Goal: Task Accomplishment & Management: Manage account settings

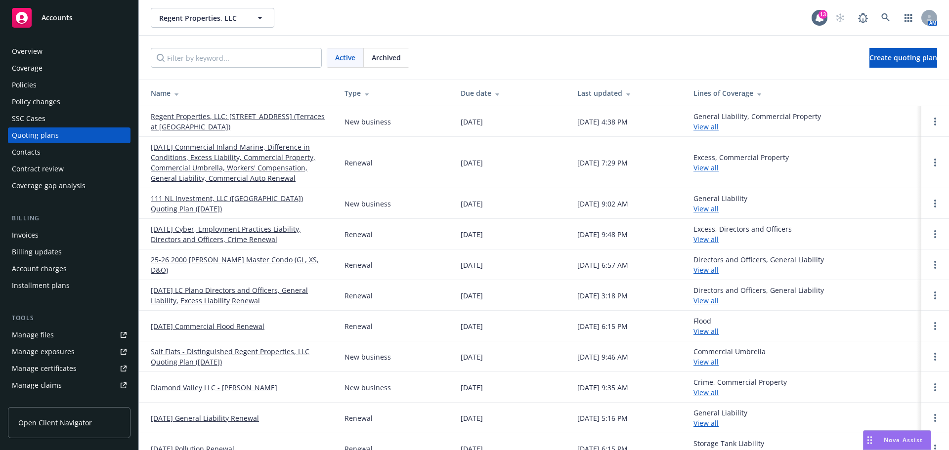
click at [224, 385] on link "Diamond Valley LLC - [PERSON_NAME]" at bounding box center [214, 387] width 126 height 10
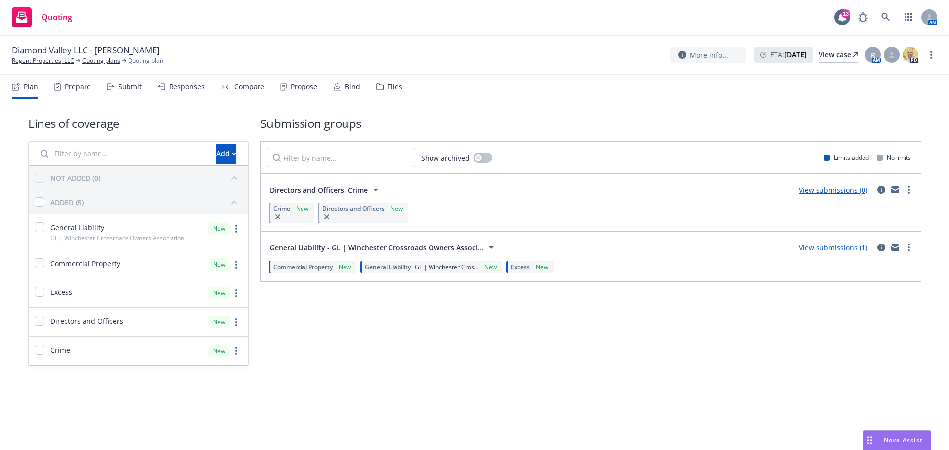
click at [169, 84] on div "Responses" at bounding box center [187, 87] width 36 height 8
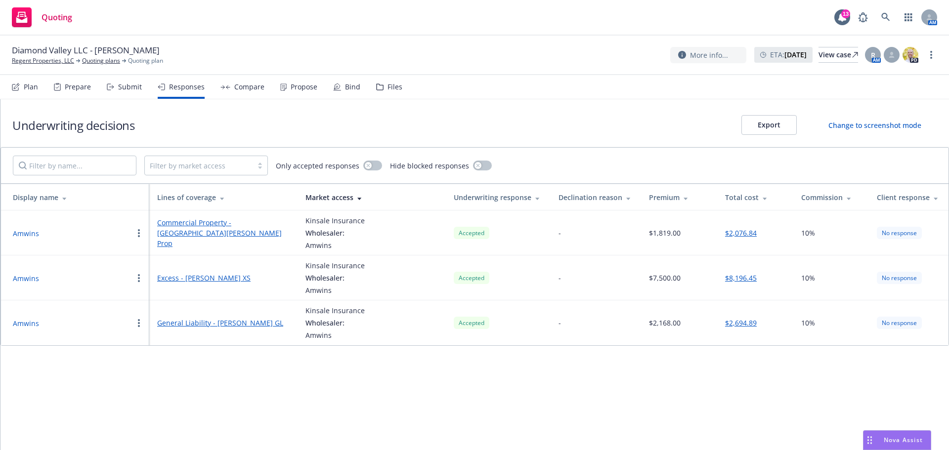
click at [31, 86] on div "Plan" at bounding box center [31, 87] width 14 height 8
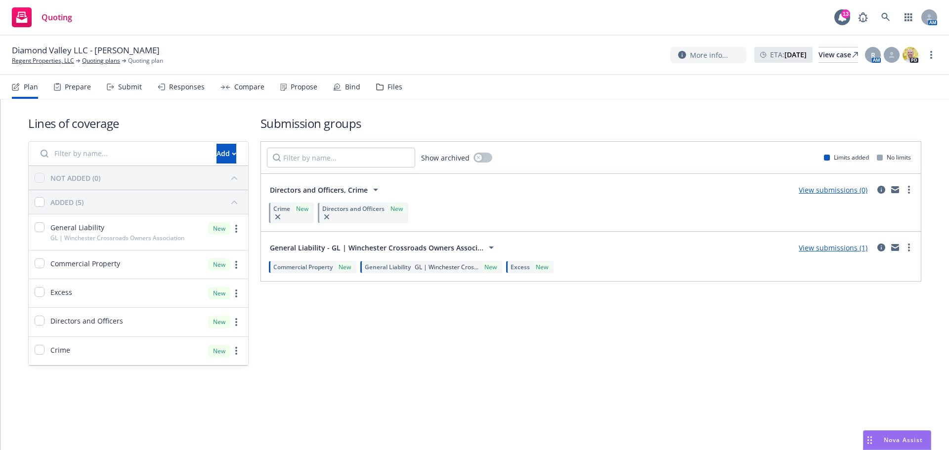
click at [825, 191] on link "View submissions (0)" at bounding box center [832, 189] width 69 height 9
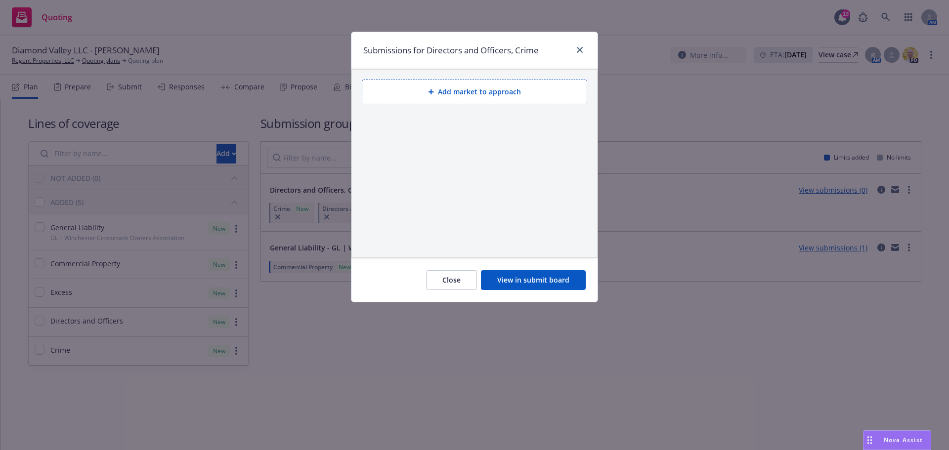
click at [504, 281] on button "View in submit board" at bounding box center [533, 280] width 105 height 20
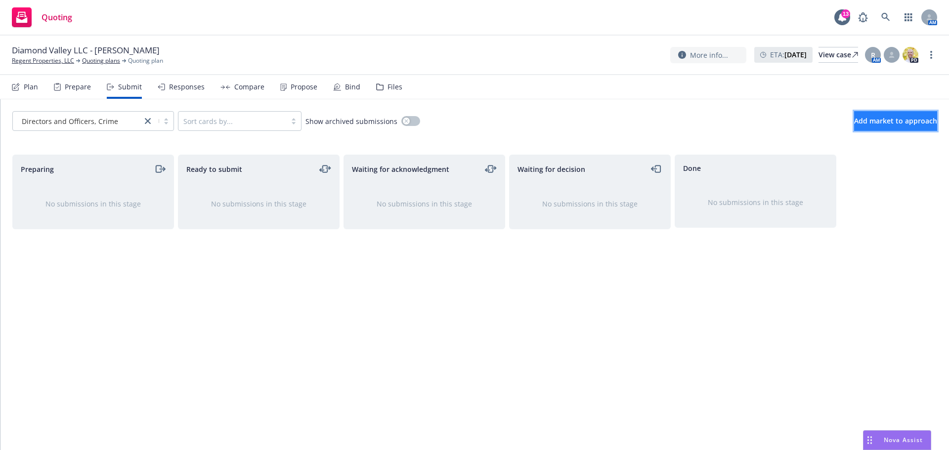
click at [873, 126] on button "Add market to approach" at bounding box center [895, 121] width 83 height 20
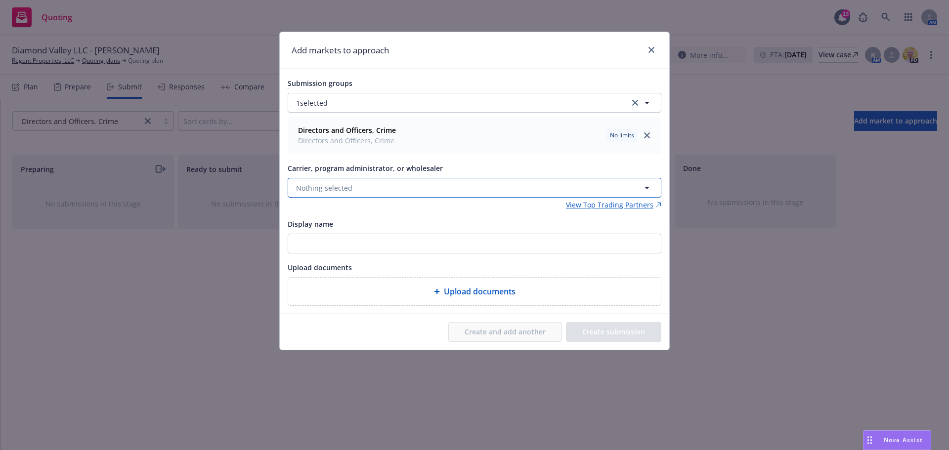
click at [343, 193] on span "Nothing selected" at bounding box center [324, 188] width 56 height 10
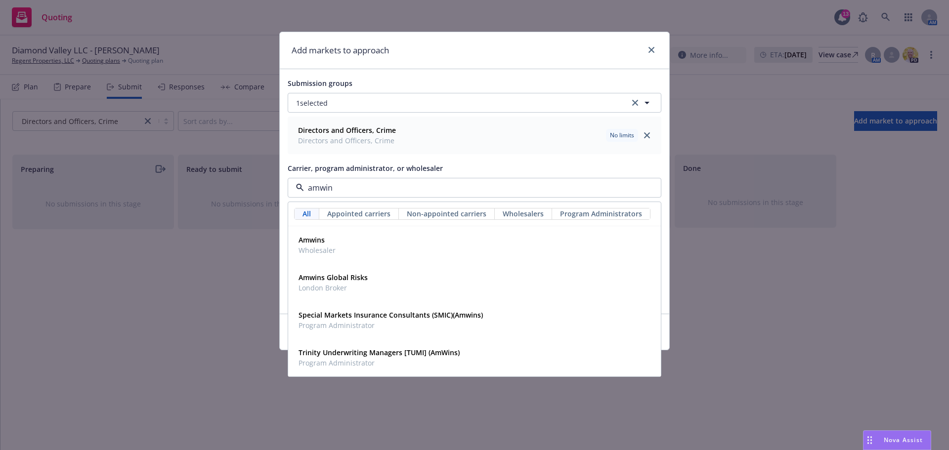
type input "amwins"
click at [340, 241] on div "Amwins Wholesaler" at bounding box center [474, 245] width 360 height 25
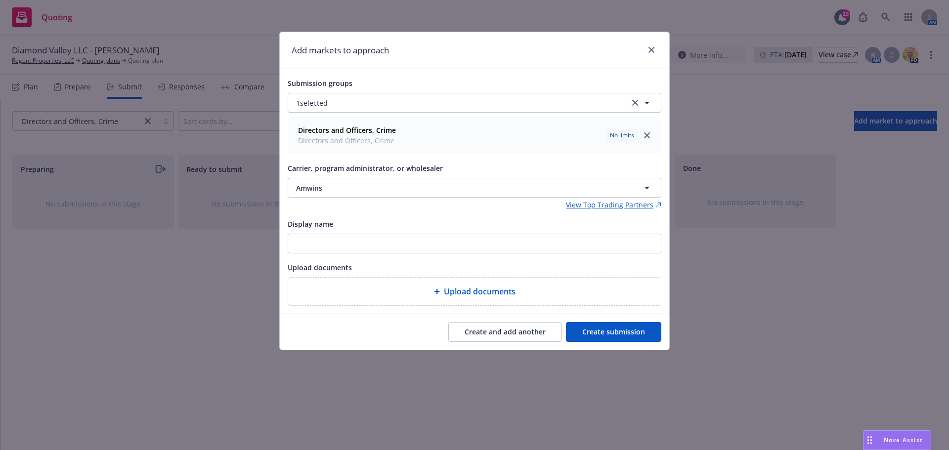
click at [608, 338] on button "Create submission" at bounding box center [613, 332] width 95 height 20
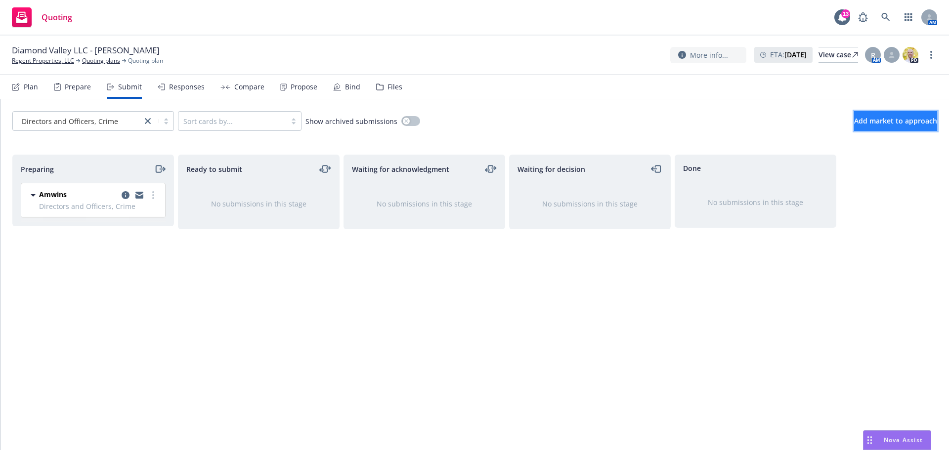
click at [902, 118] on span "Add market to approach" at bounding box center [895, 120] width 83 height 9
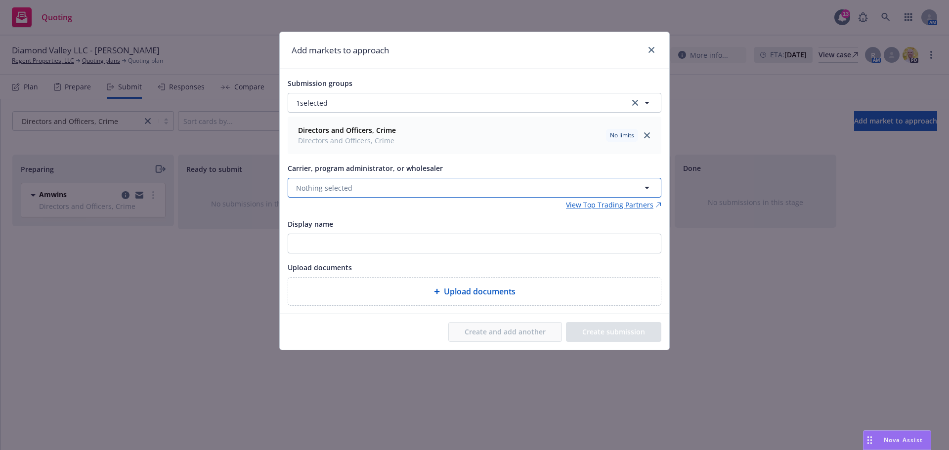
click at [335, 188] on span "Nothing selected" at bounding box center [324, 188] width 56 height 10
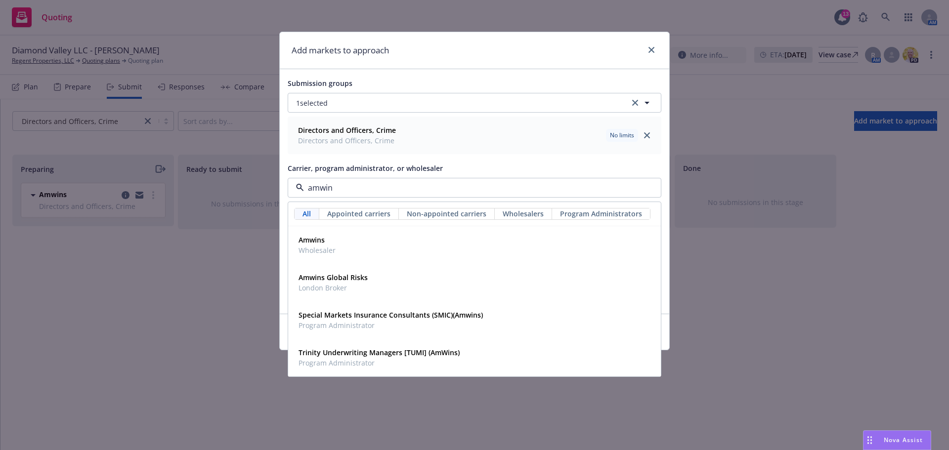
type input "amwins"
click at [342, 250] on div "Amwins Wholesaler" at bounding box center [474, 245] width 360 height 25
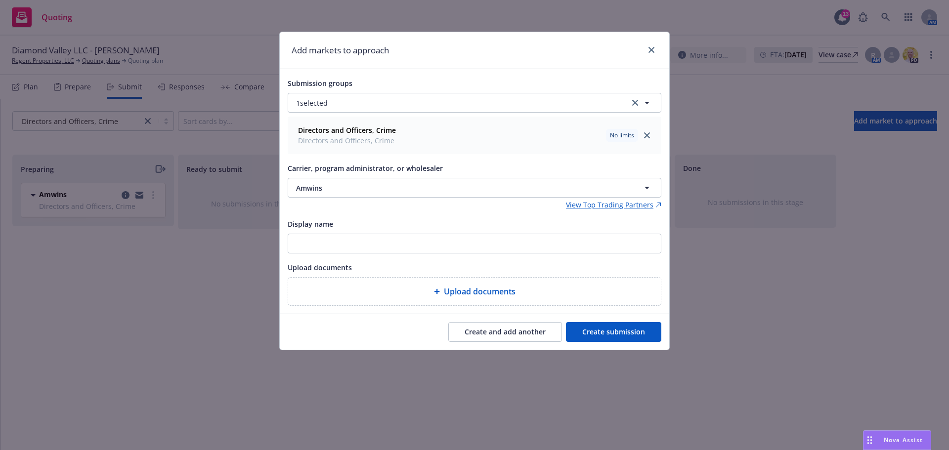
click at [610, 335] on button "Create submission" at bounding box center [613, 332] width 95 height 20
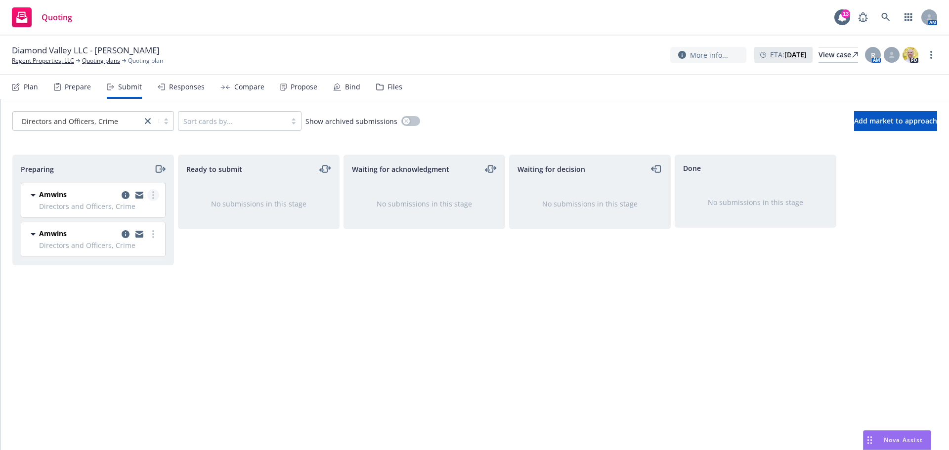
click at [155, 196] on link "more" at bounding box center [153, 195] width 12 height 12
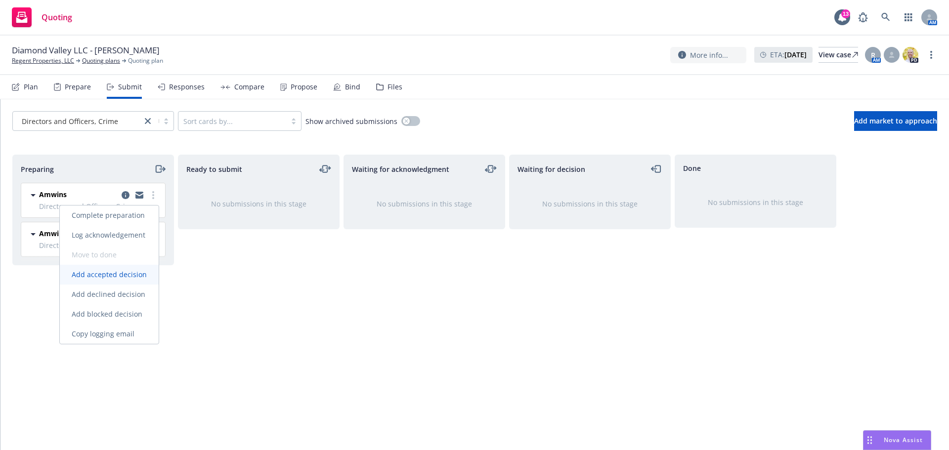
click at [112, 273] on span "Add accepted decision" at bounding box center [109, 274] width 99 height 9
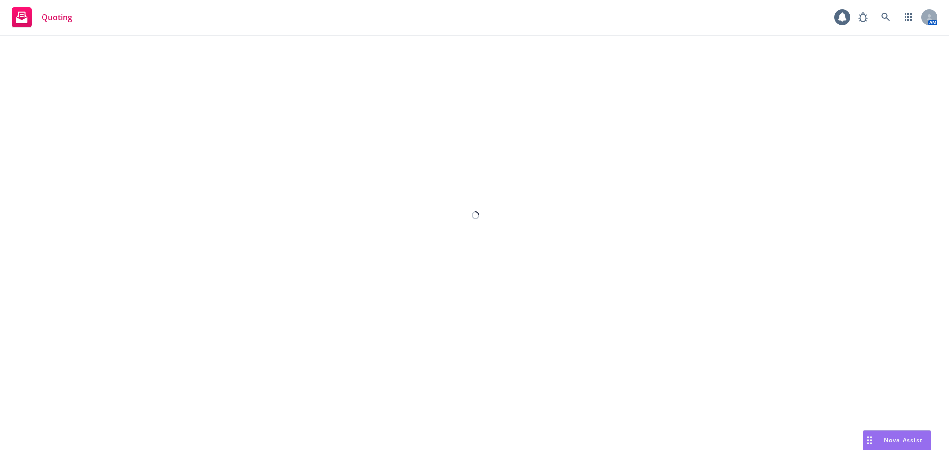
select select "12"
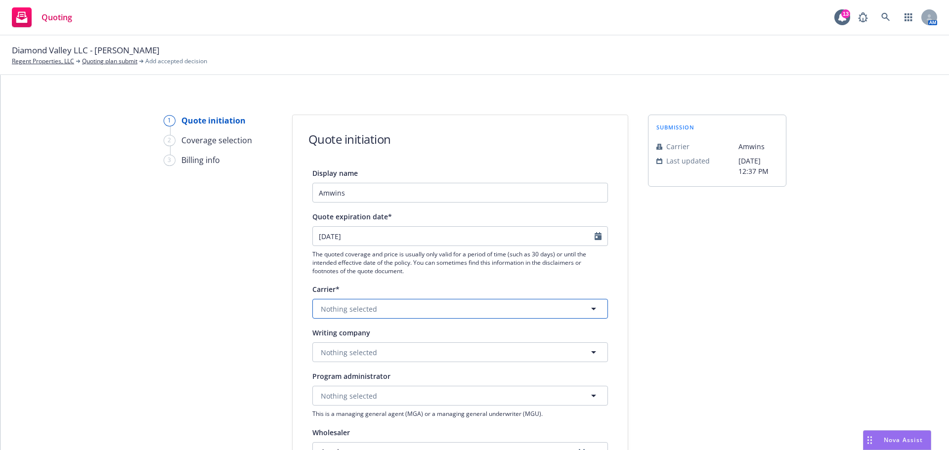
click at [421, 315] on button "Nothing selected" at bounding box center [459, 309] width 295 height 20
type input "hiscox"
click at [388, 365] on div "Hiscox Insurance Appointed carrier" at bounding box center [460, 366] width 282 height 25
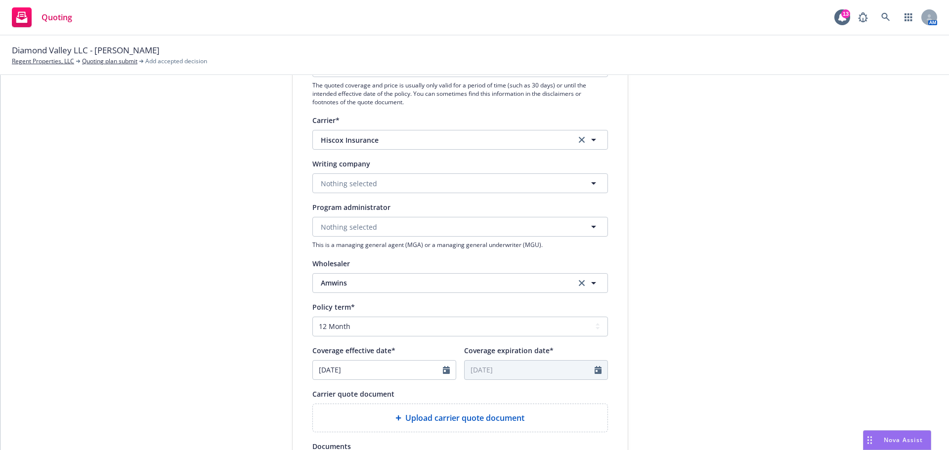
scroll to position [198, 0]
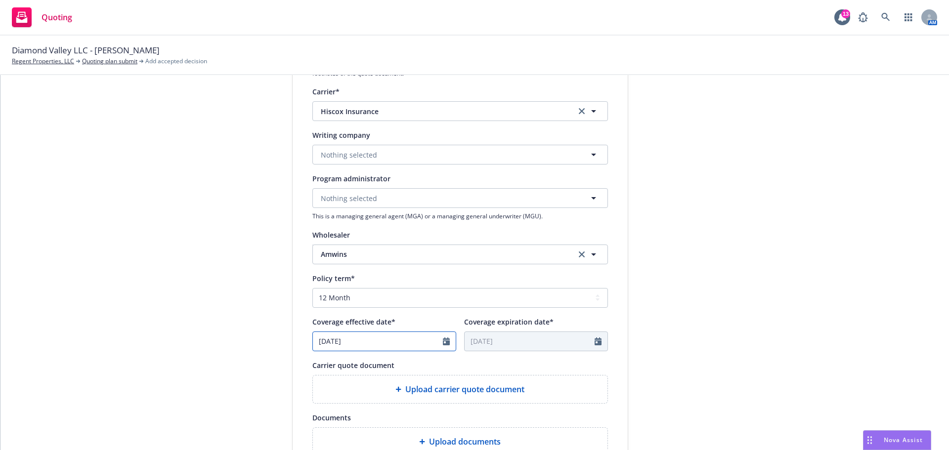
click at [432, 346] on input "[DATE]" at bounding box center [378, 341] width 130 height 19
select select "3"
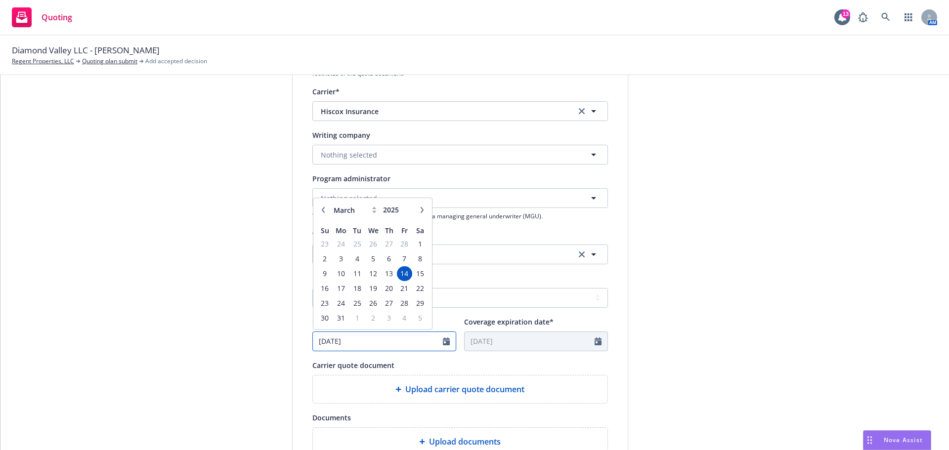
drag, startPoint x: 359, startPoint y: 341, endPoint x: 272, endPoint y: 335, distance: 87.7
click at [272, 335] on div "1 Quote initiation 2 Coverage selection 3 Billing info Quote initiation Display…" at bounding box center [474, 248] width 924 height 663
type input "[DATE]"
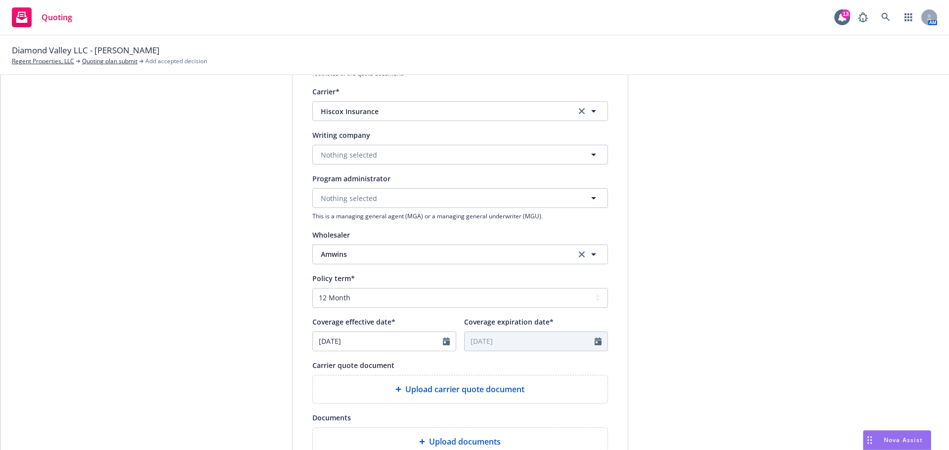
type input "[DATE]"
click at [272, 335] on div "1 Quote initiation 2 Coverage selection 3 Billing info Quote initiation Display…" at bounding box center [474, 248] width 924 height 663
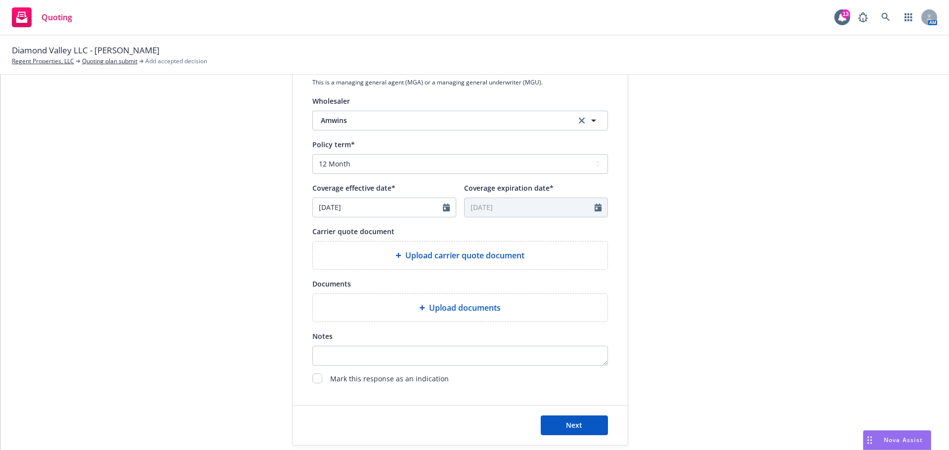
scroll to position [346, 0]
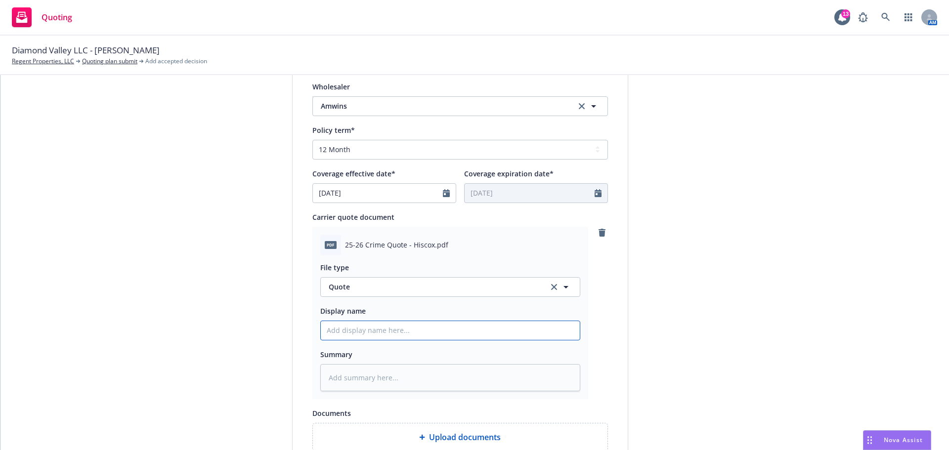
click at [407, 331] on input "Display name" at bounding box center [450, 330] width 259 height 19
paste input "25-26 Crime Quote - Hiscox"
type textarea "x"
type input "25-26 Crime Quote - Hiscox"
click at [292, 292] on div "Display name Amwins Quote expiration date* 09/17/2025 The quoted coverage and p…" at bounding box center [459, 168] width 335 height 694
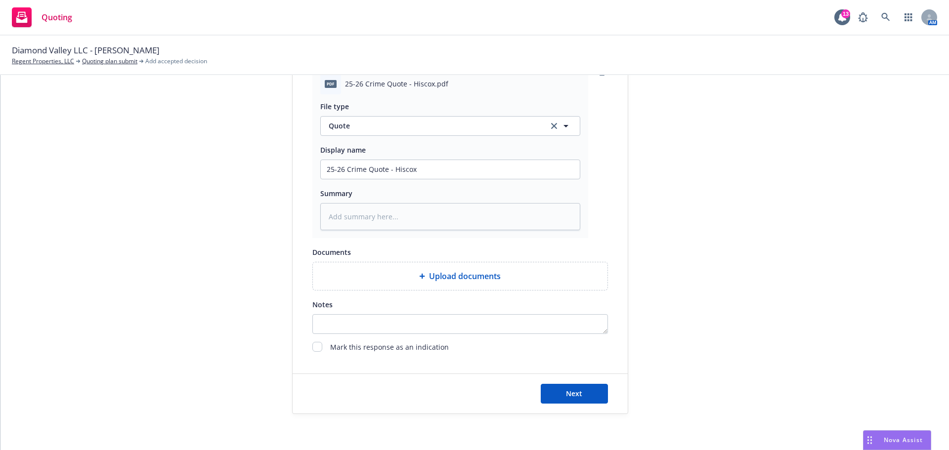
scroll to position [510, 0]
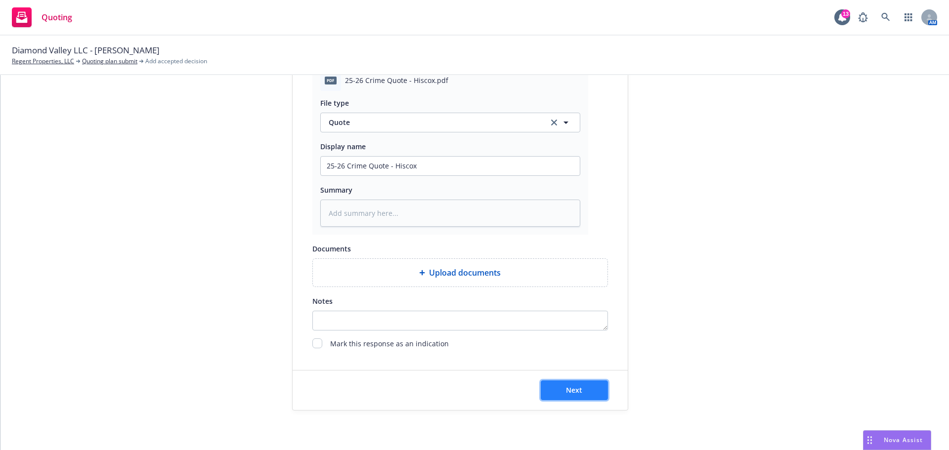
click at [566, 392] on span "Next" at bounding box center [574, 389] width 16 height 9
type textarea "x"
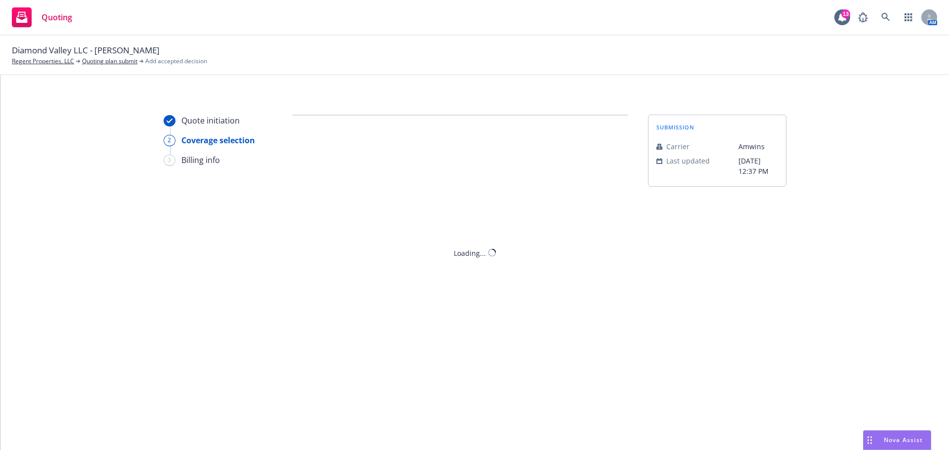
scroll to position [0, 0]
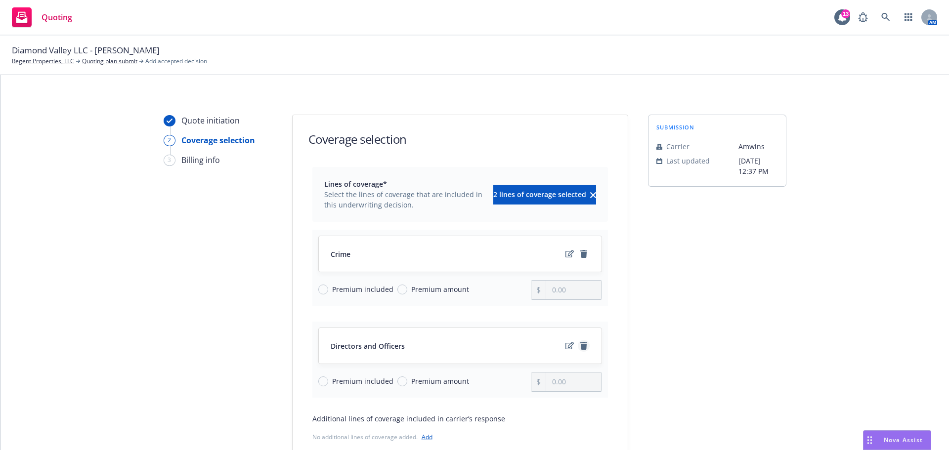
click at [580, 347] on icon "remove" at bounding box center [583, 346] width 7 height 8
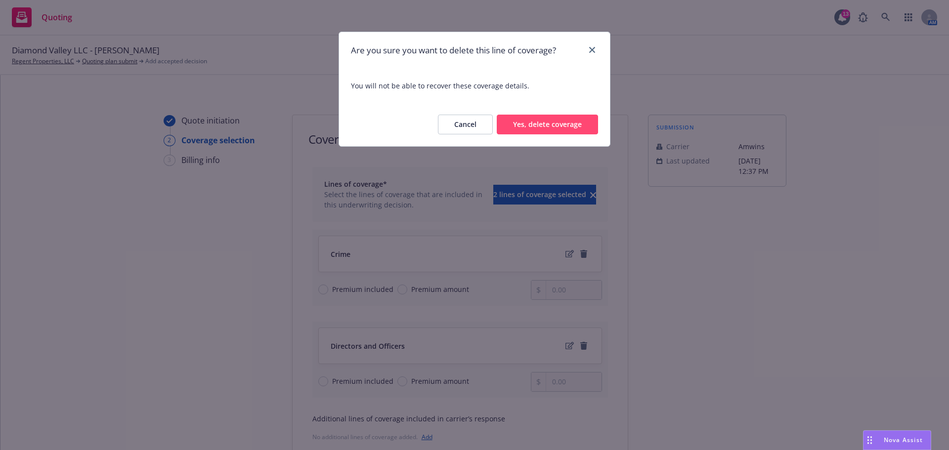
click at [539, 121] on button "Yes, delete coverage" at bounding box center [547, 125] width 101 height 20
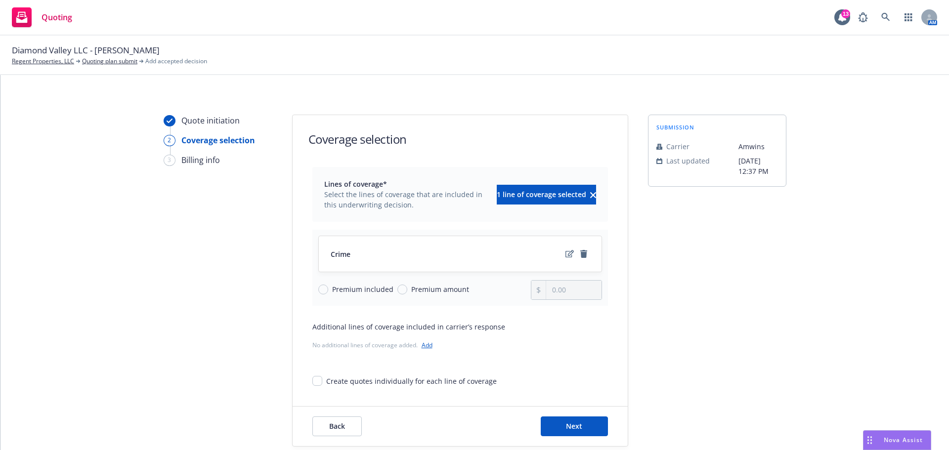
click at [411, 292] on span "Premium amount" at bounding box center [440, 289] width 58 height 10
click at [406, 292] on input "Premium amount" at bounding box center [402, 290] width 10 height 10
radio input "true"
click at [577, 293] on input "0.00" at bounding box center [573, 290] width 55 height 19
drag, startPoint x: 577, startPoint y: 293, endPoint x: 512, endPoint y: 289, distance: 65.4
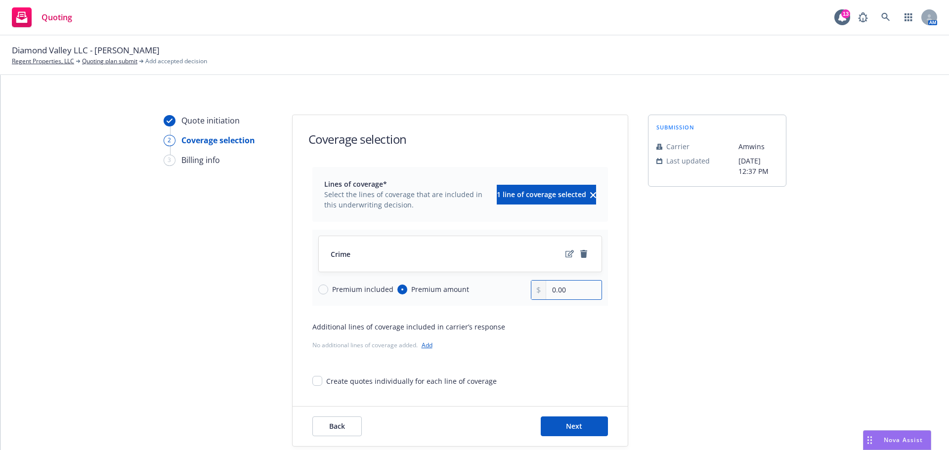
click at [512, 289] on div "Premium included Premium amount 0.00" at bounding box center [460, 290] width 284 height 20
type input "1,866.00"
click at [251, 321] on div "Quote initiation 2 Coverage selection 3 Billing info" at bounding box center [218, 281] width 109 height 332
click at [577, 427] on span "Next" at bounding box center [574, 425] width 16 height 9
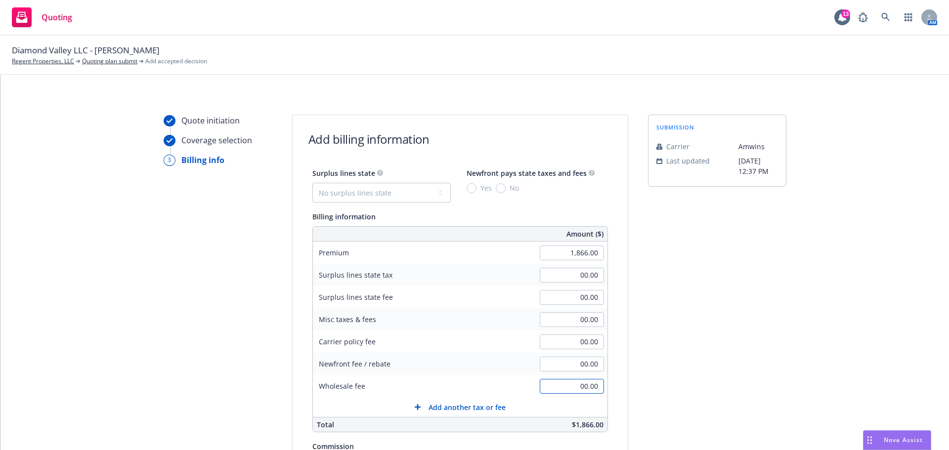
click at [562, 390] on input "00.00" at bounding box center [572, 386] width 64 height 15
type input "100.00"
click at [719, 375] on div "submission Carrier Amwins Last updated 8/18, 12:37 PM" at bounding box center [717, 367] width 138 height 505
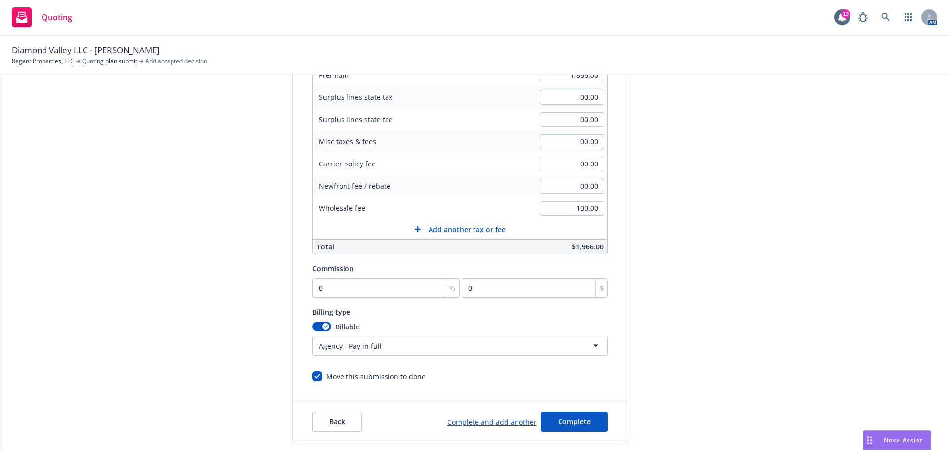
scroll to position [198, 0]
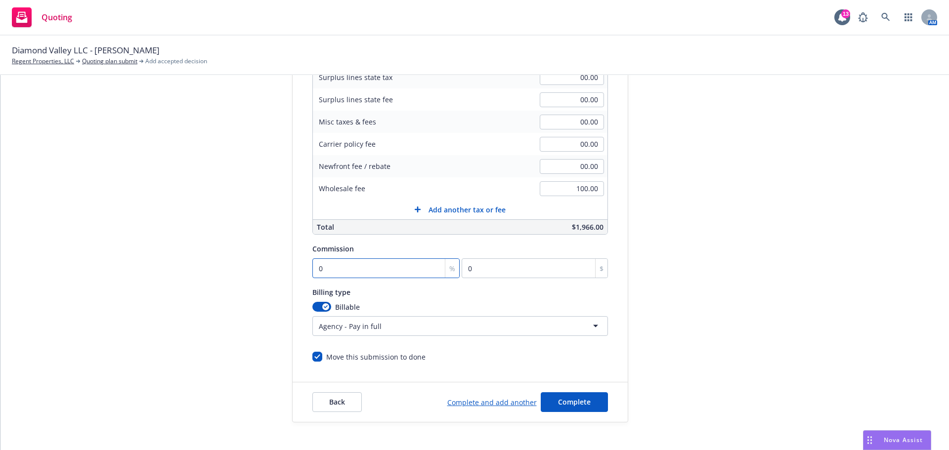
click at [378, 272] on input "0" at bounding box center [386, 268] width 148 height 20
type input "1"
type input "18.66"
type input "10"
type input "186.6"
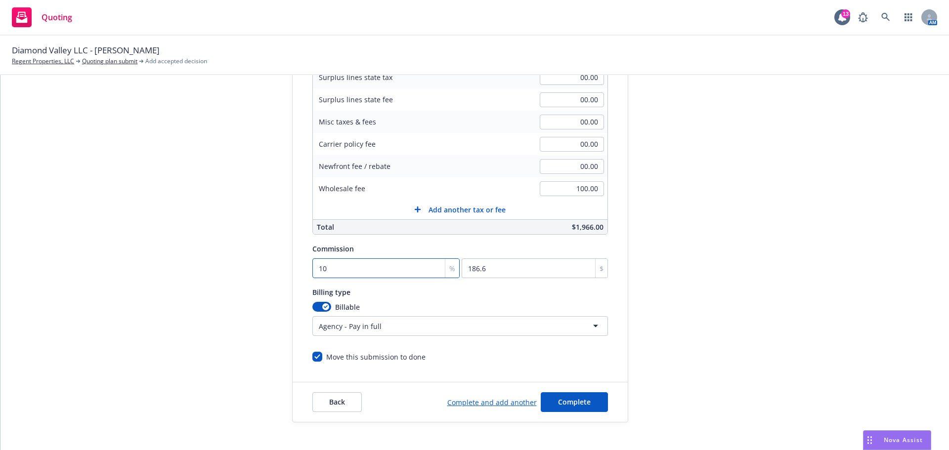
type input "10"
click at [670, 386] on div "submission Carrier Amwins Last updated 8/18, 12:37 PM" at bounding box center [717, 169] width 138 height 505
click at [569, 399] on span "Complete" at bounding box center [574, 401] width 33 height 9
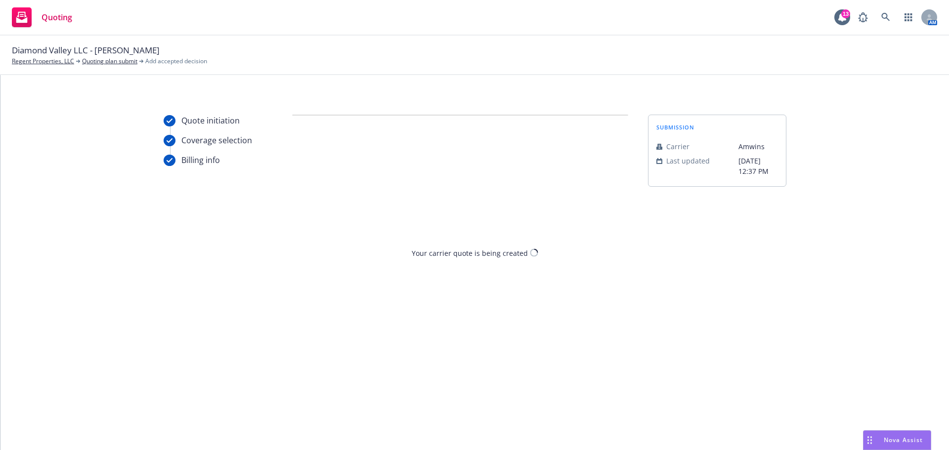
scroll to position [0, 0]
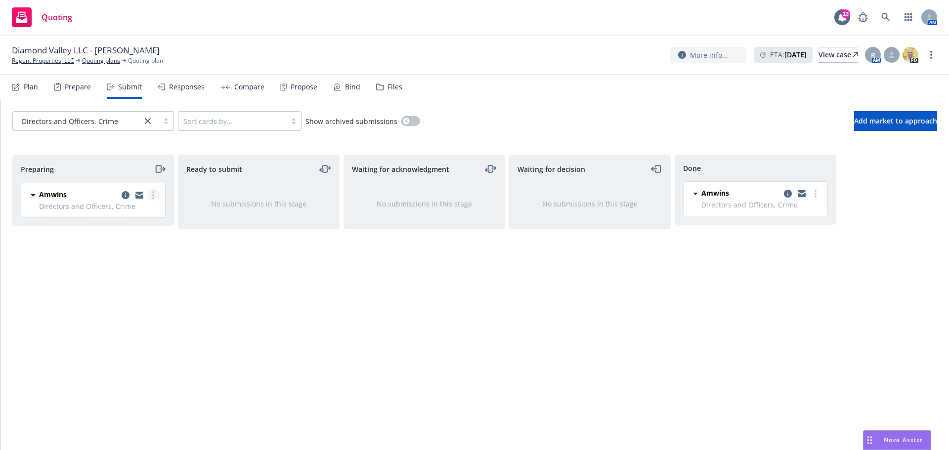
click at [152, 197] on link "more" at bounding box center [153, 195] width 12 height 12
click at [125, 270] on span "Add accepted decision" at bounding box center [109, 274] width 99 height 9
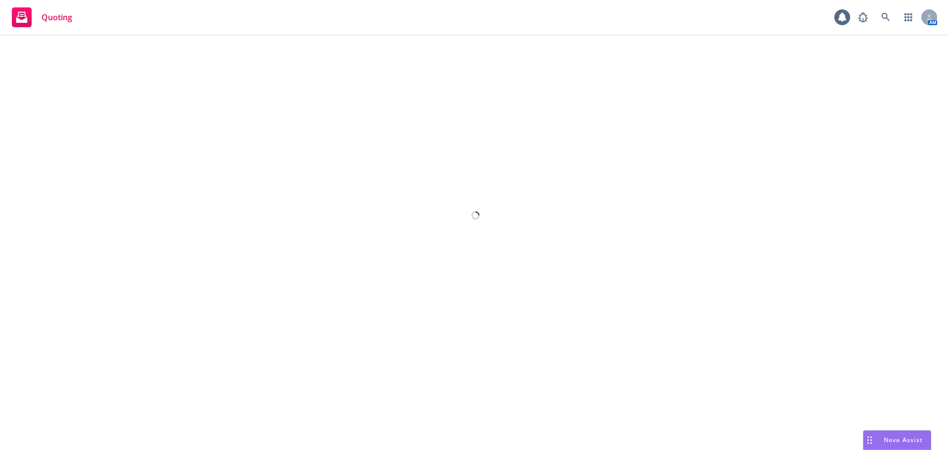
select select "12"
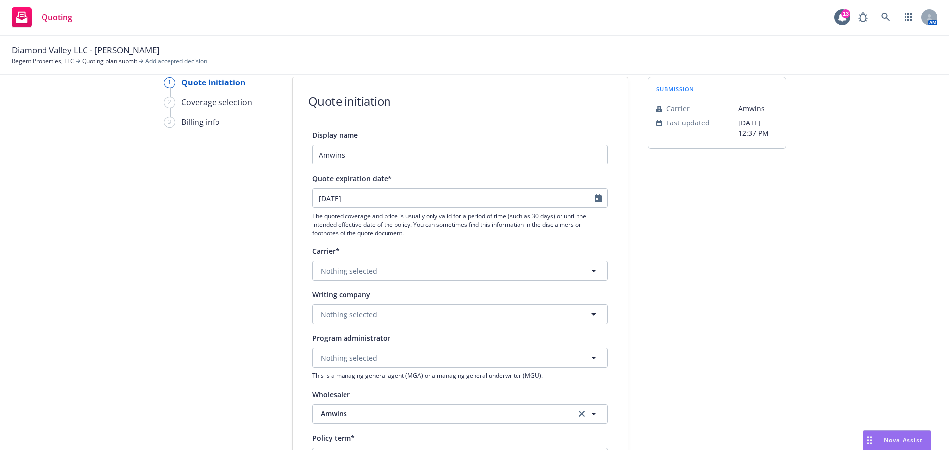
scroll to position [49, 0]
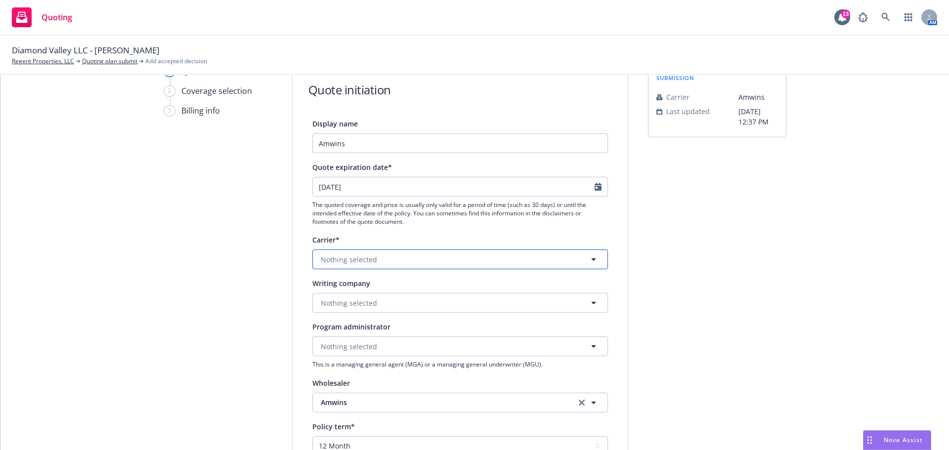
click at [342, 258] on span "Nothing selected" at bounding box center [349, 259] width 56 height 10
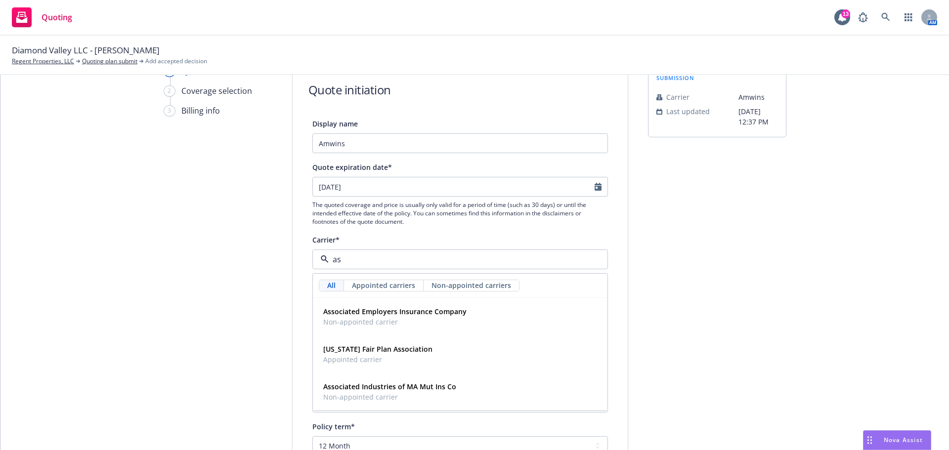
type input "a"
type input "lloyd"
click at [388, 317] on span "Lloyd's of London" at bounding box center [391, 311] width 137 height 10
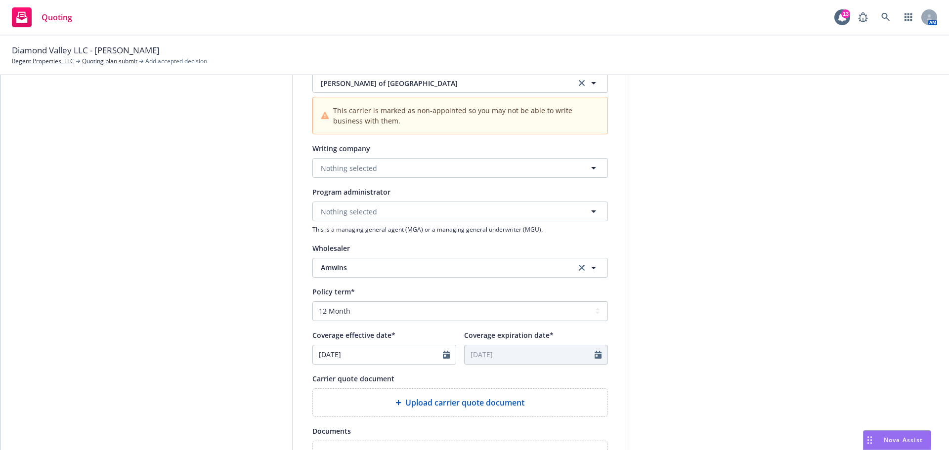
scroll to position [247, 0]
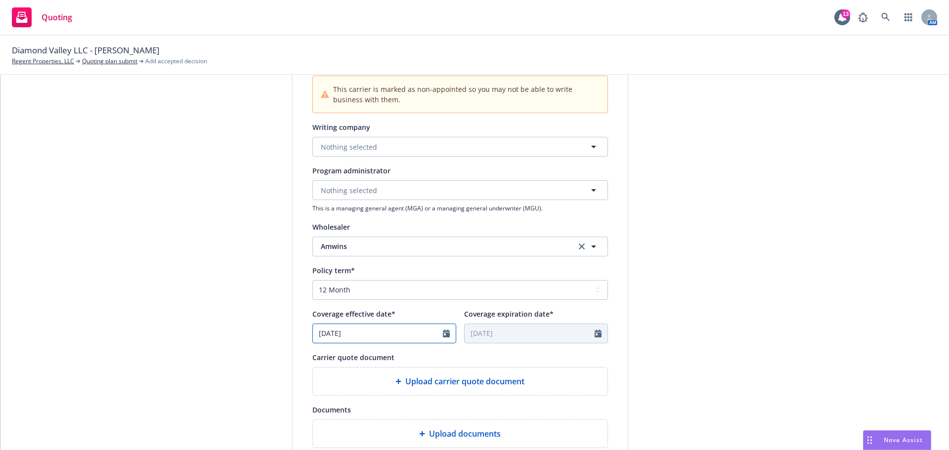
select select "3"
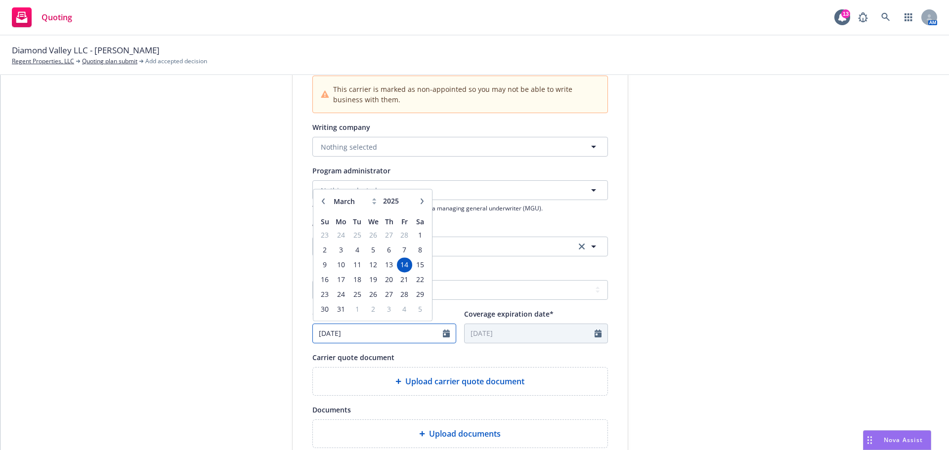
drag, startPoint x: 412, startPoint y: 336, endPoint x: 312, endPoint y: 331, distance: 99.5
click at [313, 331] on input "[DATE]" at bounding box center [378, 333] width 130 height 19
type input "[DATE]"
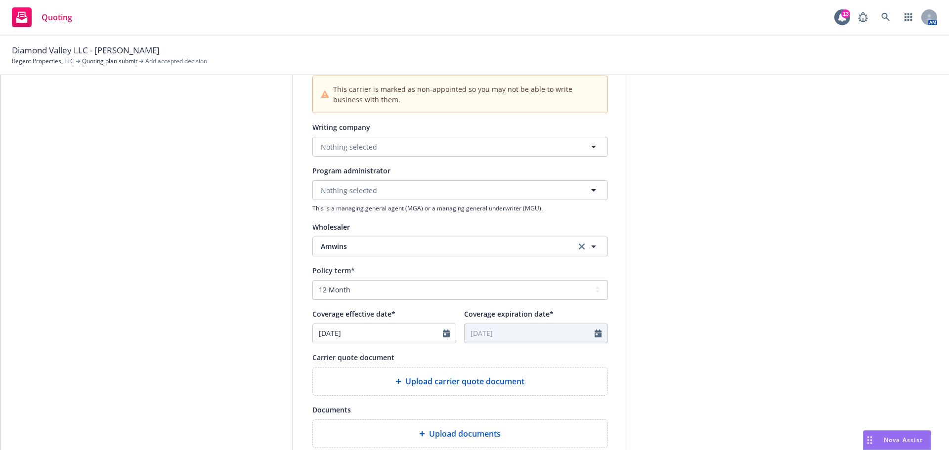
click at [648, 203] on div "submission Carrier Amwins Last updated 8/18, 12:37 PM" at bounding box center [717, 220] width 138 height 704
click at [375, 343] on div "Display name Amwins Quote expiration date* 09/17/2025 The quoted coverage and p…" at bounding box center [459, 215] width 295 height 591
select select "3"
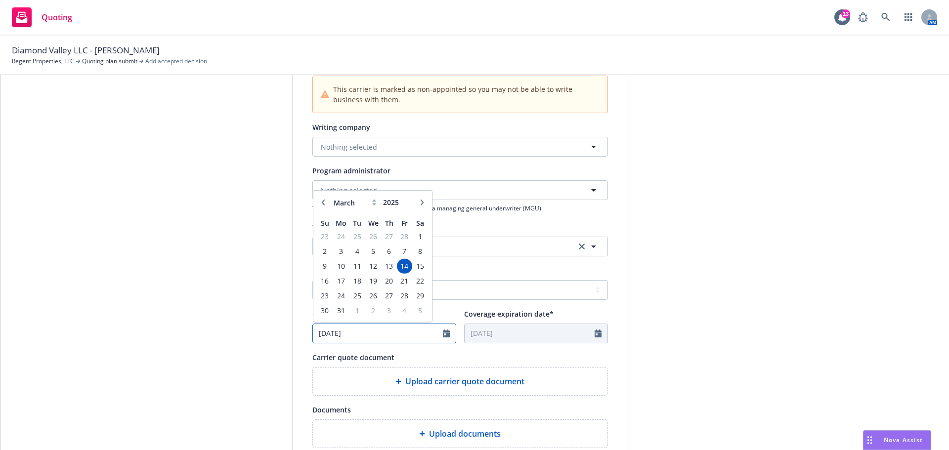
drag, startPoint x: 376, startPoint y: 332, endPoint x: 268, endPoint y: 327, distance: 108.8
click at [268, 327] on div "1 Quote initiation 2 Coverage selection 3 Billing info Quote initiation Display…" at bounding box center [474, 220] width 924 height 704
type input "[DATE]"
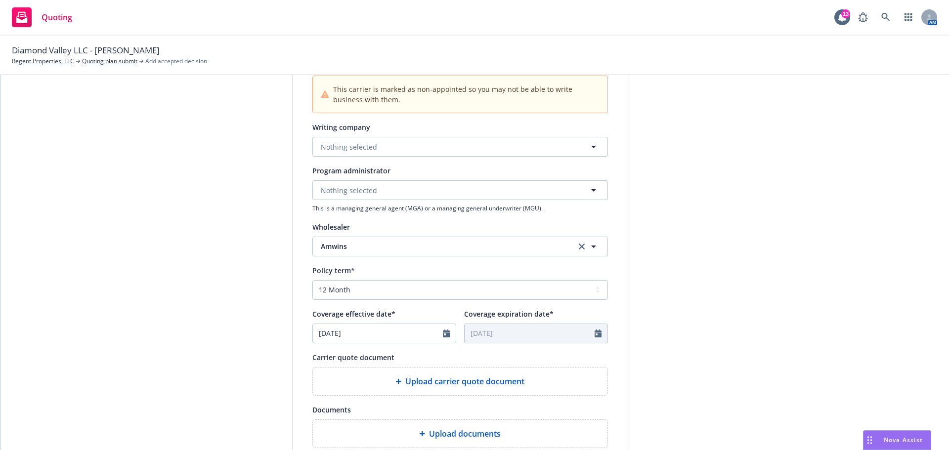
type input "[DATE]"
click at [268, 327] on div "1 Quote initiation 2 Coverage selection 3 Billing info" at bounding box center [218, 220] width 109 height 704
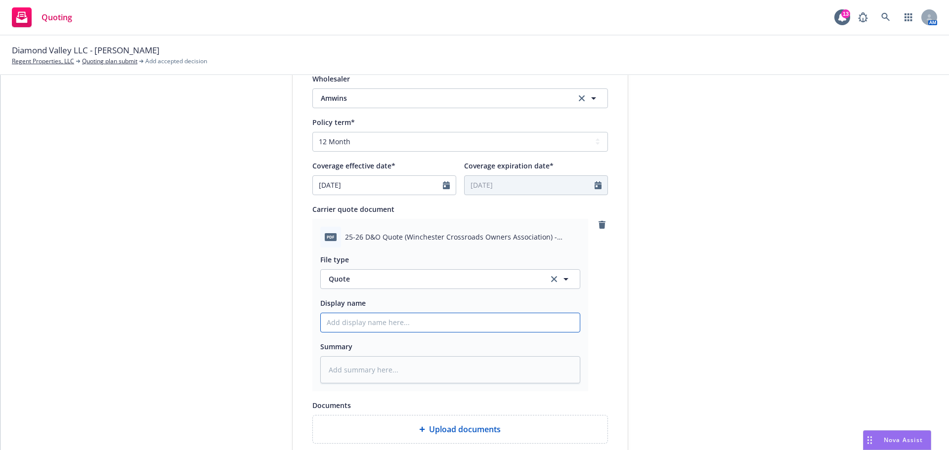
click at [387, 315] on input "Display name" at bounding box center [450, 322] width 259 height 19
paste input "25-26 D&O Quote (Winchester Crossroads Owners Association) - ANV"
type textarea "x"
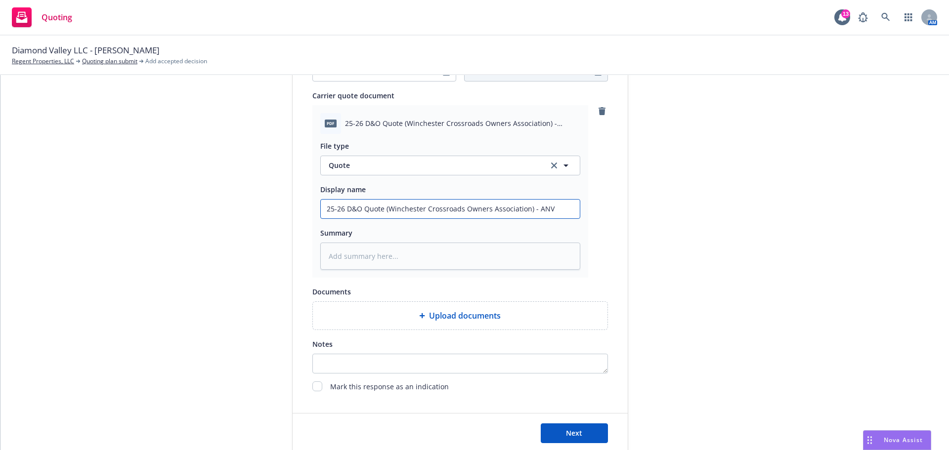
scroll to position [543, 0]
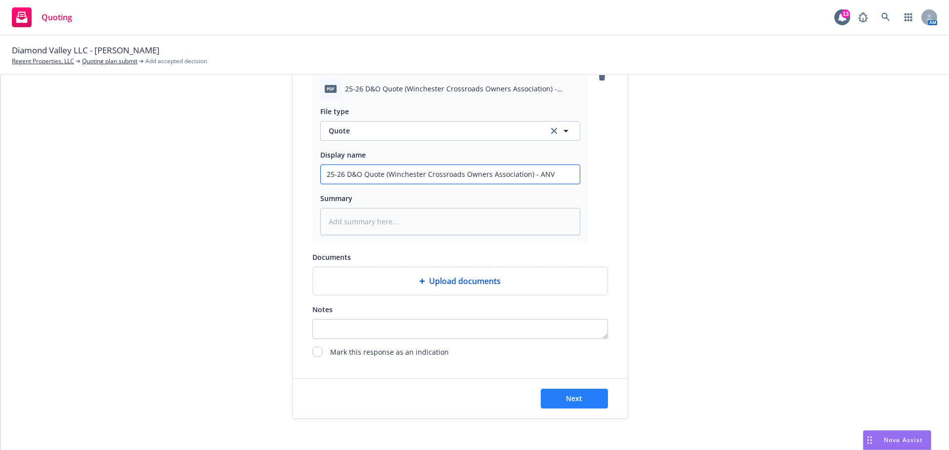
type input "25-26 D&O Quote (Winchester Crossroads Owners Association) - ANV"
click at [566, 397] on span "Next" at bounding box center [574, 398] width 16 height 9
type textarea "x"
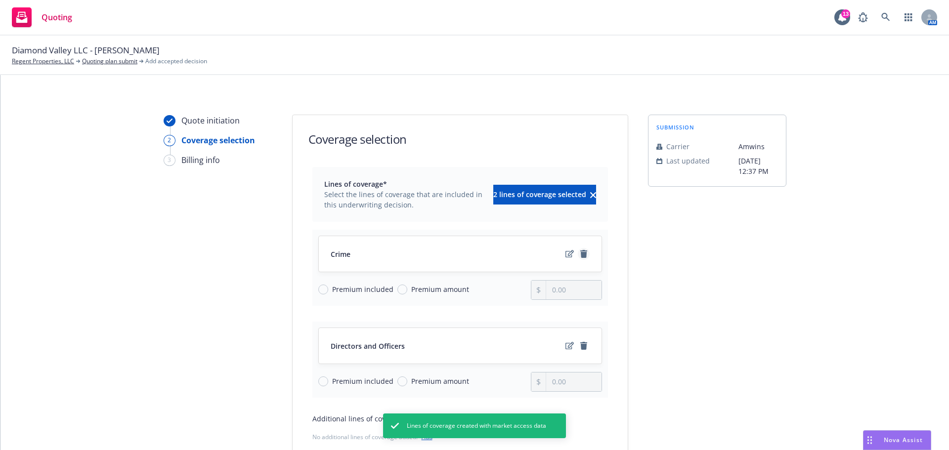
click at [578, 258] on link "remove" at bounding box center [584, 254] width 12 height 12
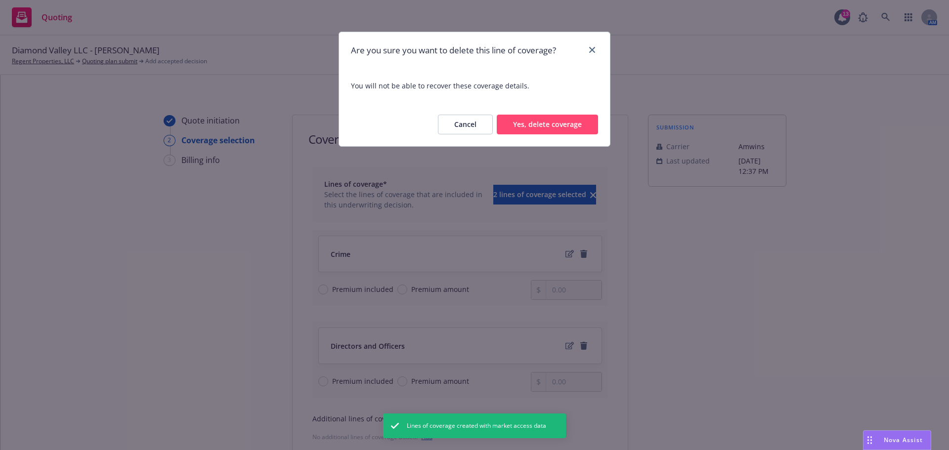
click at [566, 132] on button "Yes, delete coverage" at bounding box center [547, 125] width 101 height 20
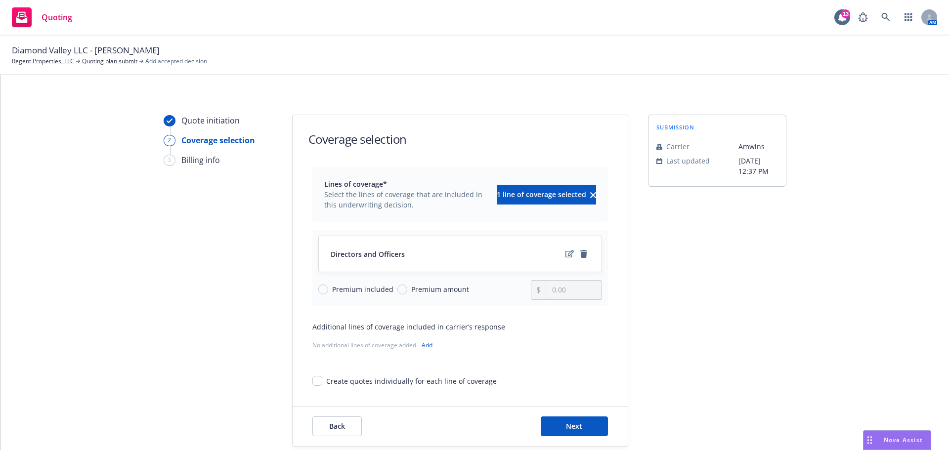
click at [392, 296] on div "Premium included Premium amount" at bounding box center [424, 290] width 213 height 20
click at [397, 290] on input "Premium amount" at bounding box center [402, 290] width 10 height 10
radio input "true"
click at [575, 294] on input "0.00" at bounding box center [573, 290] width 55 height 19
drag, startPoint x: 568, startPoint y: 291, endPoint x: 490, endPoint y: 277, distance: 79.3
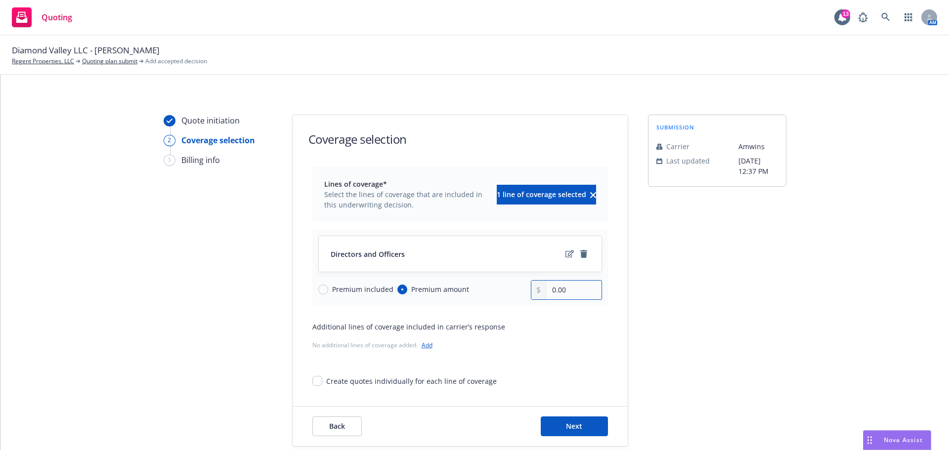
click at [490, 277] on div "Directors and Officers Premium included Premium amount 0.00" at bounding box center [459, 268] width 295 height 76
type input "10,000.00"
click at [736, 306] on div "submission Carrier Amwins Last updated 8/18, 12:37 PM" at bounding box center [717, 281] width 138 height 332
click at [566, 428] on span "Next" at bounding box center [574, 425] width 16 height 9
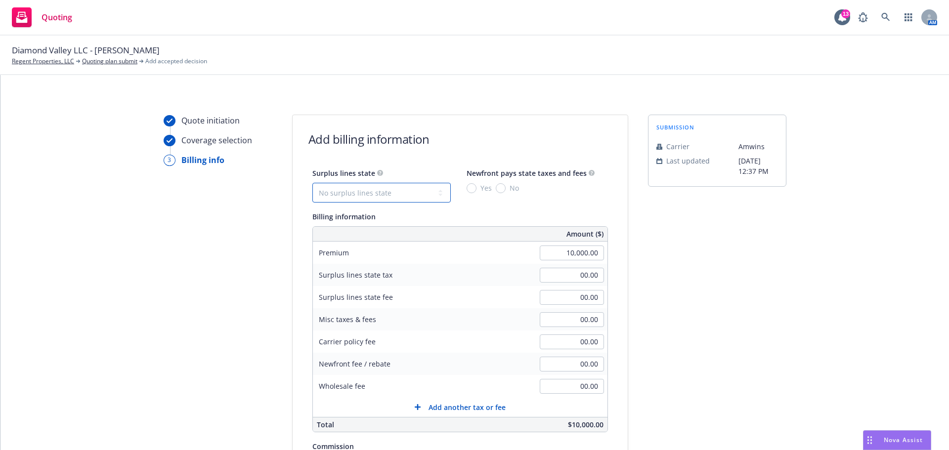
click at [384, 196] on select "No surplus lines state [US_STATE] [US_STATE] [US_STATE] [US_STATE] [US_STATE] […" at bounding box center [381, 193] width 138 height 20
select select "CA"
click at [312, 183] on select "No surplus lines state [US_STATE] [US_STATE] [US_STATE] [US_STATE] [US_STATE] […" at bounding box center [381, 193] width 138 height 20
type input "300.00"
type input "18.00"
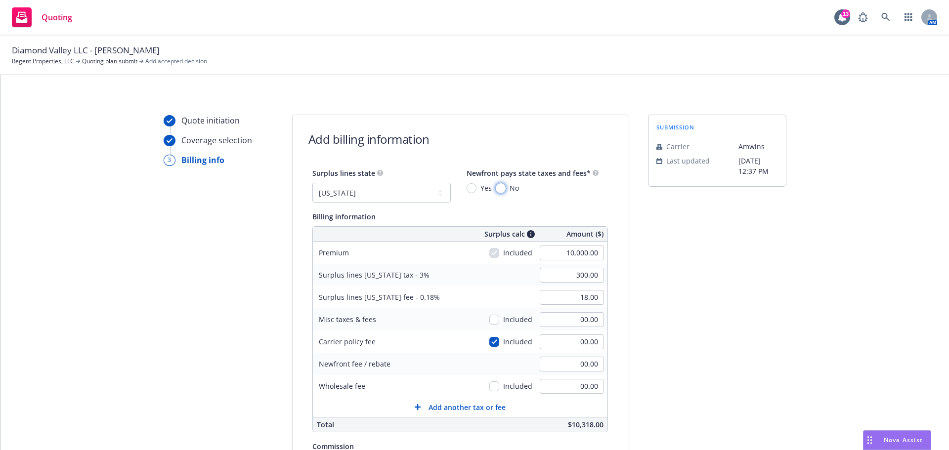
click at [496, 190] on input "No" at bounding box center [501, 188] width 10 height 10
radio input "true"
click at [784, 318] on div "Quote initiation Coverage selection 3 Billing info Add billing information Surp…" at bounding box center [474, 367] width 924 height 505
click at [563, 391] on input "00.00" at bounding box center [572, 386] width 64 height 15
type input "450.00"
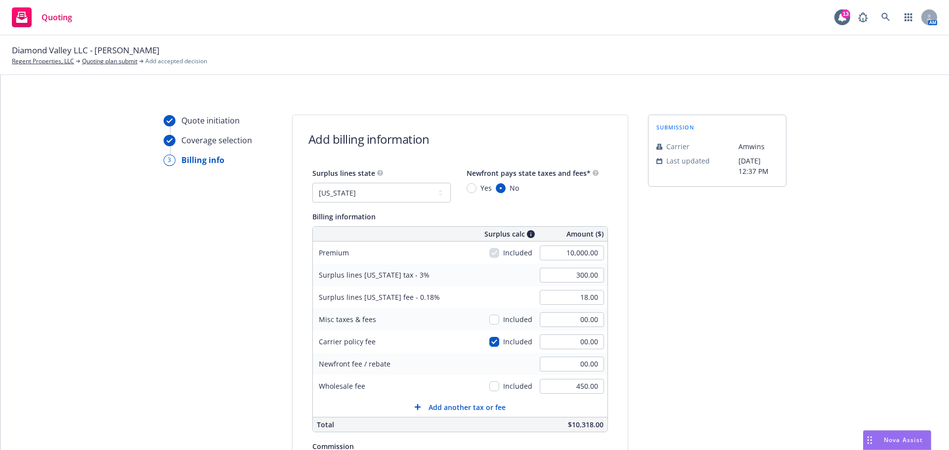
click at [659, 347] on div "submission Carrier Amwins Last updated 8/18, 12:37 PM" at bounding box center [717, 367] width 138 height 505
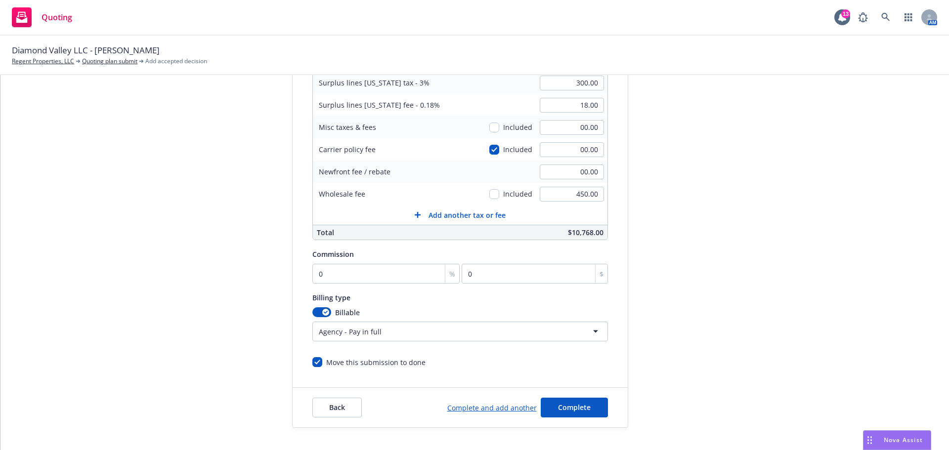
scroll to position [198, 0]
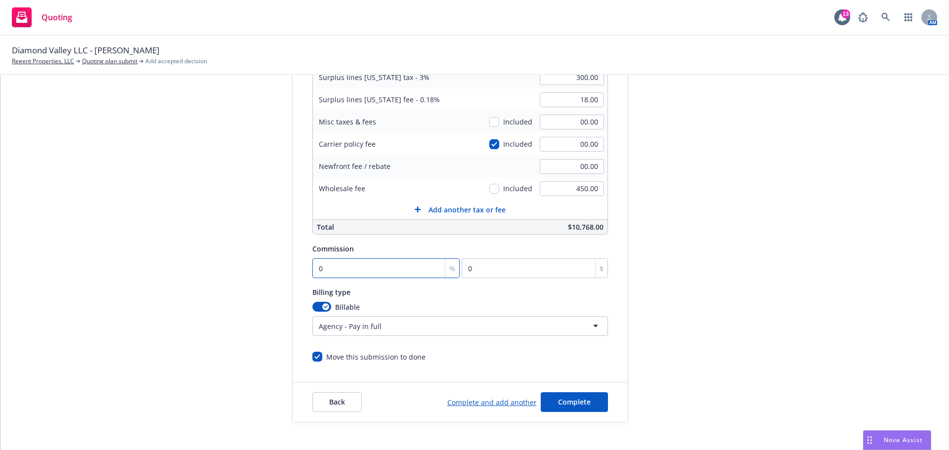
click at [355, 273] on input "0" at bounding box center [386, 268] width 148 height 20
type input "1"
type input "100"
type input "10"
type input "1000"
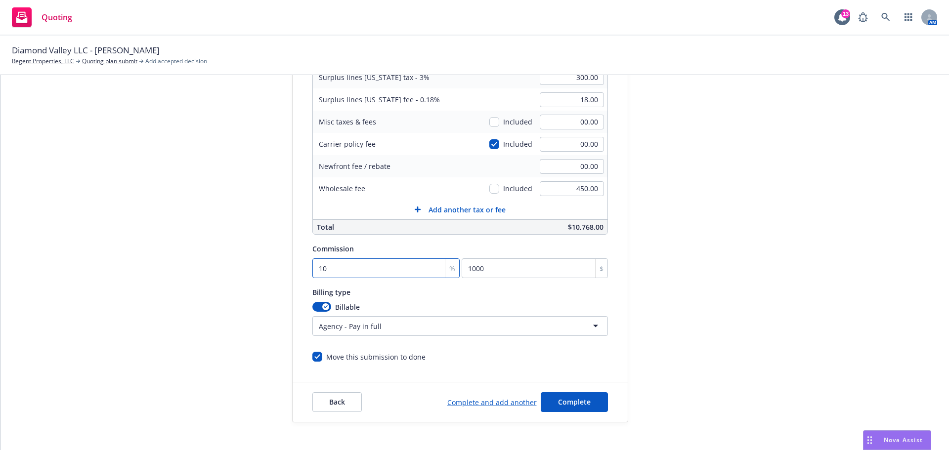
type input "10"
click at [176, 281] on div "Quote initiation Coverage selection 3 Billing info" at bounding box center [218, 169] width 109 height 505
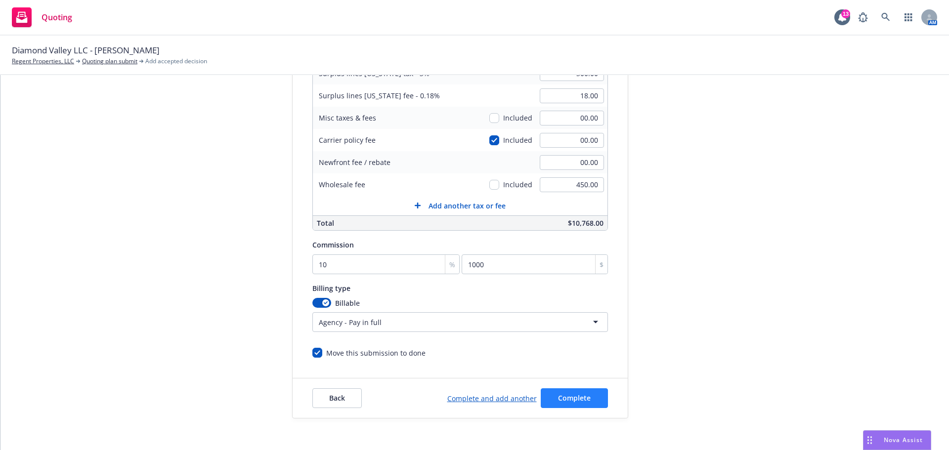
scroll to position [209, 0]
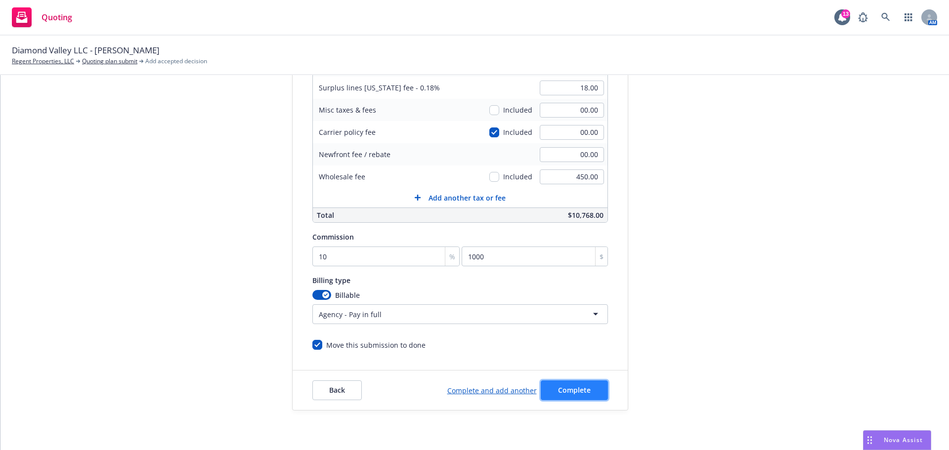
click at [579, 393] on span "Complete" at bounding box center [574, 389] width 33 height 9
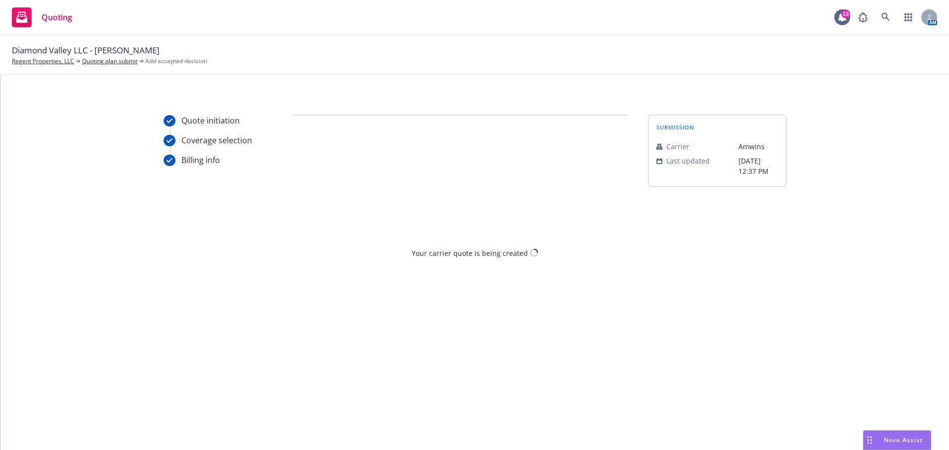
scroll to position [0, 0]
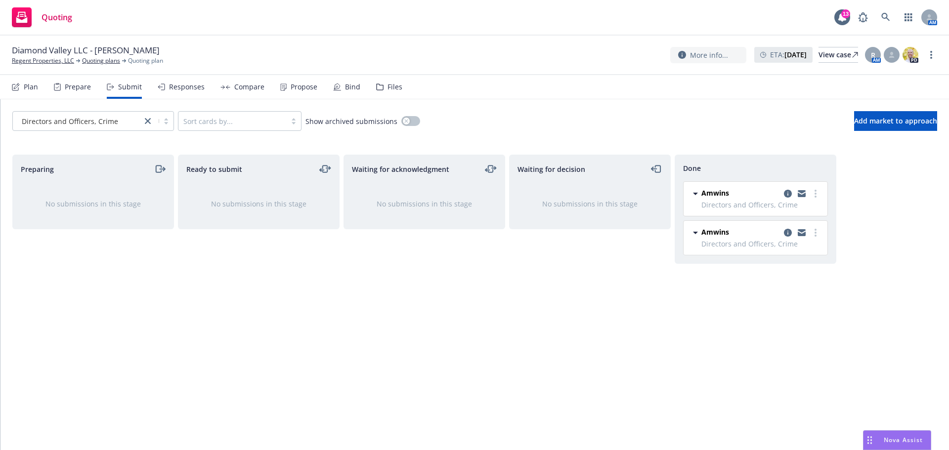
click at [350, 351] on div "Waiting for acknowledgment No submissions in this stage" at bounding box center [424, 292] width 162 height 275
click at [244, 86] on div "Compare" at bounding box center [249, 87] width 30 height 8
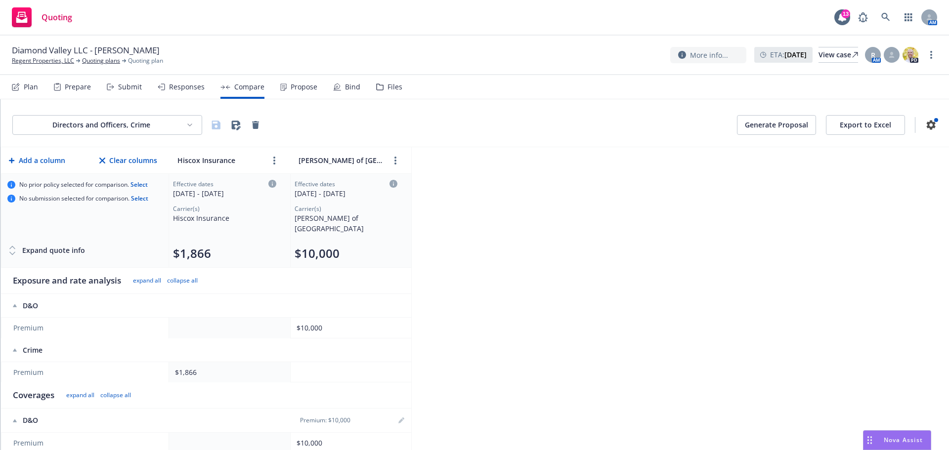
click at [294, 88] on div "Propose" at bounding box center [304, 87] width 27 height 8
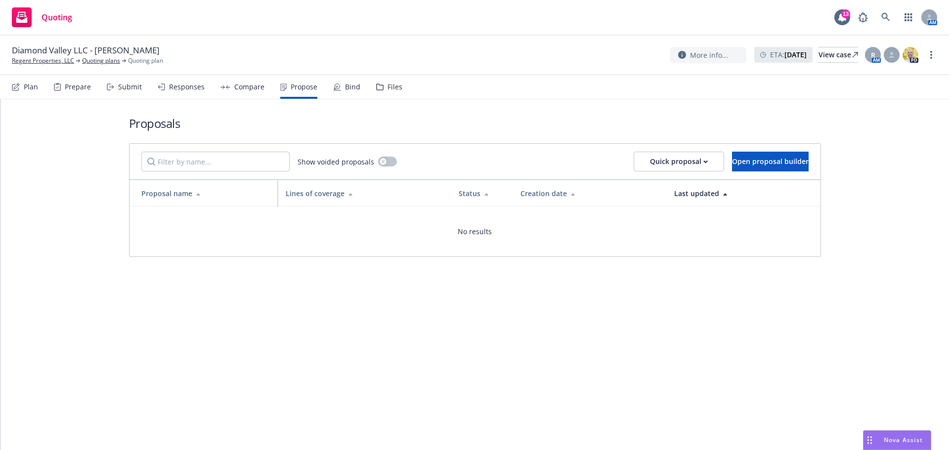
click at [256, 92] on div "Compare" at bounding box center [242, 87] width 44 height 24
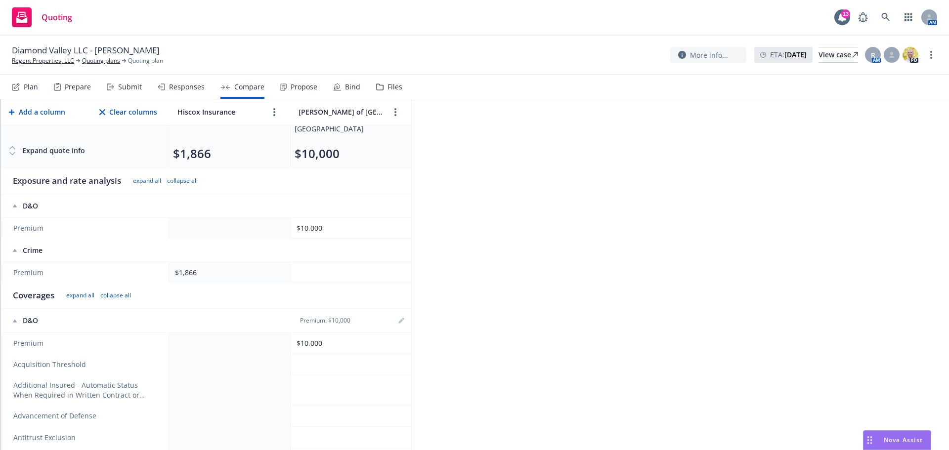
scroll to position [99, 0]
click at [269, 334] on td at bounding box center [229, 344] width 121 height 21
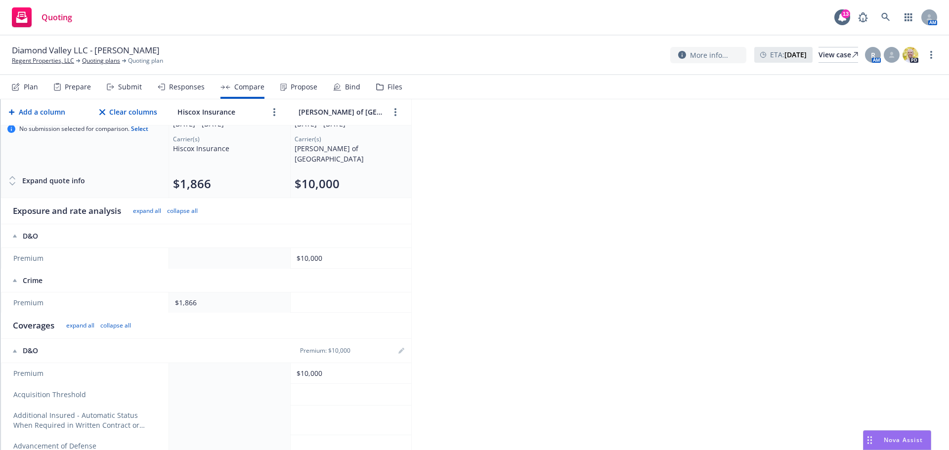
scroll to position [49, 0]
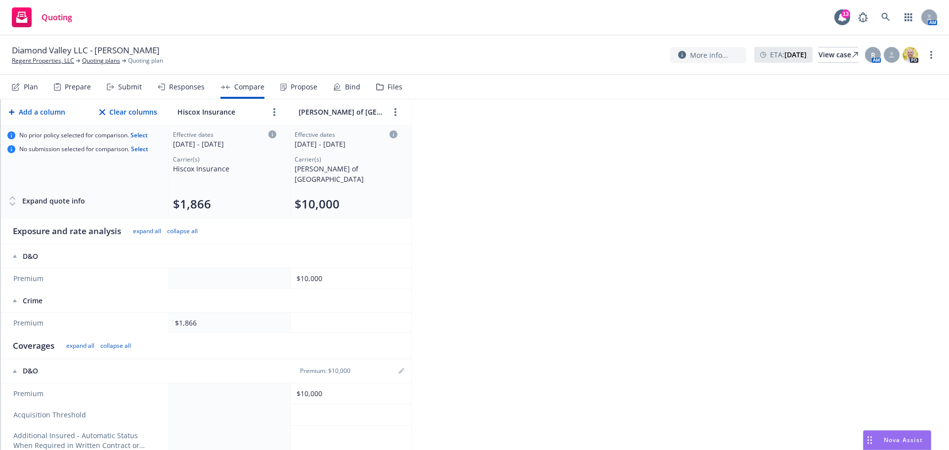
click at [14, 299] on icon at bounding box center [15, 300] width 4 height 3
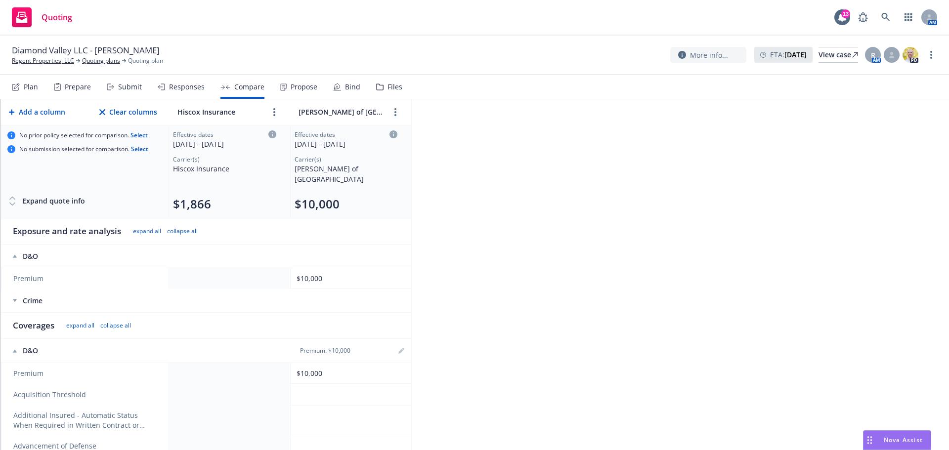
click at [9, 289] on th "Crime" at bounding box center [85, 301] width 168 height 24
click at [15, 299] on icon at bounding box center [15, 300] width 4 height 3
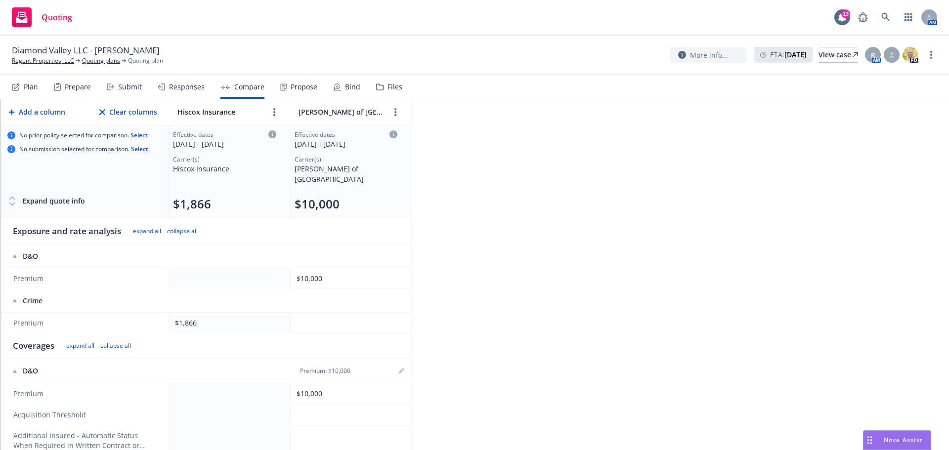
click at [239, 318] on div "$1,866" at bounding box center [227, 323] width 105 height 10
click at [319, 317] on td at bounding box center [350, 323] width 121 height 20
click at [273, 110] on icon "more" at bounding box center [274, 112] width 2 height 8
click at [290, 136] on icon "editPencil" at bounding box center [290, 134] width 6 height 6
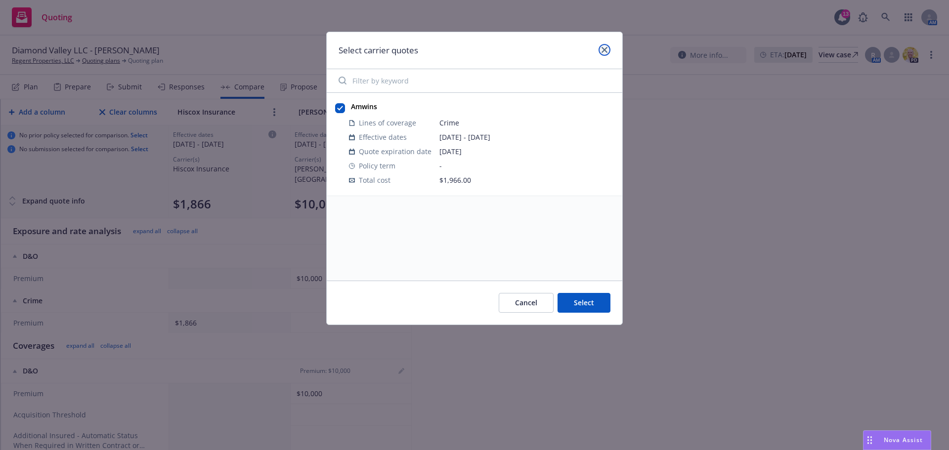
click at [605, 51] on icon "close" at bounding box center [604, 50] width 6 height 6
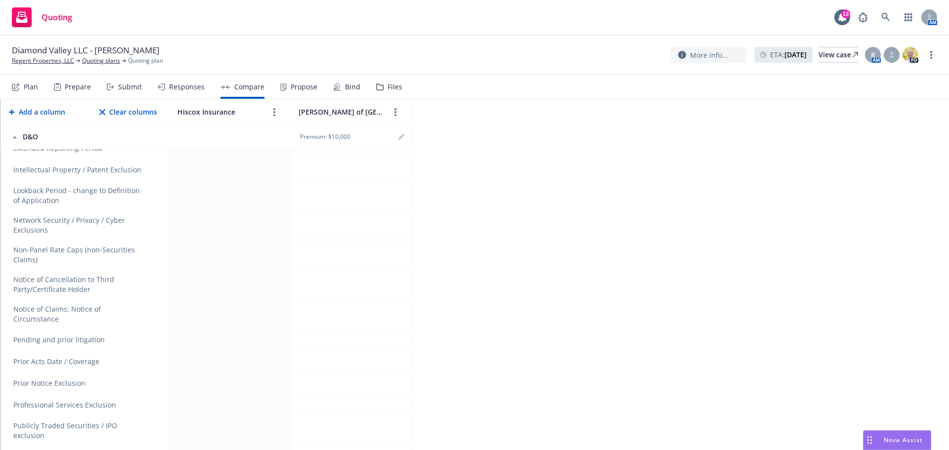
scroll to position [840, 0]
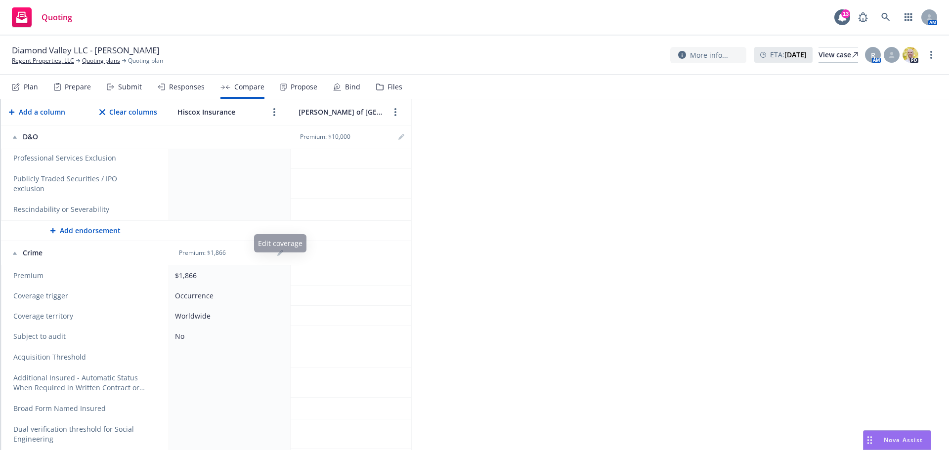
click at [281, 241] on th "Premium: $1,866" at bounding box center [229, 253] width 121 height 24
click at [276, 247] on link "editPencil" at bounding box center [280, 253] width 12 height 12
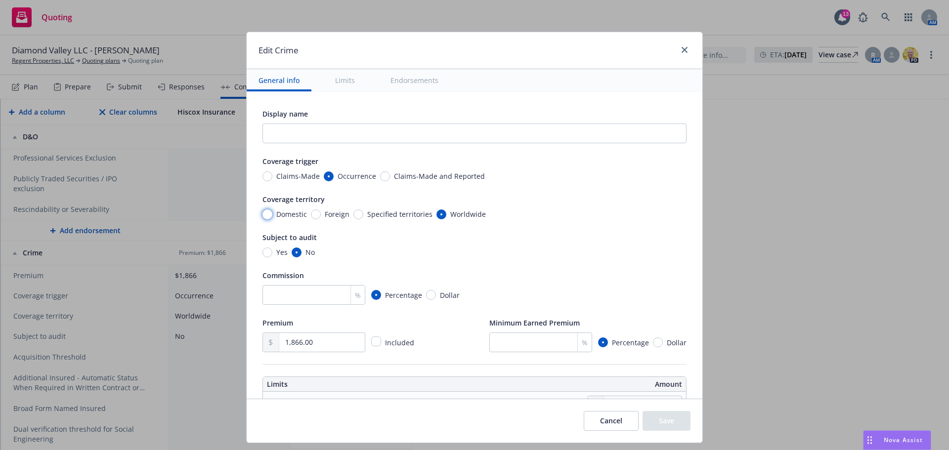
click at [263, 214] on input "Domestic" at bounding box center [267, 214] width 10 height 10
radio input "true"
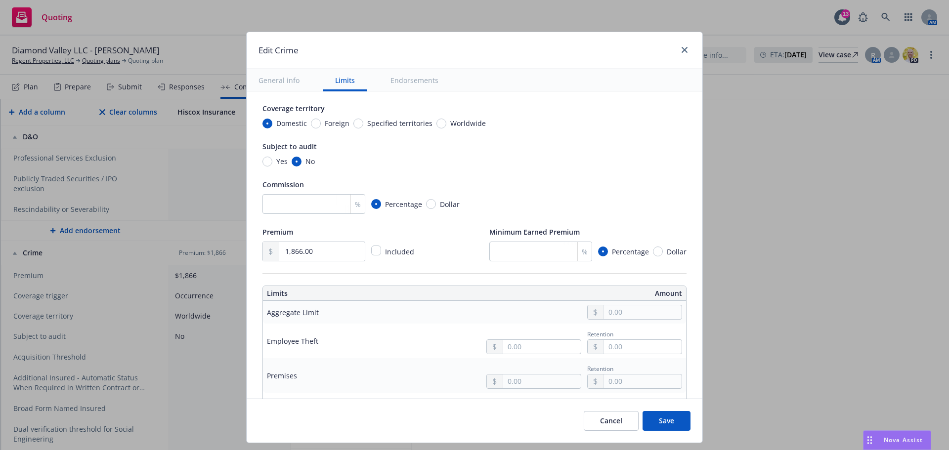
scroll to position [99, 0]
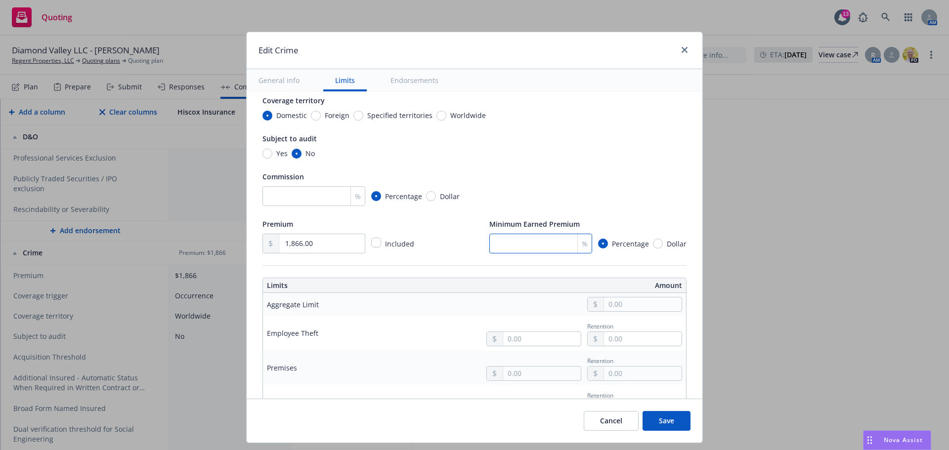
click at [509, 238] on input "number" at bounding box center [540, 244] width 103 height 20
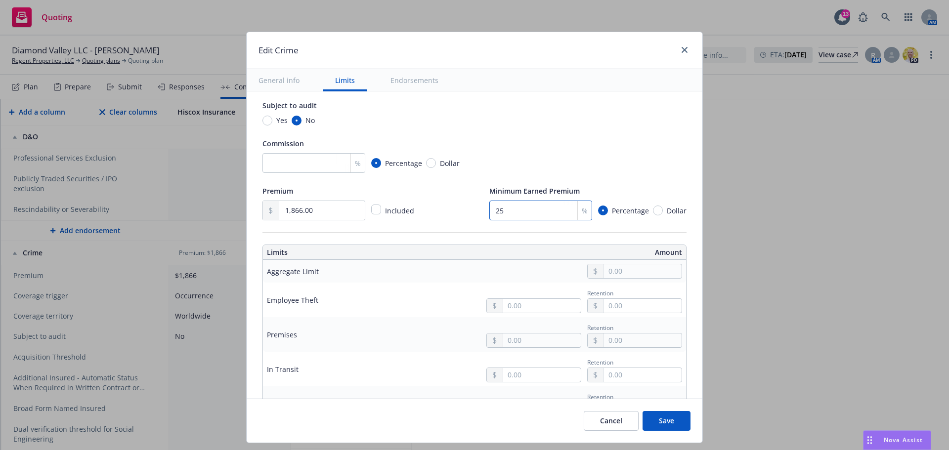
scroll to position [198, 0]
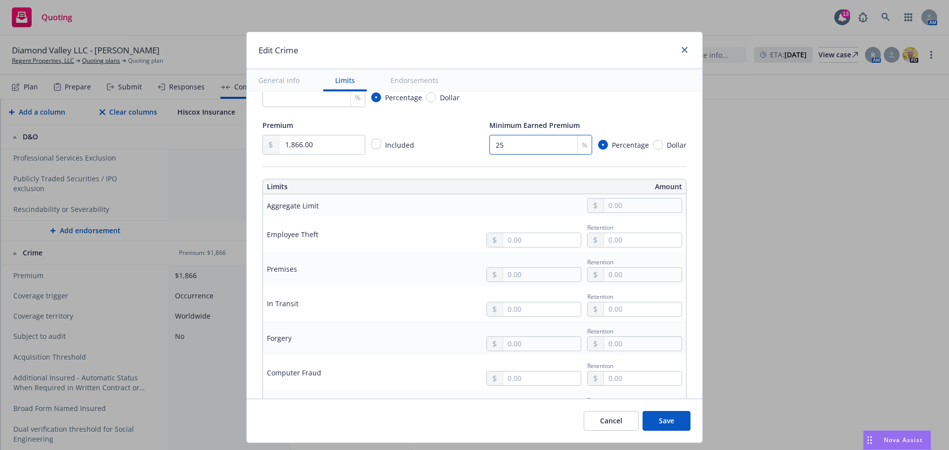
type input "25"
click at [513, 241] on input "text" at bounding box center [542, 240] width 78 height 14
type input "1,000,000.00"
click at [513, 290] on button "$1,000,000.00" at bounding box center [529, 283] width 85 height 18
click at [610, 240] on input "text" at bounding box center [643, 240] width 78 height 14
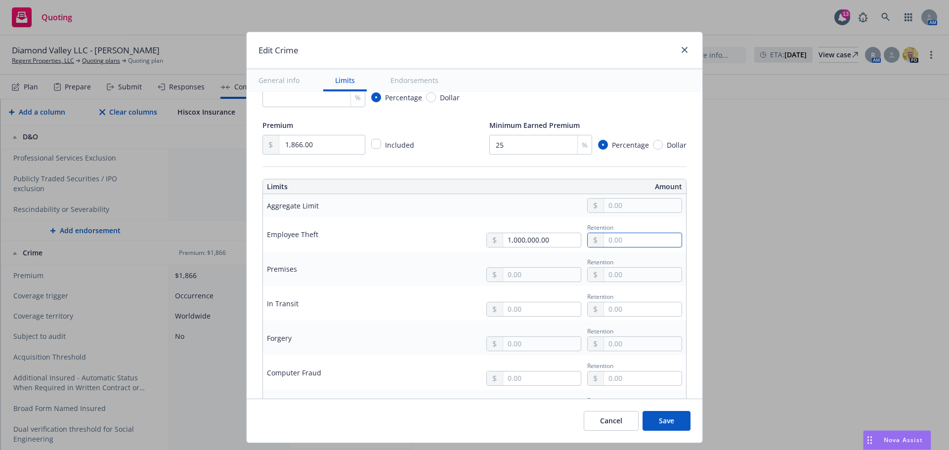
click at [610, 240] on input "text" at bounding box center [643, 240] width 78 height 14
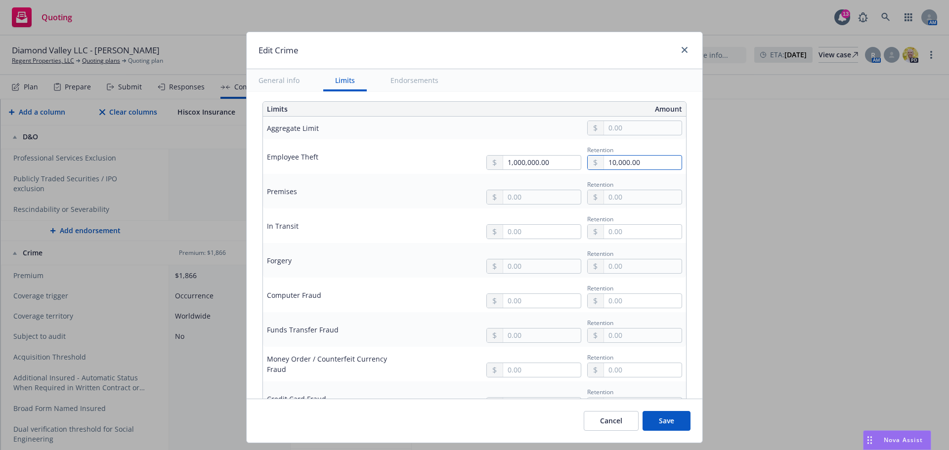
scroll to position [296, 0]
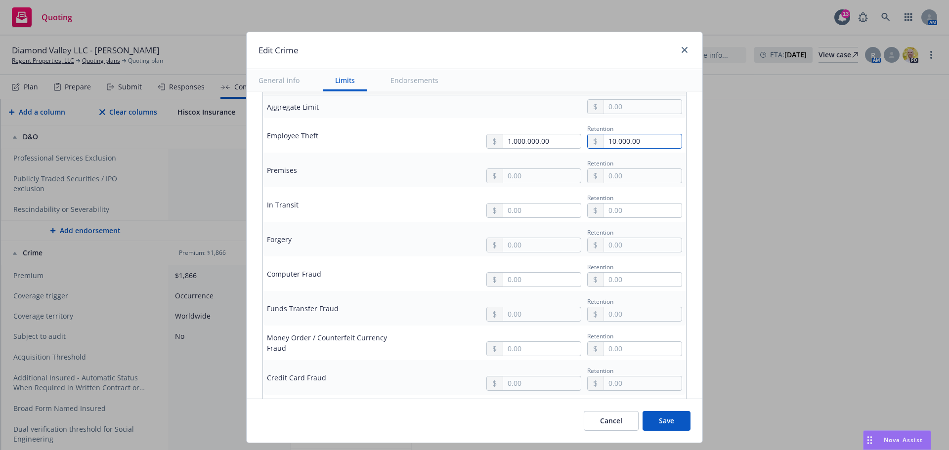
type input "10,000.00"
click at [532, 245] on input "text" at bounding box center [542, 245] width 78 height 14
type input "1,000,000.00"
click at [509, 286] on button "$1,000,000.00" at bounding box center [529, 288] width 85 height 18
click at [624, 240] on input "text" at bounding box center [643, 245] width 78 height 14
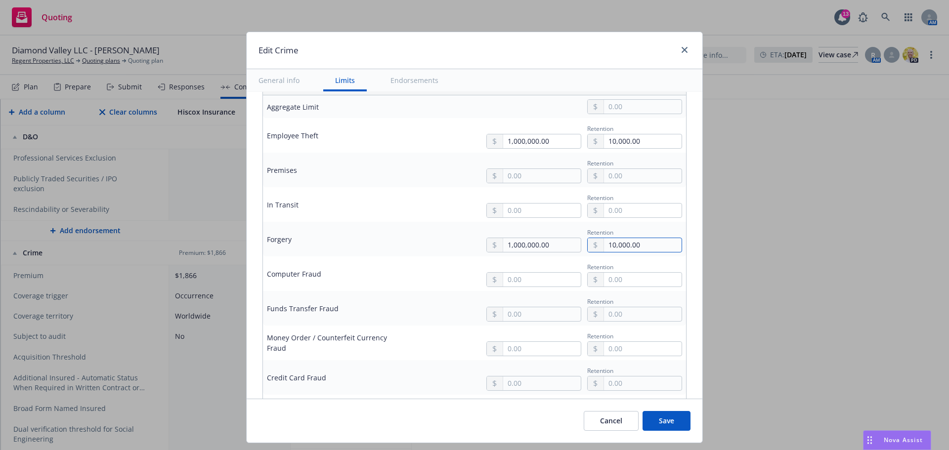
type input "10,000.00"
click at [538, 275] on input "text" at bounding box center [542, 280] width 78 height 14
type input "1,000,000.00"
click at [532, 321] on button "$1,000,000.00" at bounding box center [529, 323] width 85 height 18
click at [628, 282] on input "text" at bounding box center [643, 280] width 78 height 14
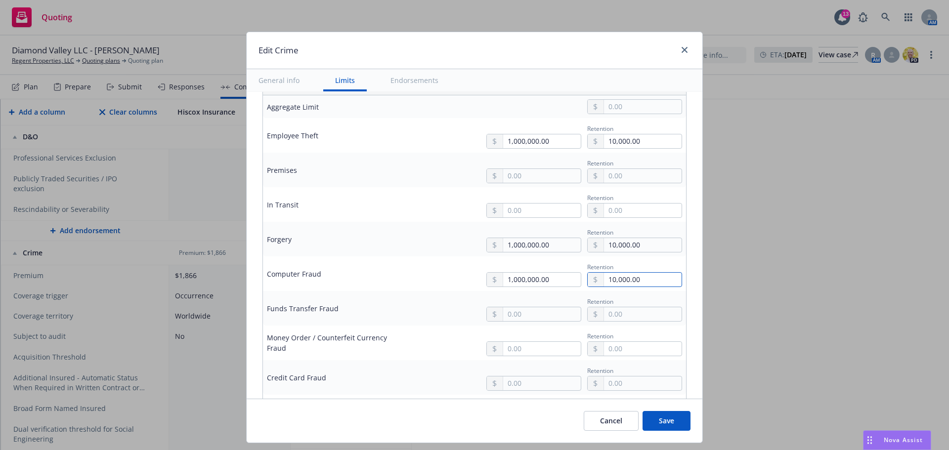
type input "10,000.00"
click at [530, 308] on input "text" at bounding box center [542, 314] width 78 height 14
type input "1,000,000.00"
click at [521, 356] on button "$1,000,000.00" at bounding box center [529, 357] width 85 height 18
click at [629, 310] on input "text" at bounding box center [643, 314] width 78 height 14
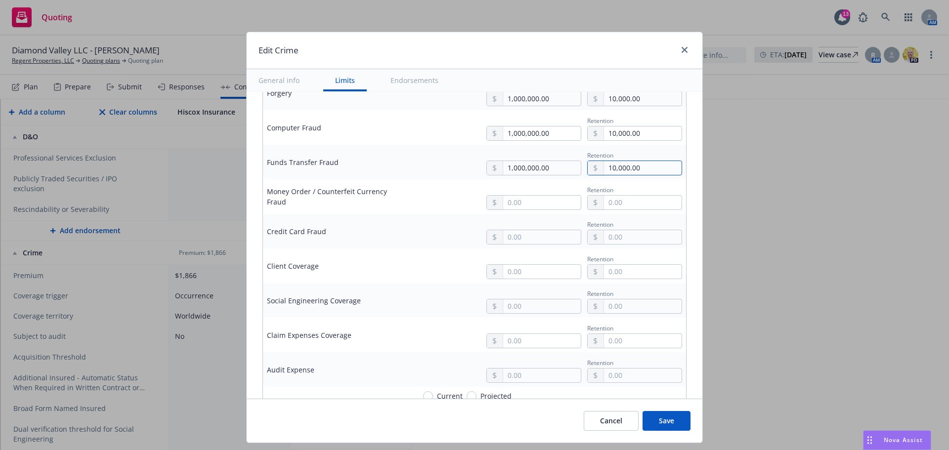
scroll to position [445, 0]
type input "10,000.00"
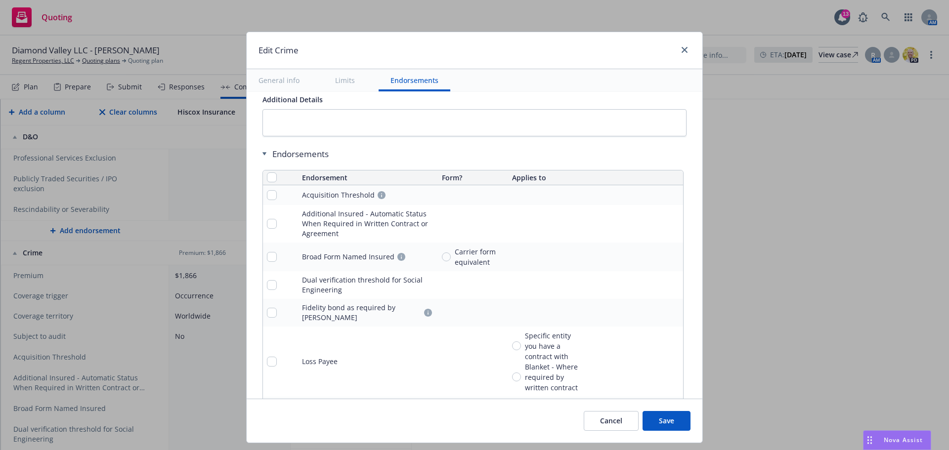
scroll to position [1038, 0]
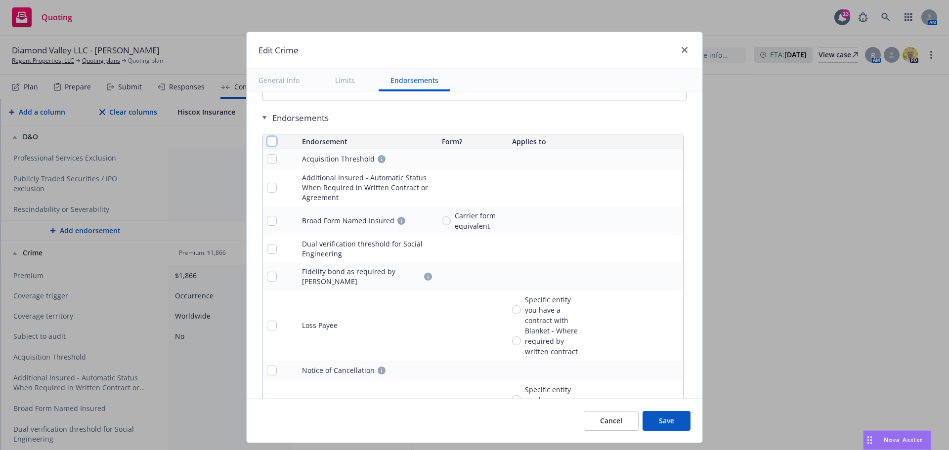
click at [267, 143] on input "checkbox" at bounding box center [272, 141] width 10 height 10
checkbox input "true"
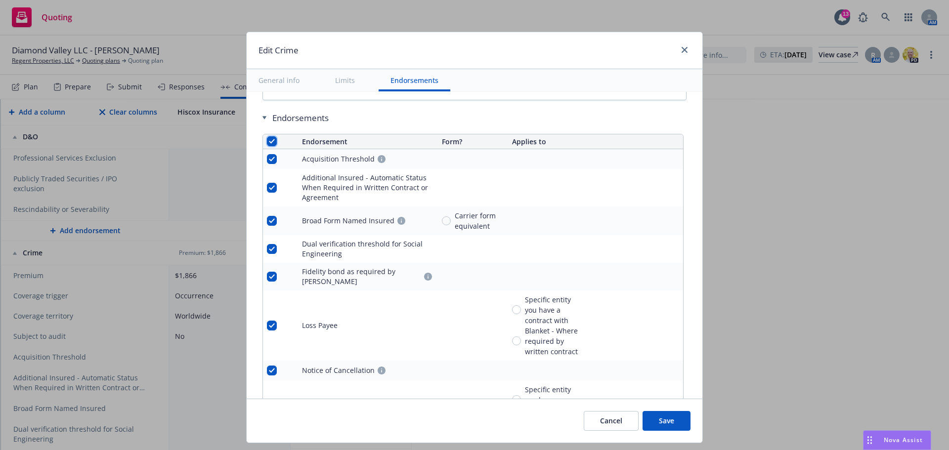
checkbox input "true"
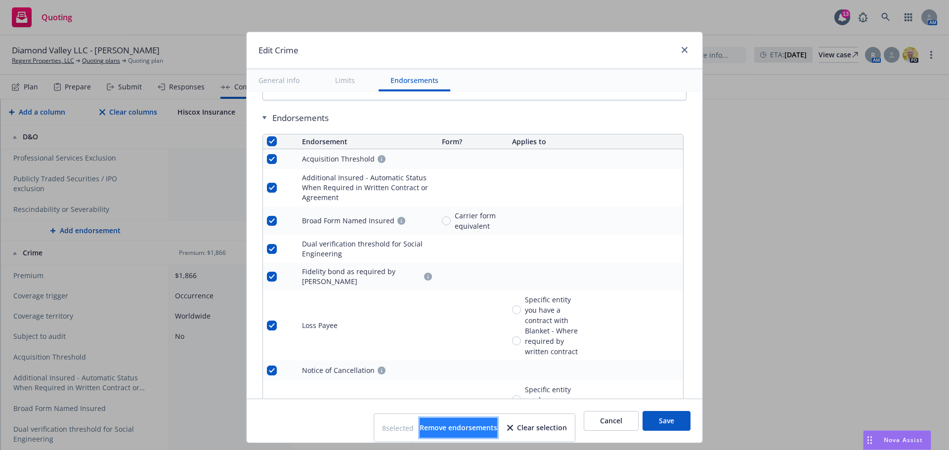
click at [470, 431] on span "Remove endorsements" at bounding box center [458, 427] width 78 height 9
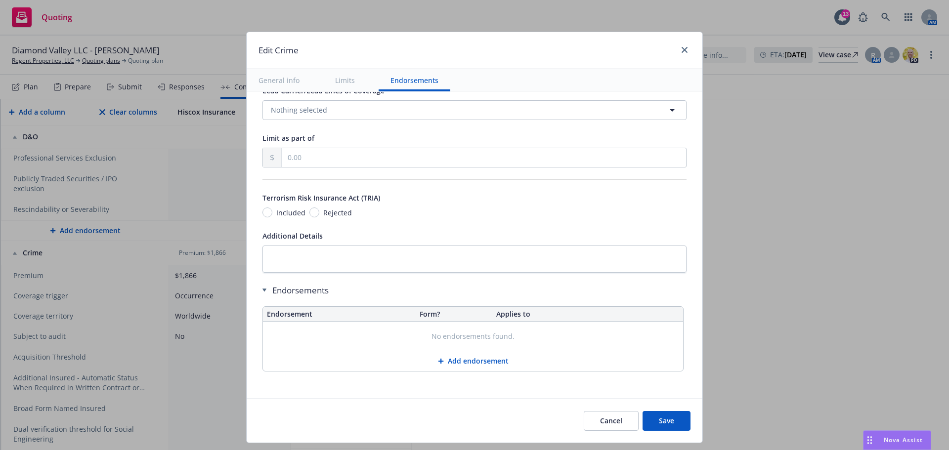
scroll to position [731, 0]
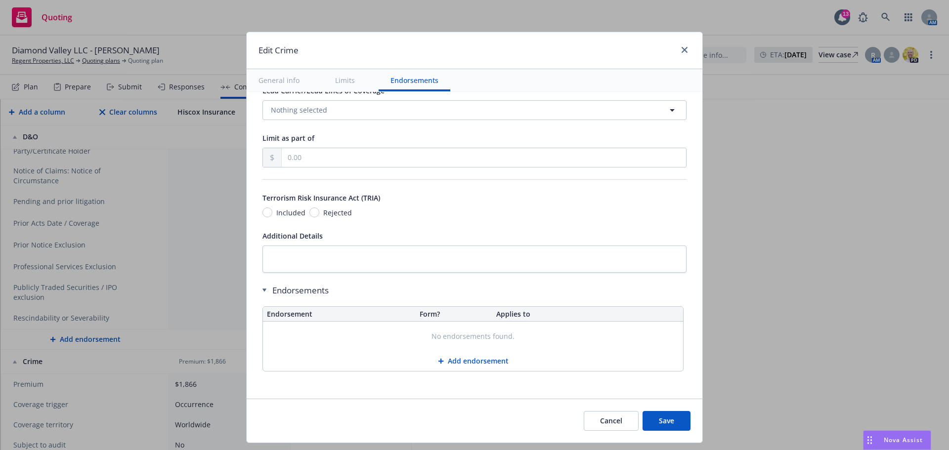
click at [478, 360] on button "Add endorsement" at bounding box center [473, 361] width 420 height 20
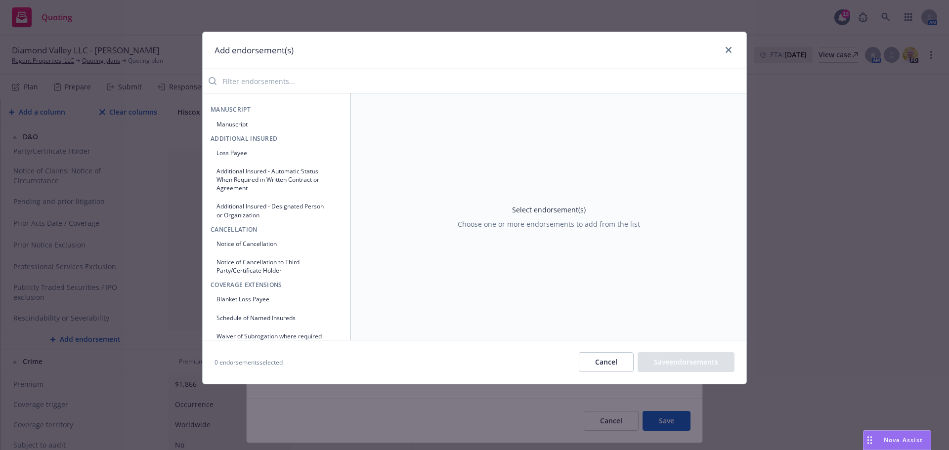
click at [281, 73] on input "search" at bounding box center [481, 81] width 530 height 20
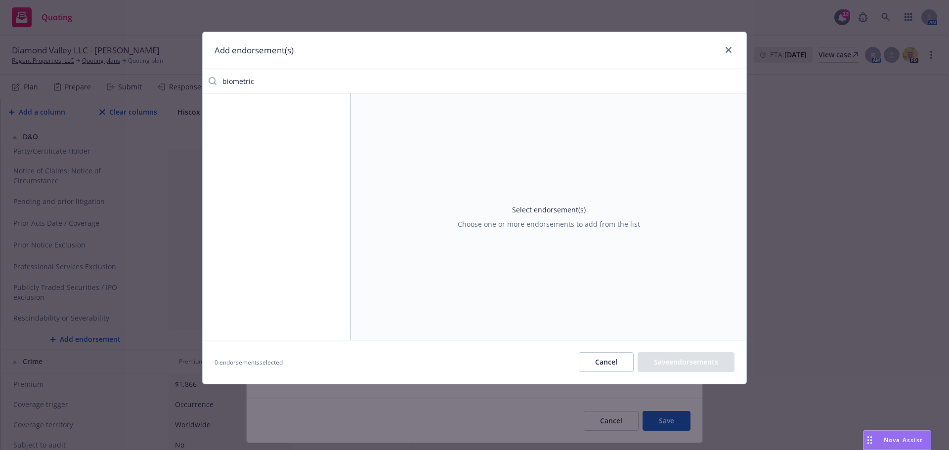
type input "biometric"
click at [723, 43] on div "Add endorsement(s)" at bounding box center [474, 50] width 543 height 37
click at [726, 47] on icon "close" at bounding box center [728, 50] width 6 height 6
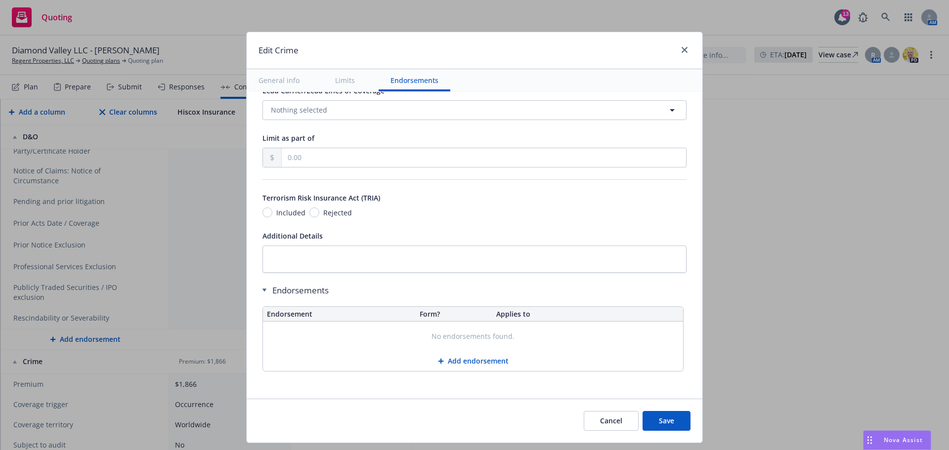
click at [659, 423] on button "Save" at bounding box center [666, 421] width 48 height 20
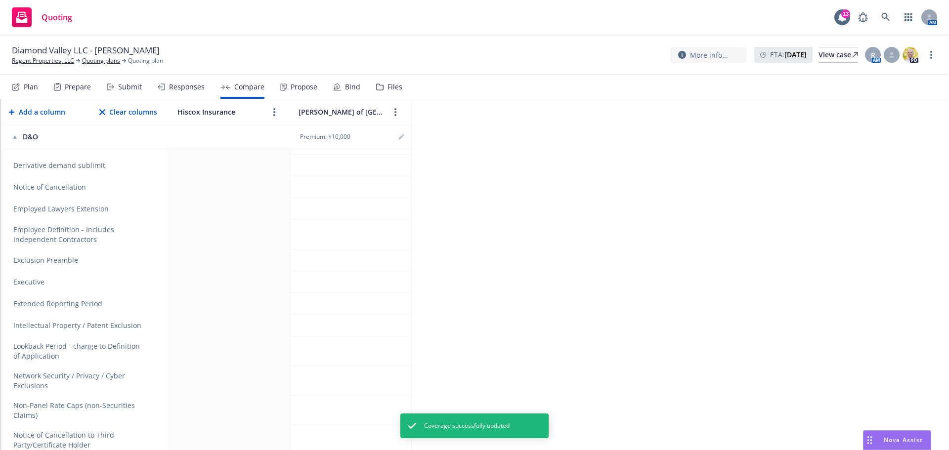
scroll to position [141, 0]
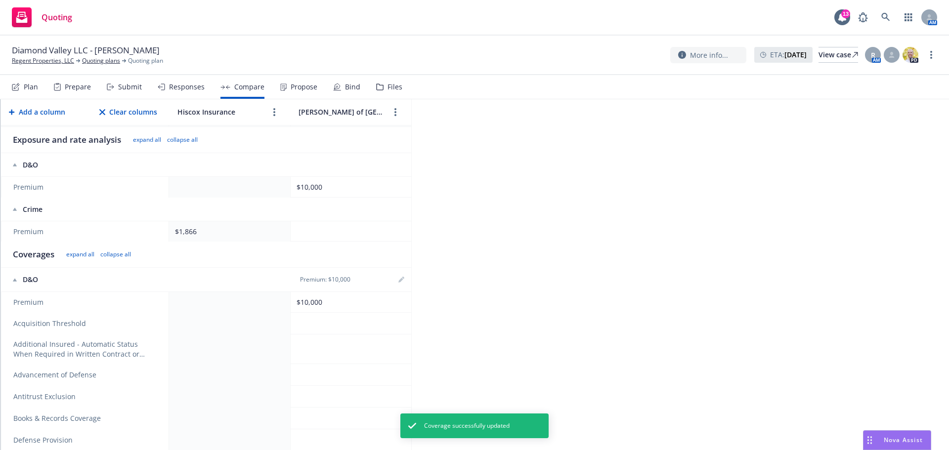
click at [395, 274] on div "Premium: $10,000" at bounding box center [350, 280] width 113 height 12
click at [399, 278] on icon "editPencil" at bounding box center [400, 280] width 5 height 5
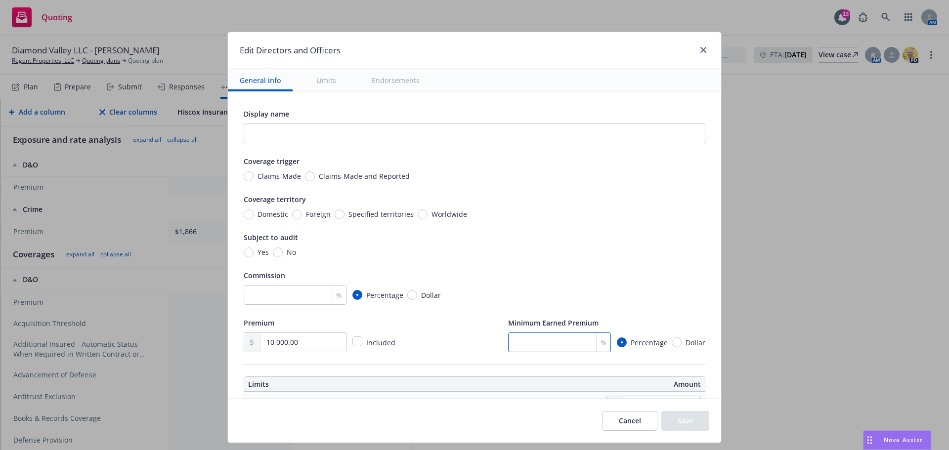
click at [548, 347] on input "number" at bounding box center [559, 343] width 103 height 20
type input "25"
click at [293, 290] on input "number" at bounding box center [295, 295] width 103 height 20
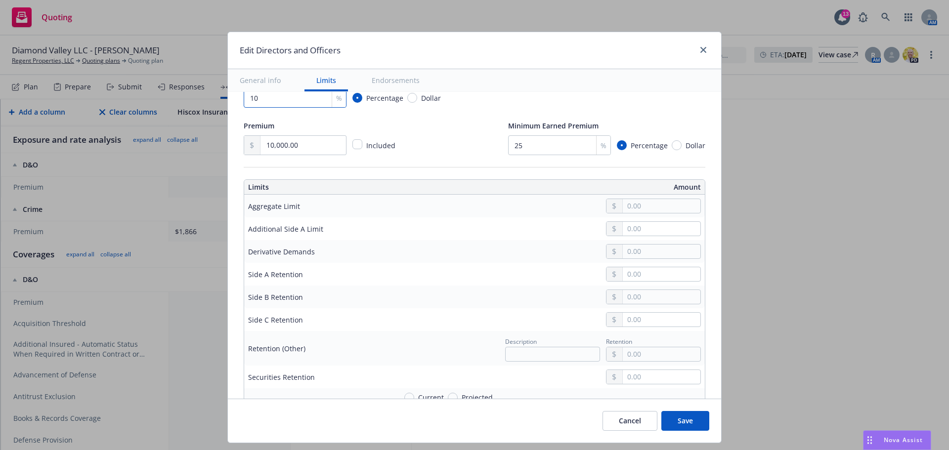
scroll to position [198, 0]
type input "10"
click at [648, 202] on input "text" at bounding box center [662, 206] width 78 height 14
type input "1,000,000.00"
click at [641, 247] on button "$1,000,000.00" at bounding box center [650, 249] width 85 height 18
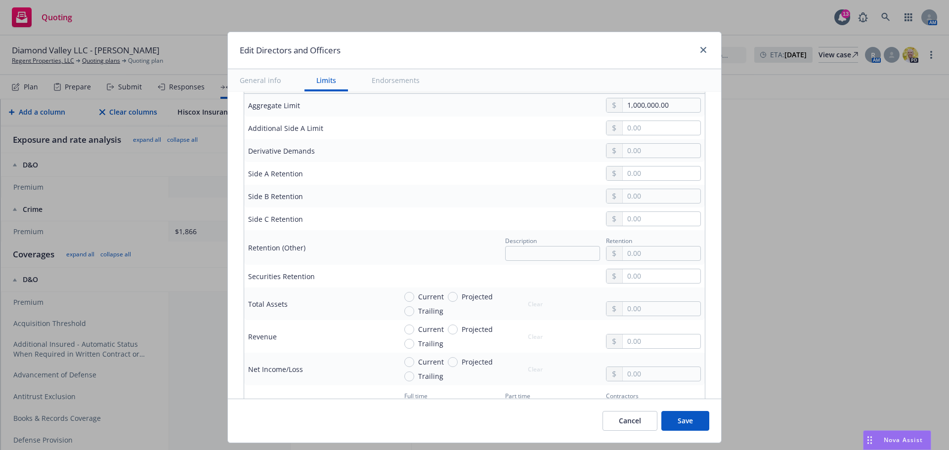
scroll to position [296, 0]
click at [546, 258] on input "text" at bounding box center [552, 255] width 95 height 15
click at [606, 253] on div at bounding box center [614, 255] width 16 height 14
click at [623, 250] on input "text" at bounding box center [662, 255] width 78 height 14
type input "10,000.00"
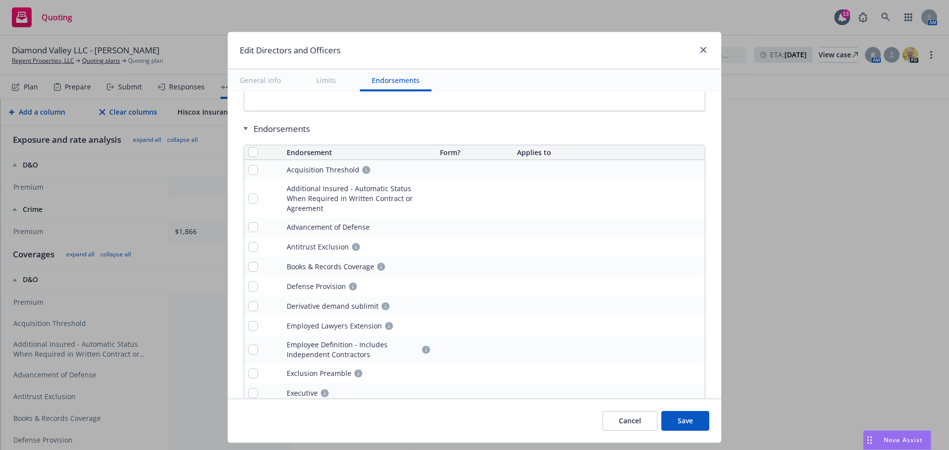
scroll to position [889, 0]
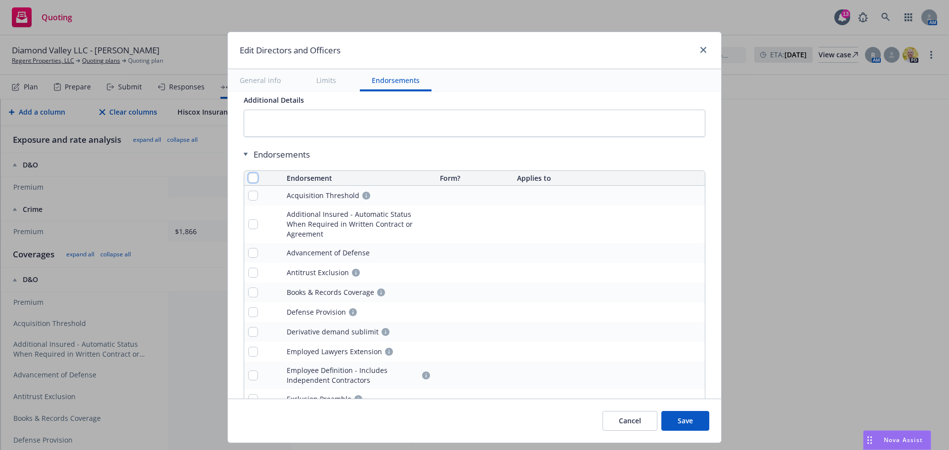
click at [249, 176] on input "checkbox" at bounding box center [253, 178] width 10 height 10
checkbox input "true"
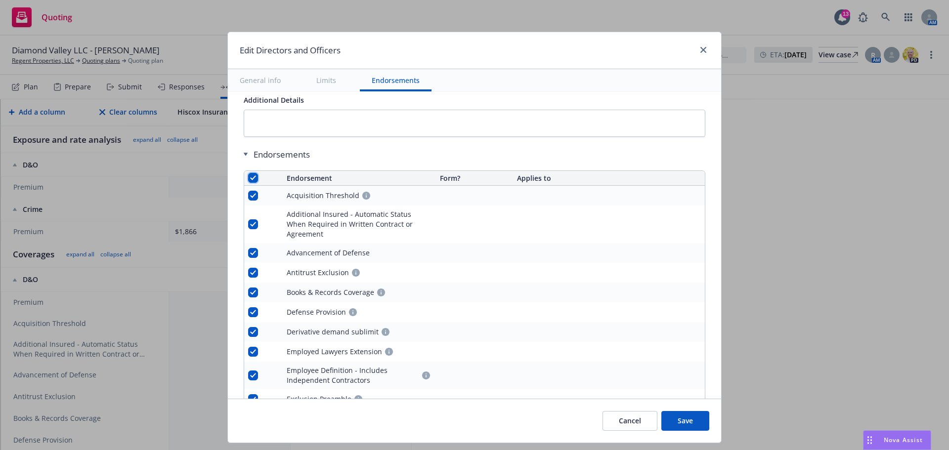
checkbox input "true"
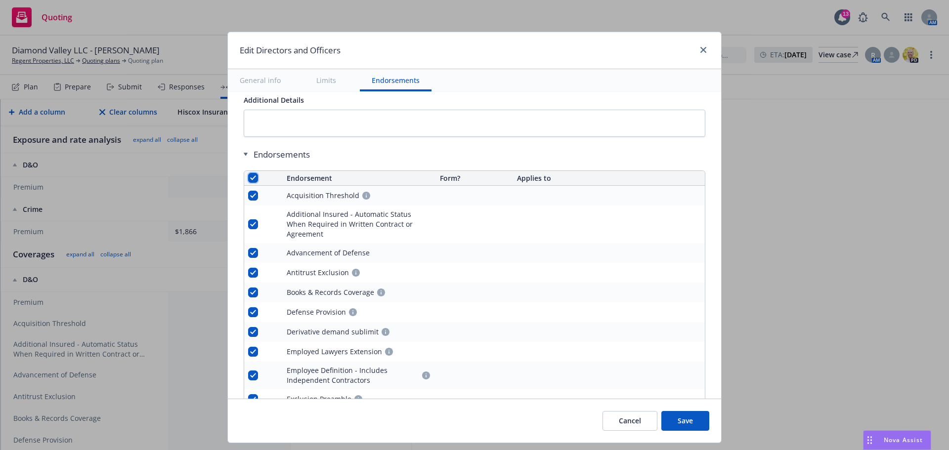
checkbox input "true"
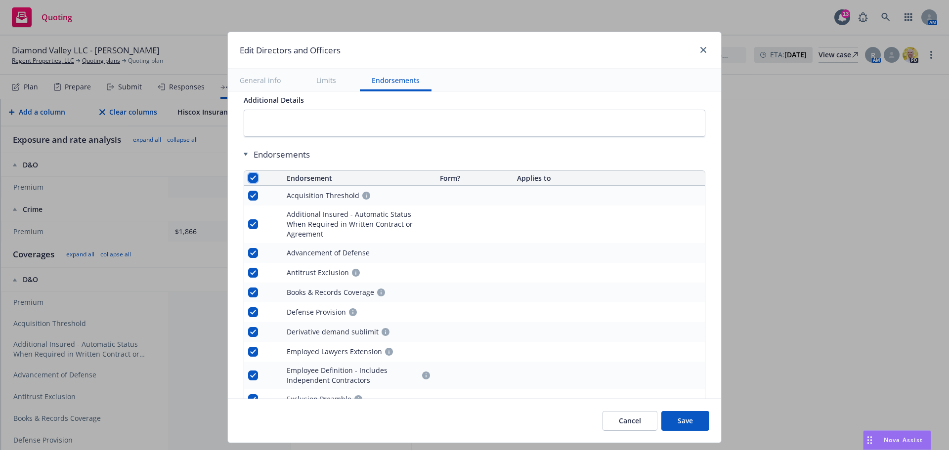
checkbox input "true"
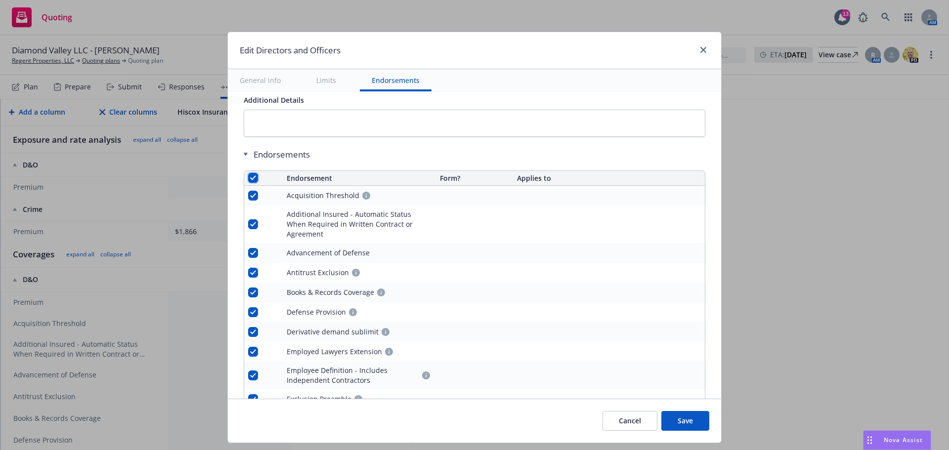
checkbox input "true"
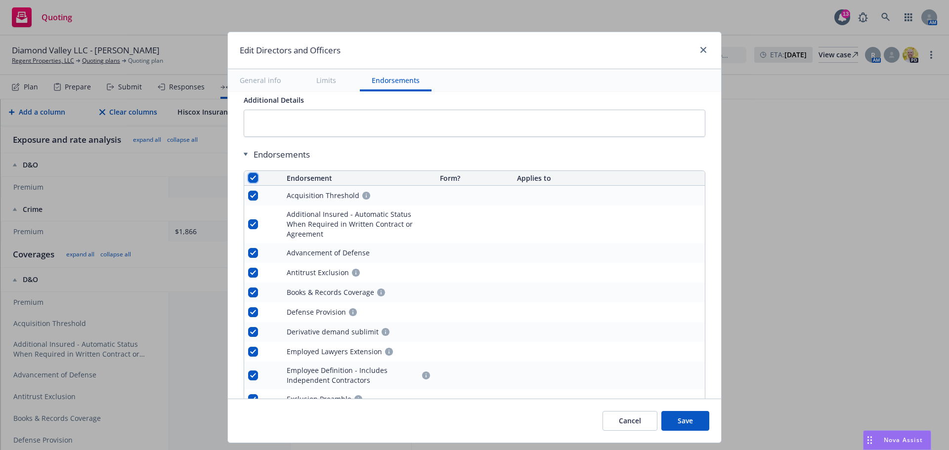
checkbox input "true"
click at [490, 426] on span "Remove endorsements" at bounding box center [460, 427] width 78 height 9
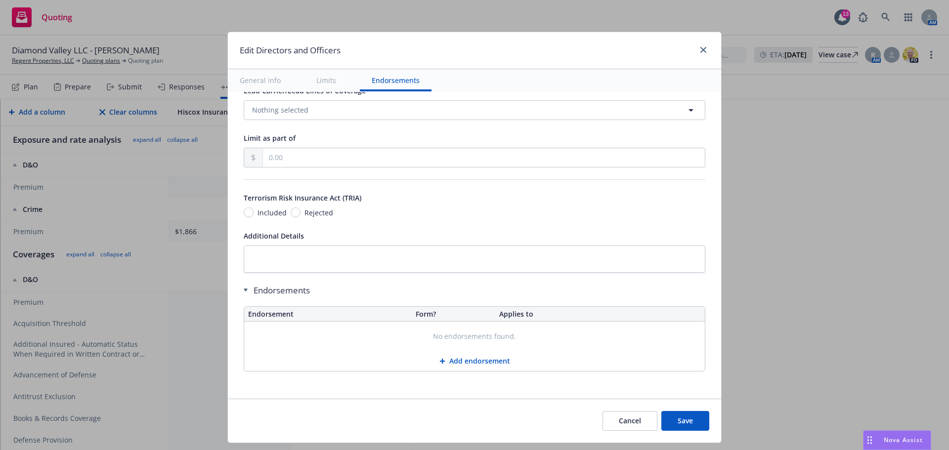
scroll to position [753, 0]
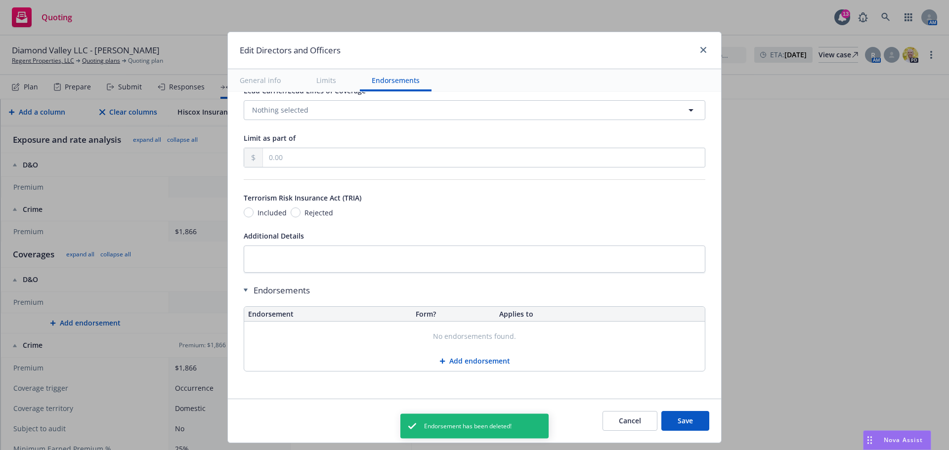
click at [474, 360] on button "Add endorsement" at bounding box center [474, 361] width 460 height 20
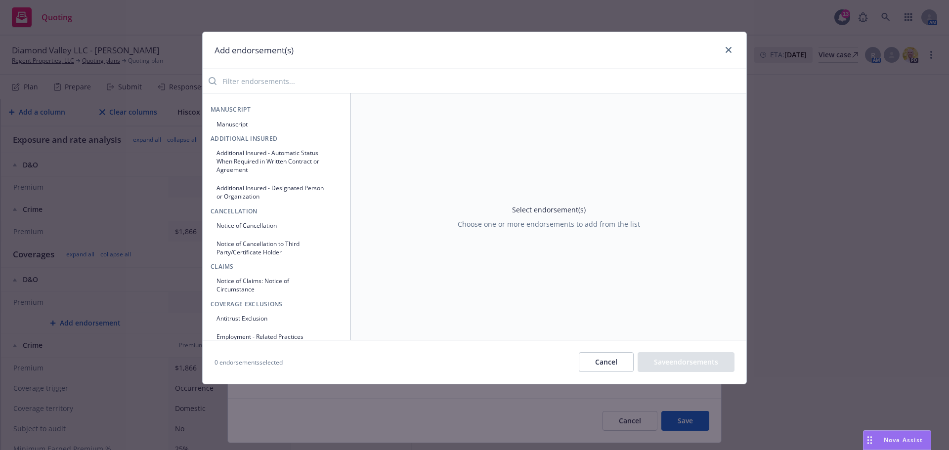
click at [347, 82] on input "search" at bounding box center [481, 81] width 530 height 20
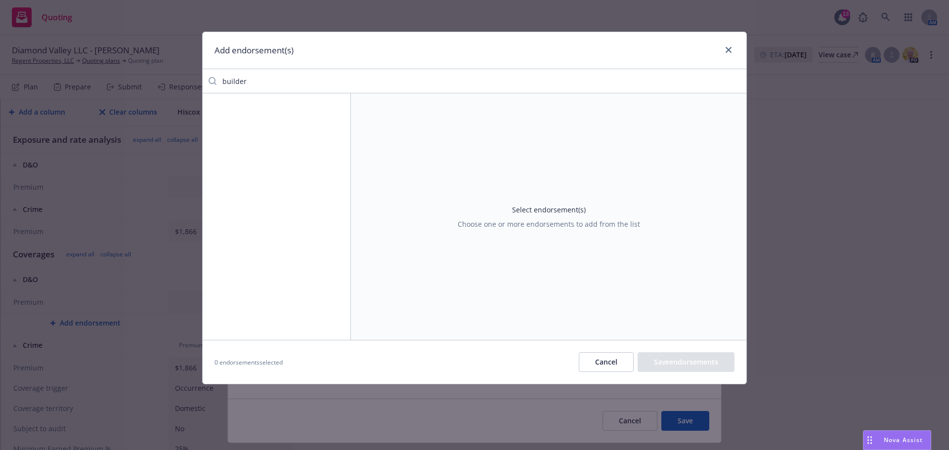
type input "e"
type input "war"
click at [730, 44] on link "close" at bounding box center [728, 50] width 12 height 12
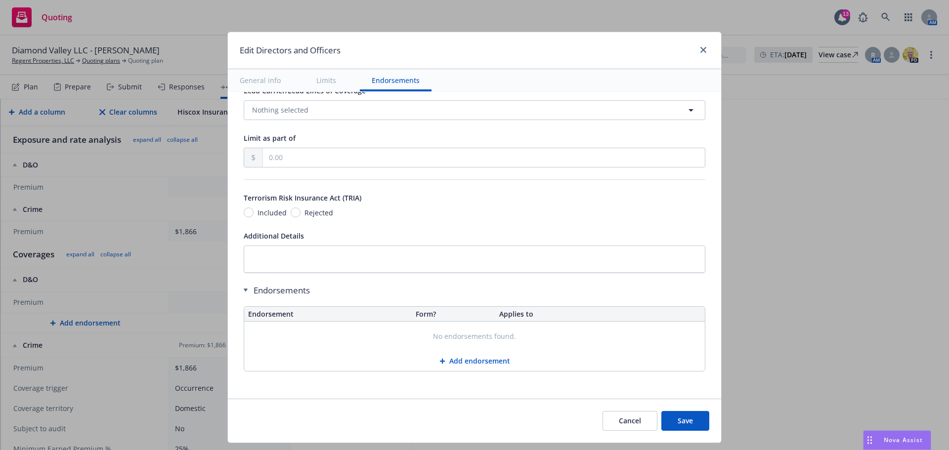
click at [692, 419] on button "Save" at bounding box center [685, 421] width 48 height 20
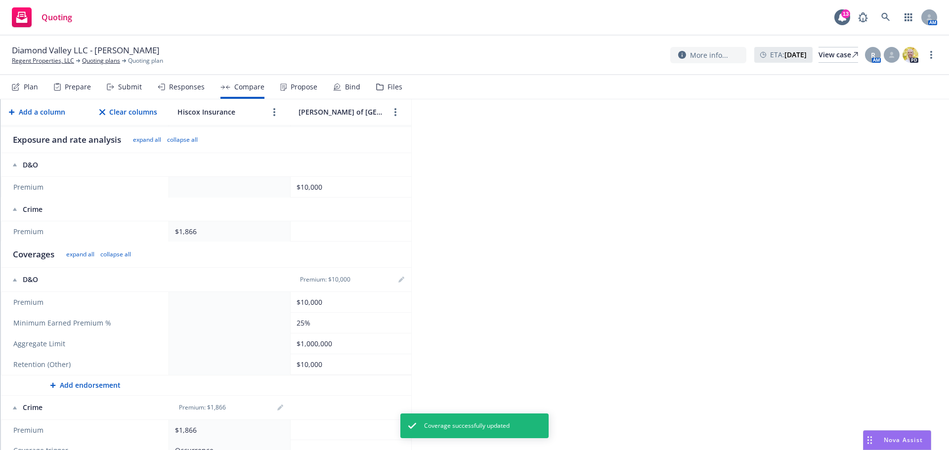
click at [285, 86] on div "Propose" at bounding box center [298, 87] width 37 height 24
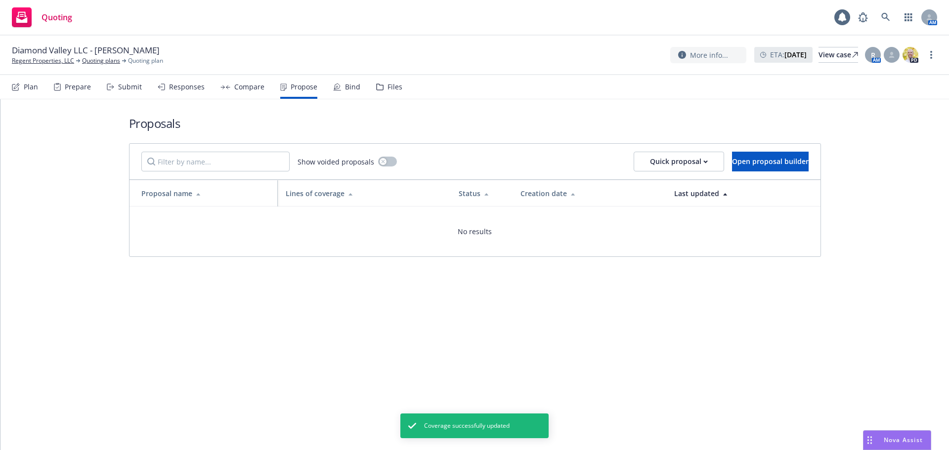
click at [258, 87] on div "Compare" at bounding box center [249, 87] width 30 height 8
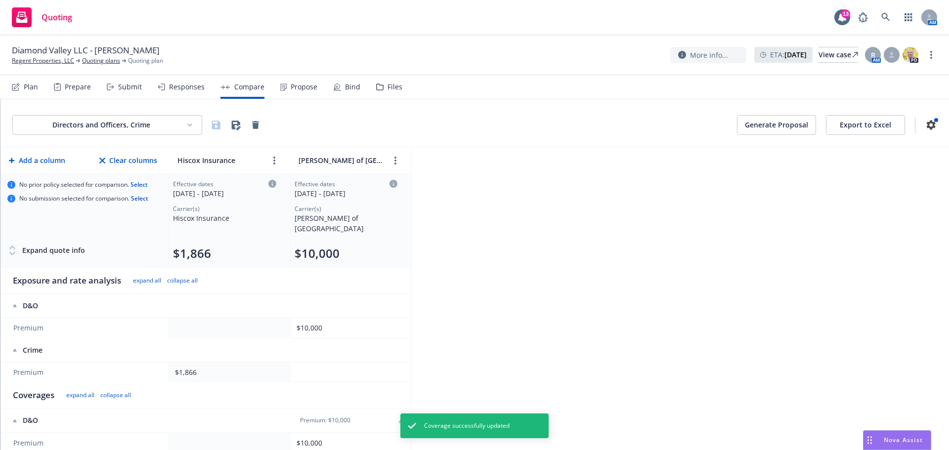
click at [866, 126] on button "Export to Excel" at bounding box center [865, 125] width 79 height 20
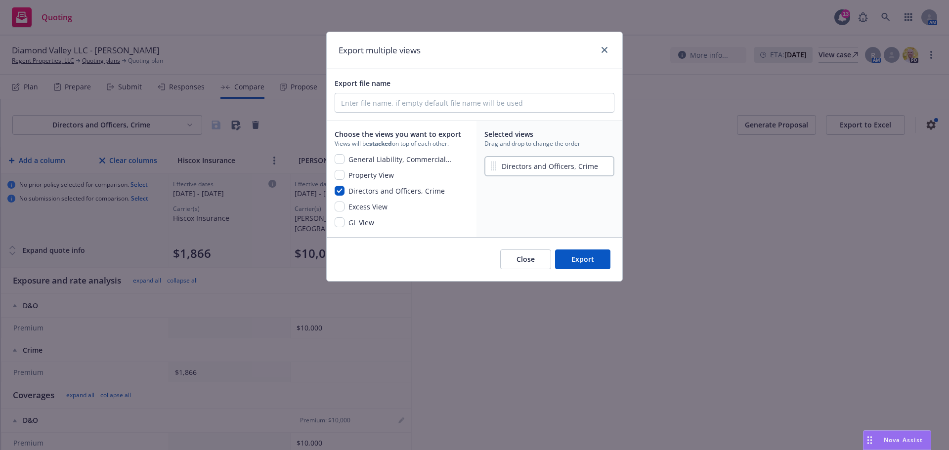
click at [608, 44] on div at bounding box center [602, 50] width 16 height 13
click at [607, 48] on link "close" at bounding box center [604, 50] width 12 height 12
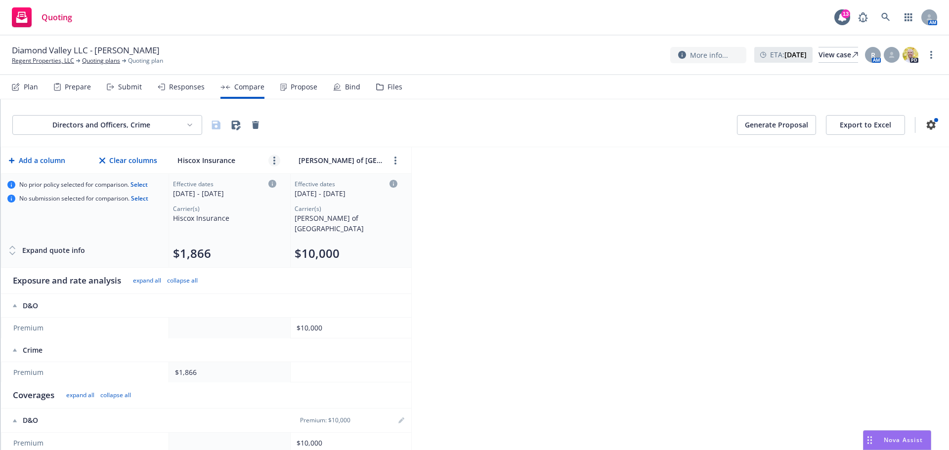
click at [270, 164] on link "more" at bounding box center [274, 161] width 12 height 12
click at [305, 184] on icon "close" at bounding box center [306, 183] width 6 height 6
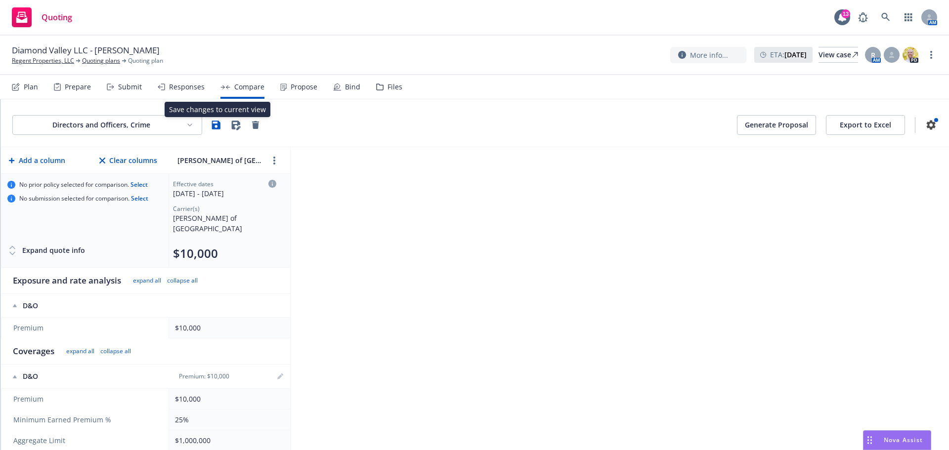
click at [214, 128] on icon "button" at bounding box center [216, 125] width 8 height 8
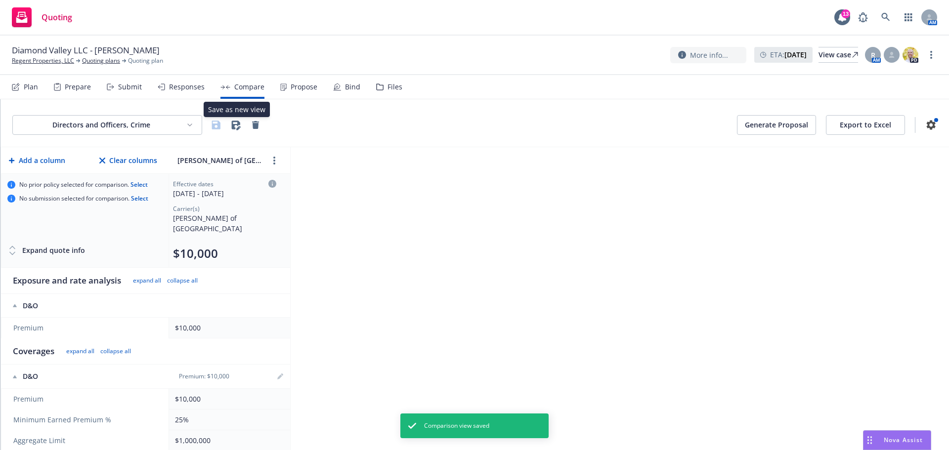
click at [235, 125] on icon "button" at bounding box center [236, 125] width 9 height 9
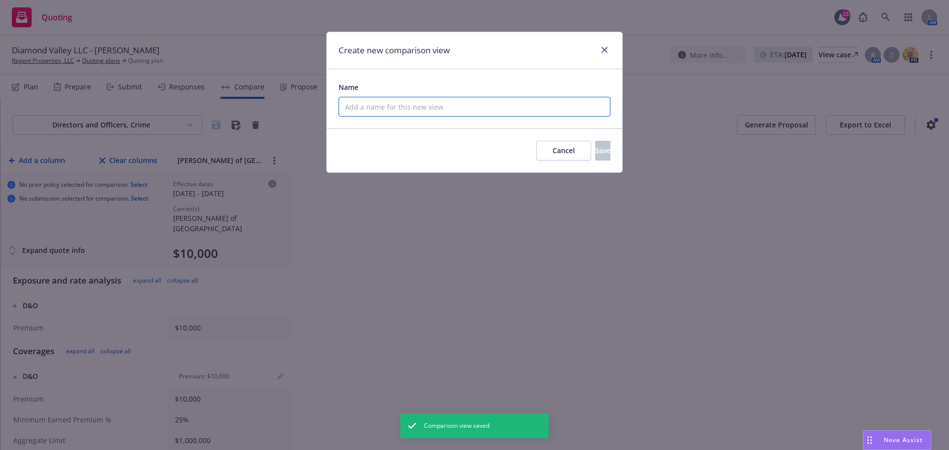
click at [411, 106] on input "Name" at bounding box center [474, 107] width 272 height 20
type input "D&O"
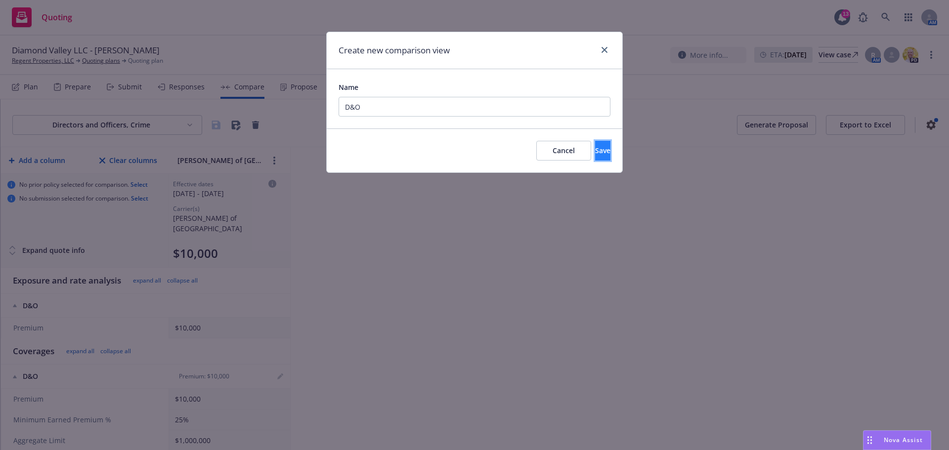
click at [595, 148] on span "Save" at bounding box center [602, 150] width 15 height 9
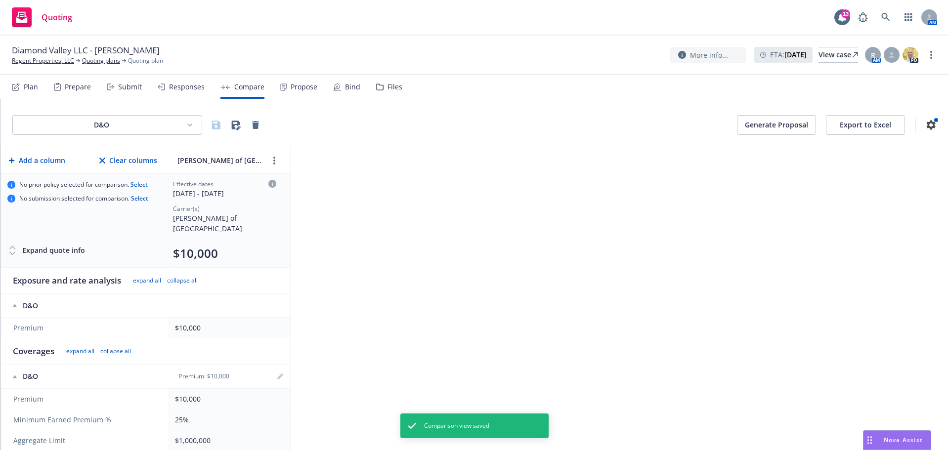
click at [267, 156] on div "Lloyd's of London" at bounding box center [227, 160] width 105 height 14
click at [271, 159] on link "more" at bounding box center [274, 161] width 12 height 12
click at [299, 188] on link "close" at bounding box center [298, 183] width 12 height 12
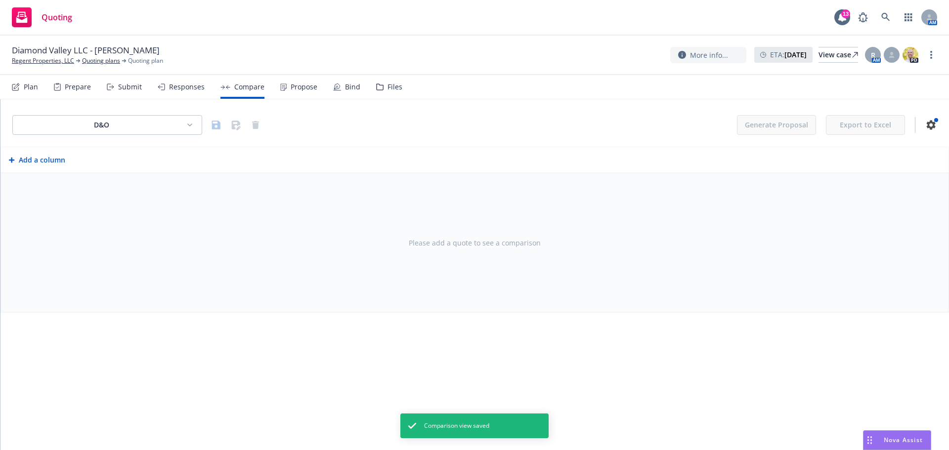
click at [36, 159] on button "Add a column" at bounding box center [37, 160] width 60 height 20
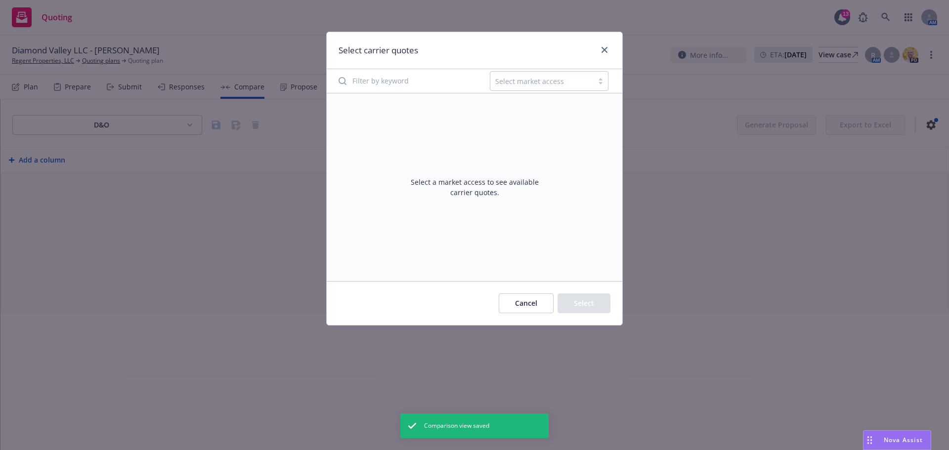
click at [529, 80] on div at bounding box center [541, 81] width 93 height 12
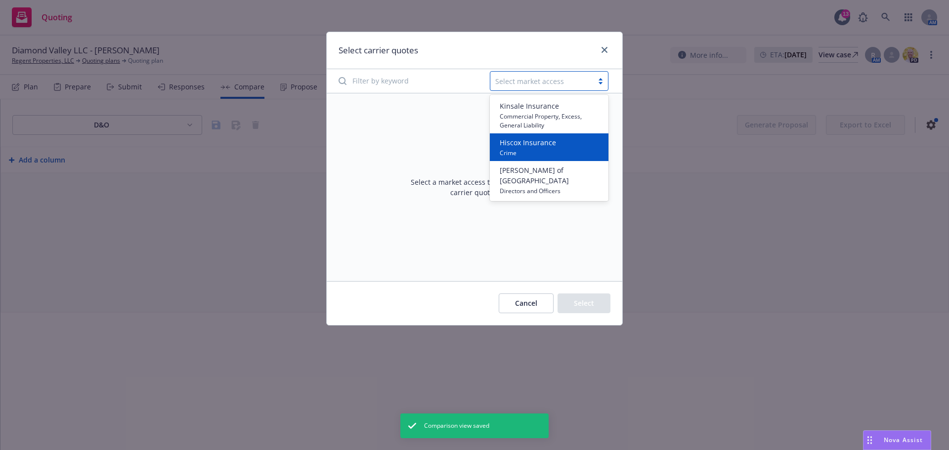
click at [539, 139] on span "Hiscox Insurance" at bounding box center [528, 142] width 56 height 10
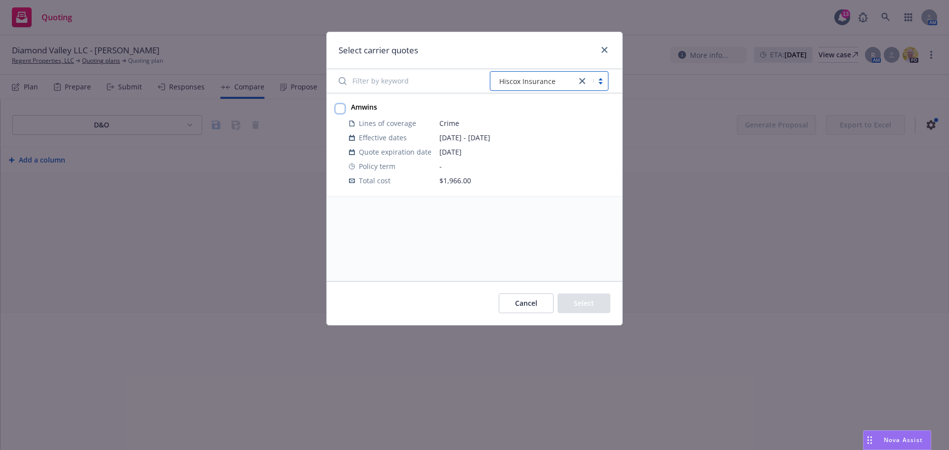
click at [340, 111] on input "checkbox" at bounding box center [340, 109] width 10 height 10
checkbox input "true"
click at [580, 301] on button "Select" at bounding box center [583, 303] width 53 height 20
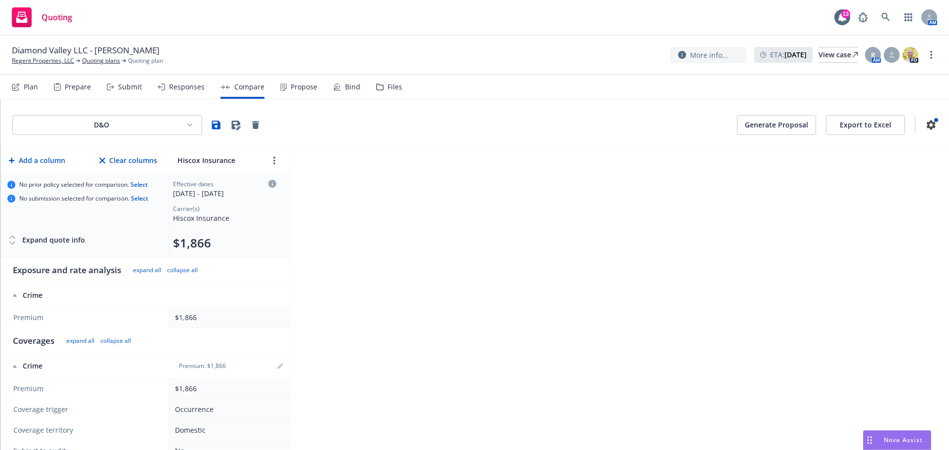
click at [886, 125] on button "Export to Excel" at bounding box center [865, 125] width 79 height 20
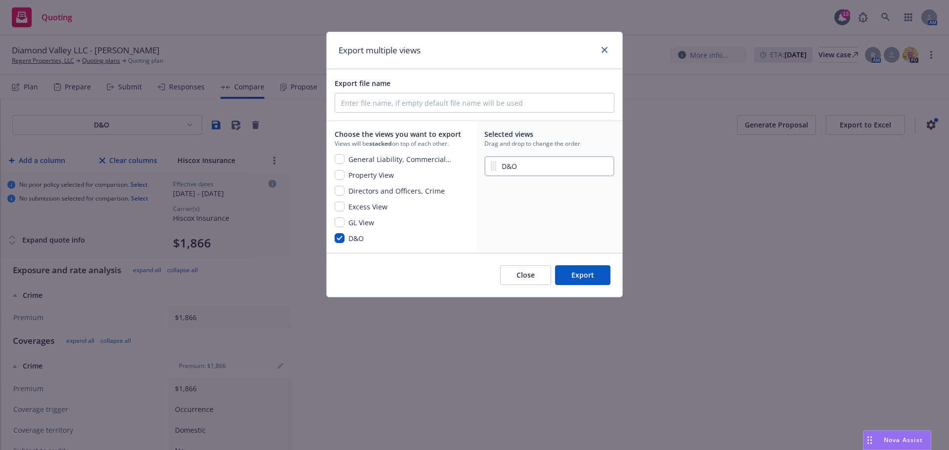
click at [519, 278] on button "Close" at bounding box center [525, 275] width 51 height 20
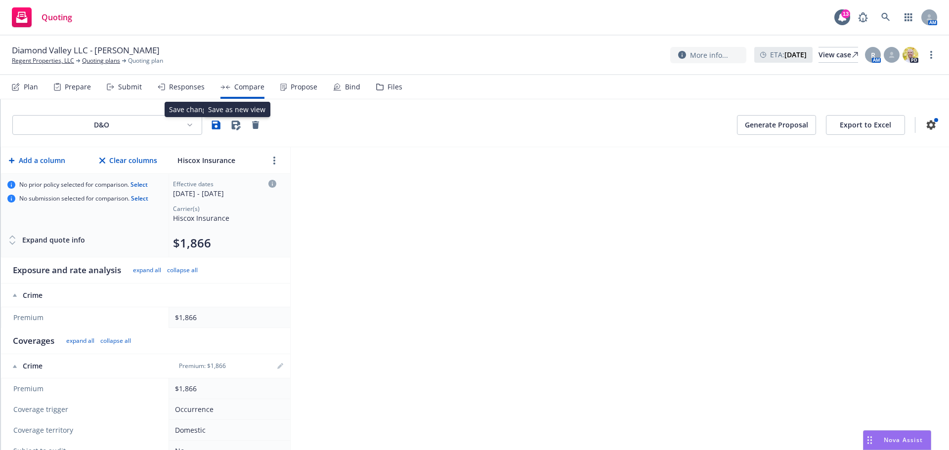
click at [233, 122] on icon "button" at bounding box center [236, 125] width 9 height 9
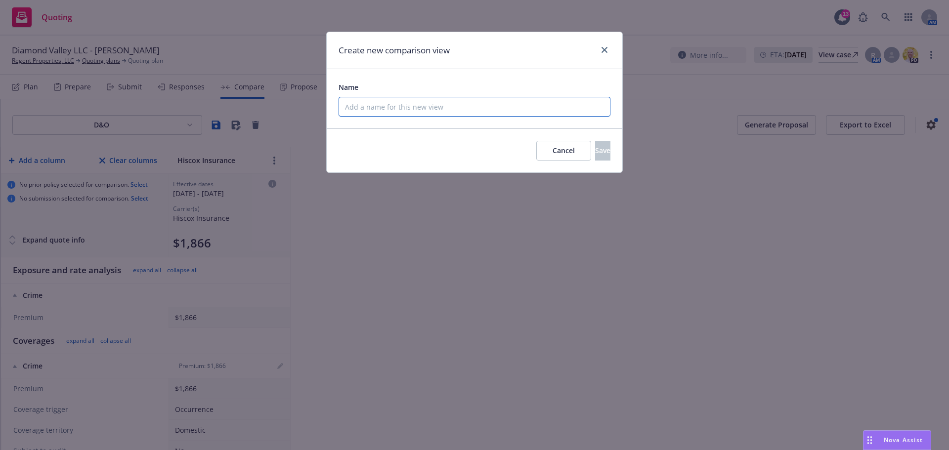
click at [388, 105] on input "Name" at bounding box center [474, 107] width 272 height 20
type input "Crime"
click at [595, 149] on button "Save" at bounding box center [602, 151] width 15 height 20
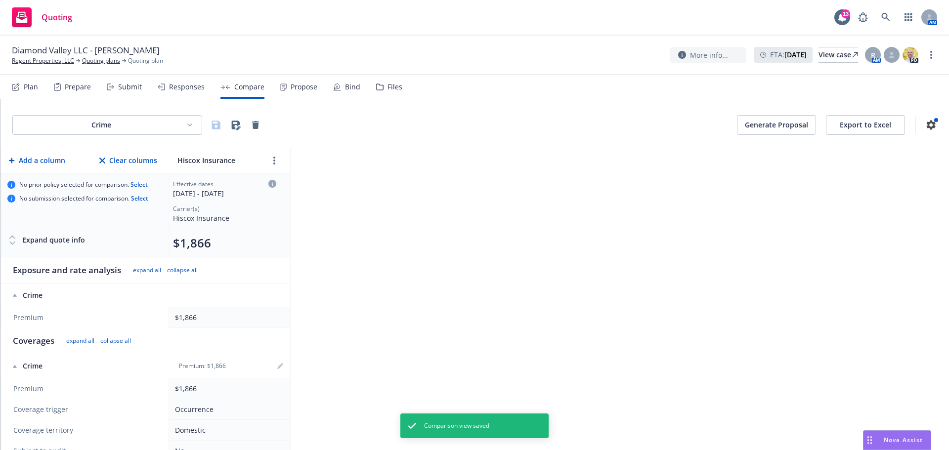
click at [191, 130] on html "Quoting 13 AM Diamond Valley LLC - Winchester HOA Regent Properties, LLC Quotin…" at bounding box center [474, 225] width 949 height 450
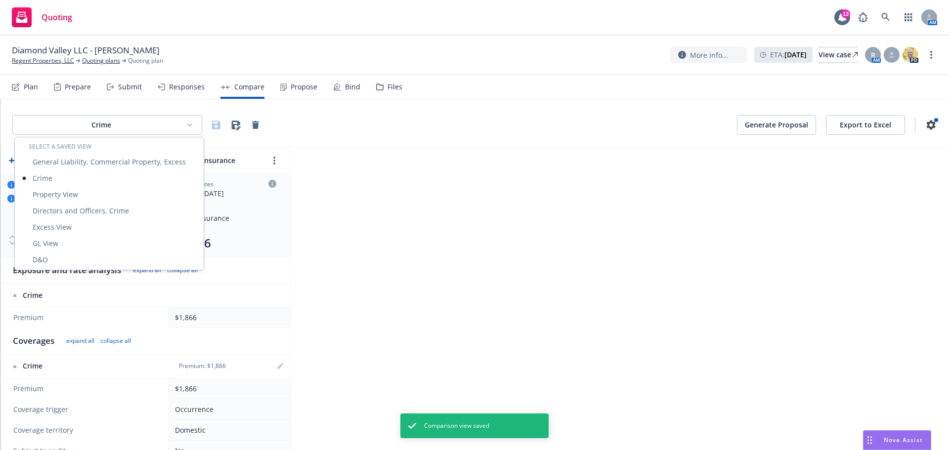
click at [425, 159] on html "Quoting 13 AM Diamond Valley LLC - Winchester HOA Regent Properties, LLC Quotin…" at bounding box center [474, 225] width 949 height 450
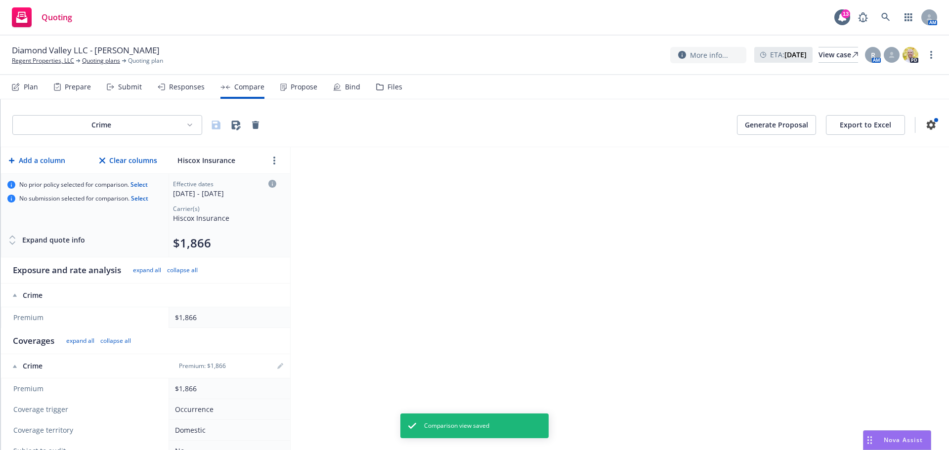
click at [851, 124] on button "Export to Excel" at bounding box center [865, 125] width 79 height 20
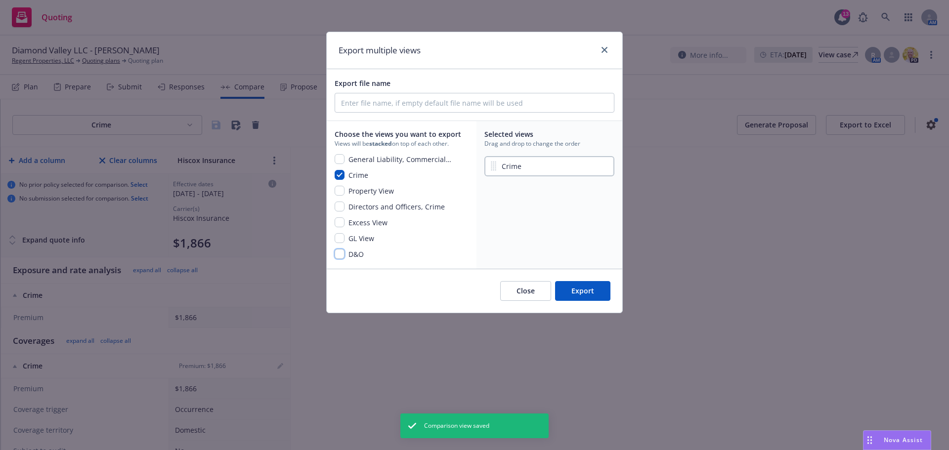
click at [338, 253] on input "checkbox" at bounding box center [339, 254] width 10 height 10
checkbox input "true"
click at [589, 294] on button "Export" at bounding box center [582, 291] width 55 height 20
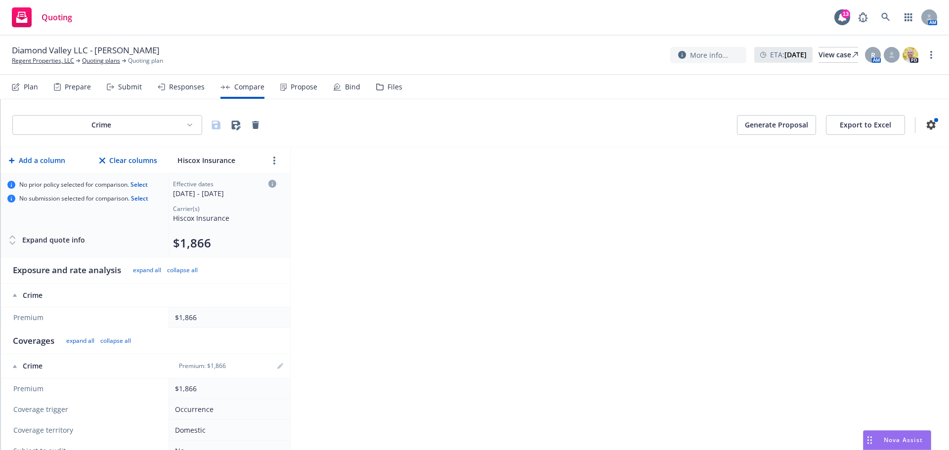
click at [448, 172] on div "Crime Generate Proposal Export to Excel Add a column Clear columns Hiscox Insur…" at bounding box center [474, 274] width 948 height 351
click at [175, 87] on div "Responses" at bounding box center [187, 87] width 36 height 8
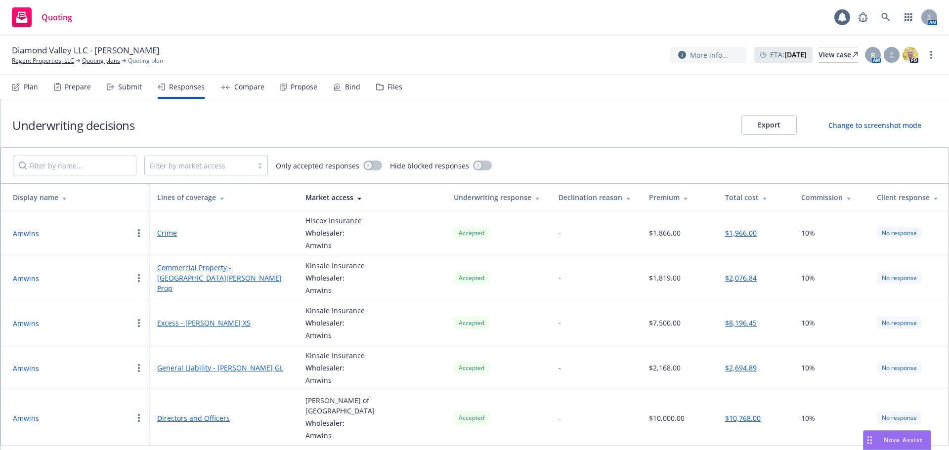
click at [124, 88] on div "Submit" at bounding box center [130, 87] width 24 height 8
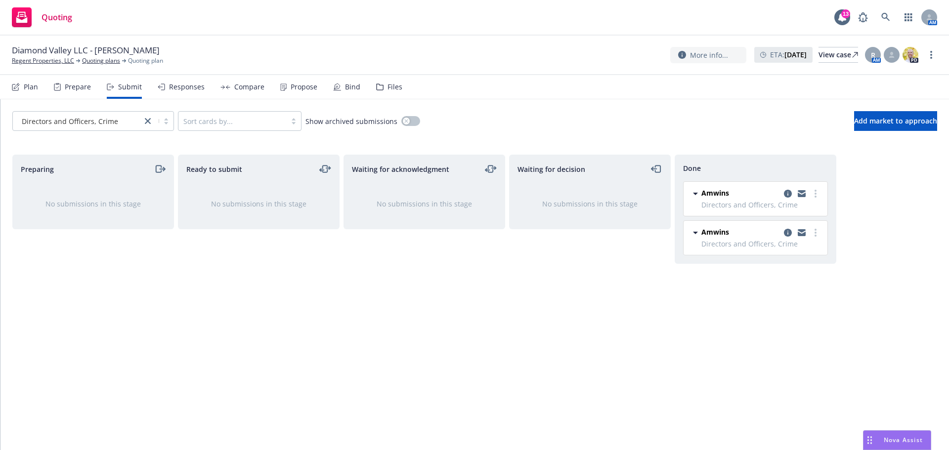
click at [90, 56] on span "Diamond Valley LLC - [PERSON_NAME]" at bounding box center [86, 50] width 148 height 12
click at [95, 60] on link "Quoting plans" at bounding box center [101, 60] width 38 height 9
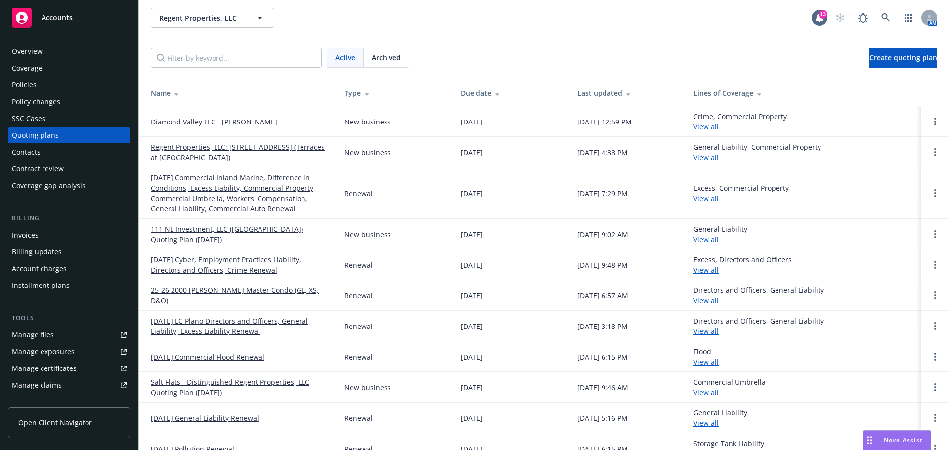
click at [236, 119] on link "Diamond Valley LLC - [PERSON_NAME]" at bounding box center [214, 122] width 126 height 10
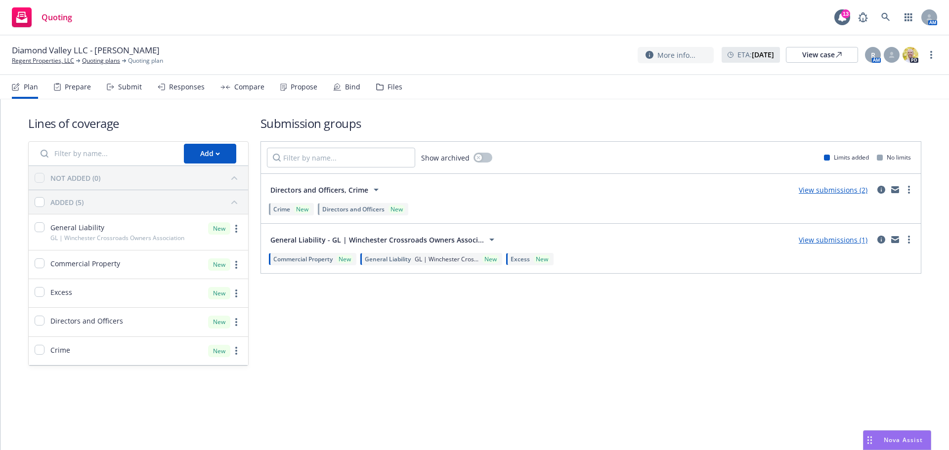
click at [829, 240] on link "View submissions (1)" at bounding box center [832, 239] width 69 height 9
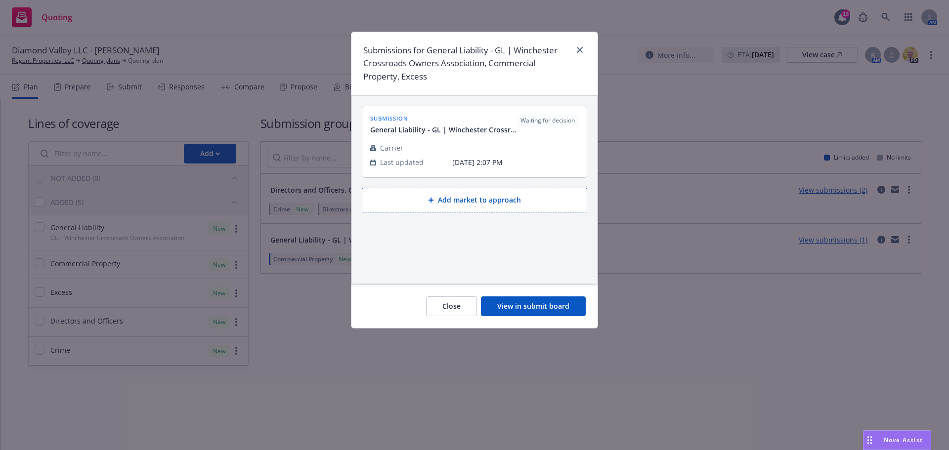
click at [511, 303] on button "View in submit board" at bounding box center [533, 306] width 105 height 20
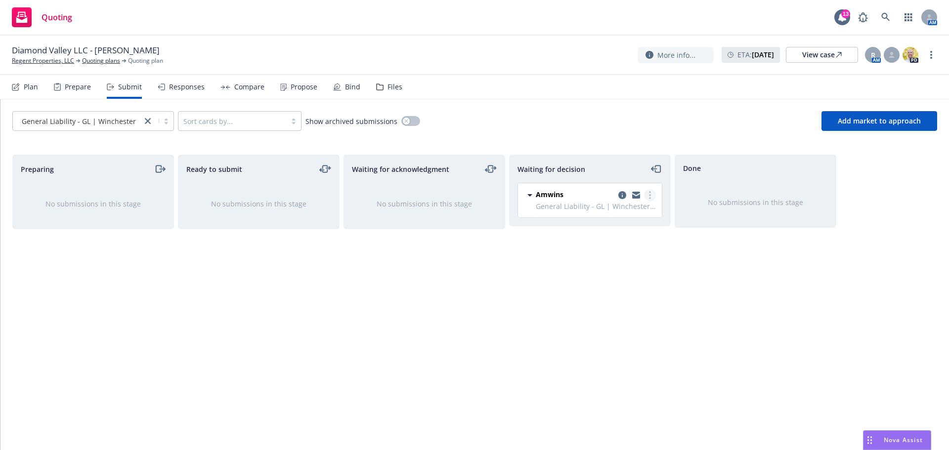
click at [653, 194] on link "more" at bounding box center [650, 195] width 12 height 12
click at [615, 257] on span "Add accepted decision" at bounding box center [605, 254] width 99 height 9
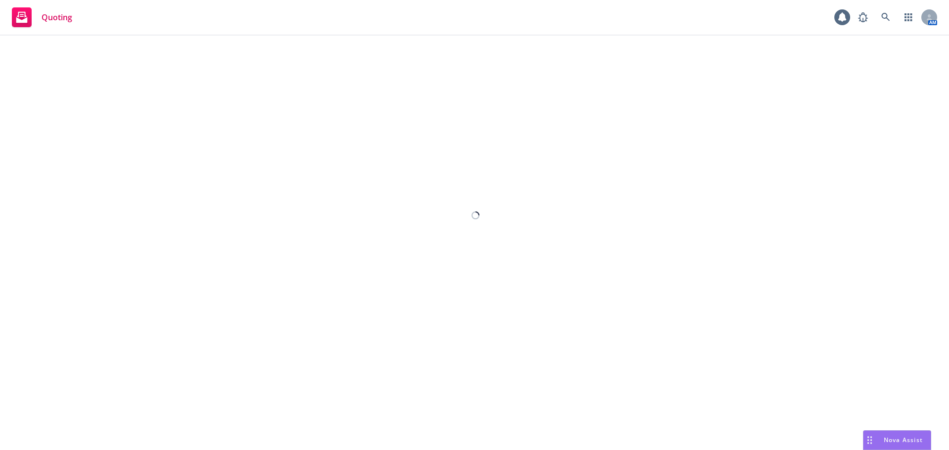
select select "12"
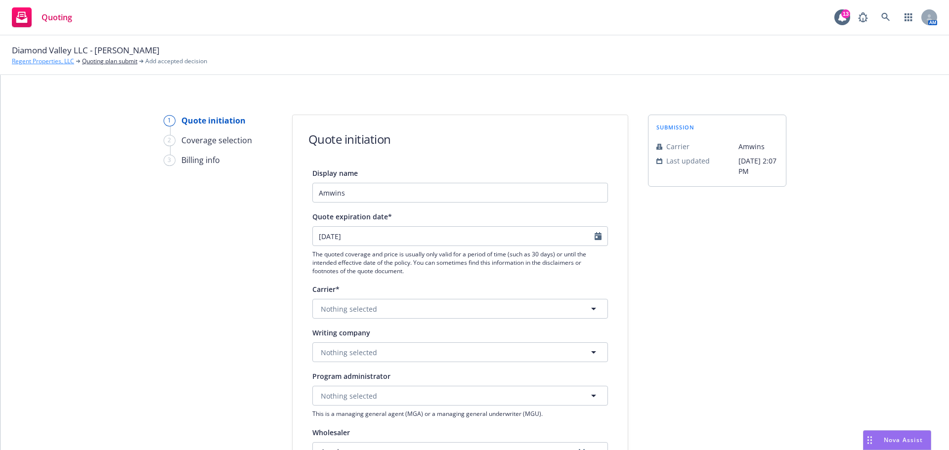
click at [51, 59] on link "Regent Properties, LLC" at bounding box center [43, 61] width 62 height 9
click at [420, 300] on button "Nothing selected" at bounding box center [459, 309] width 295 height 20
click at [402, 316] on button "Nothing selected" at bounding box center [459, 309] width 295 height 20
type input "kinsale"
click at [378, 368] on span "Non-appointed carrier" at bounding box center [360, 371] width 75 height 10
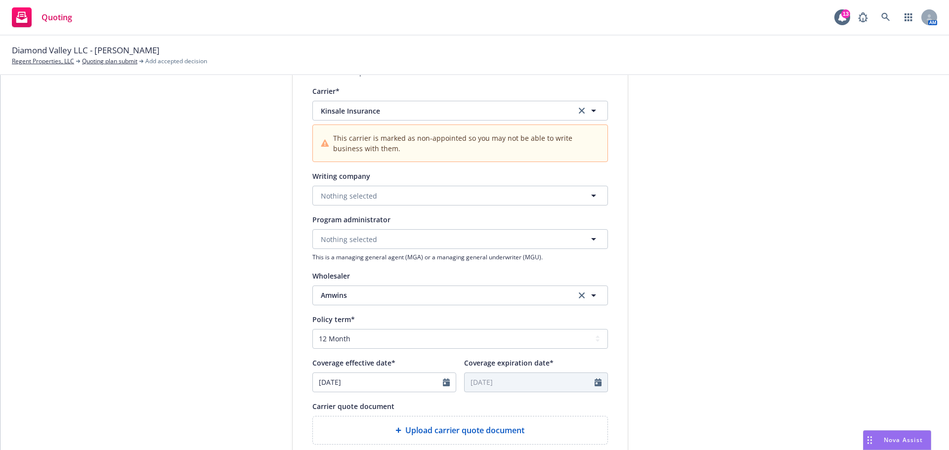
scroll to position [247, 0]
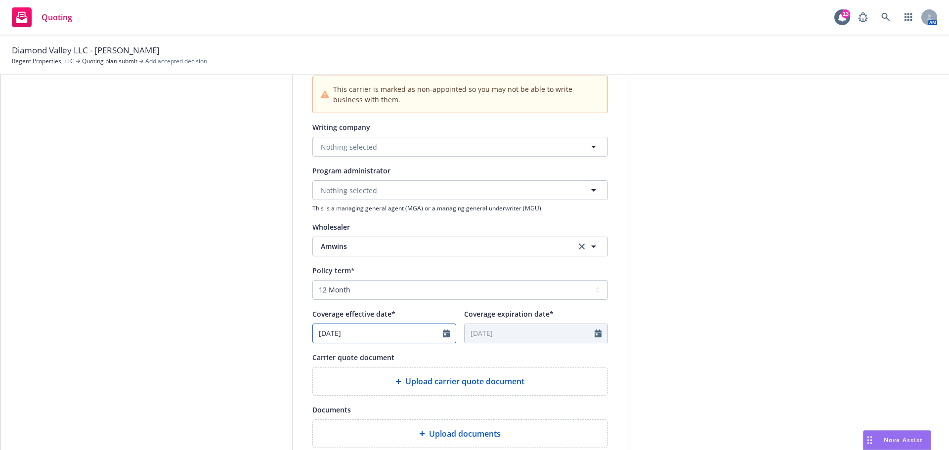
select select "3"
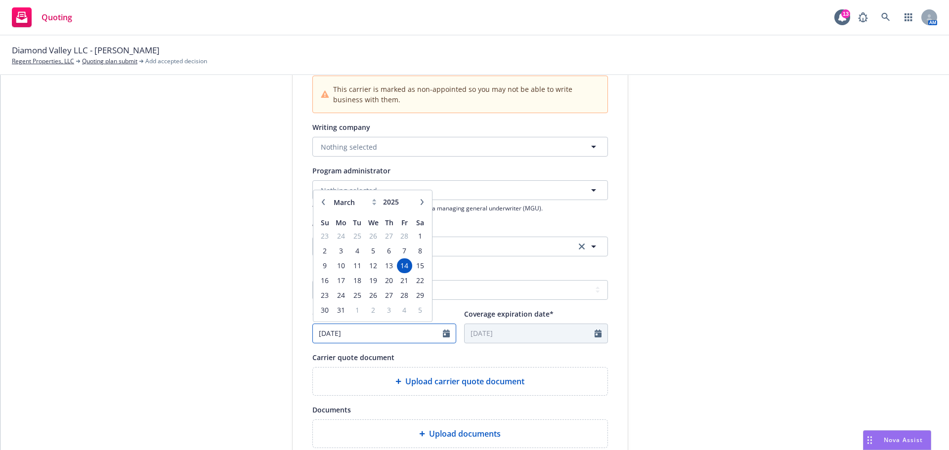
drag, startPoint x: 425, startPoint y: 326, endPoint x: 245, endPoint y: 319, distance: 180.5
click at [245, 319] on div "1 Quote initiation 2 Coverage selection 3 Billing info Quote initiation Display…" at bounding box center [474, 220] width 924 height 704
type input "[DATE]"
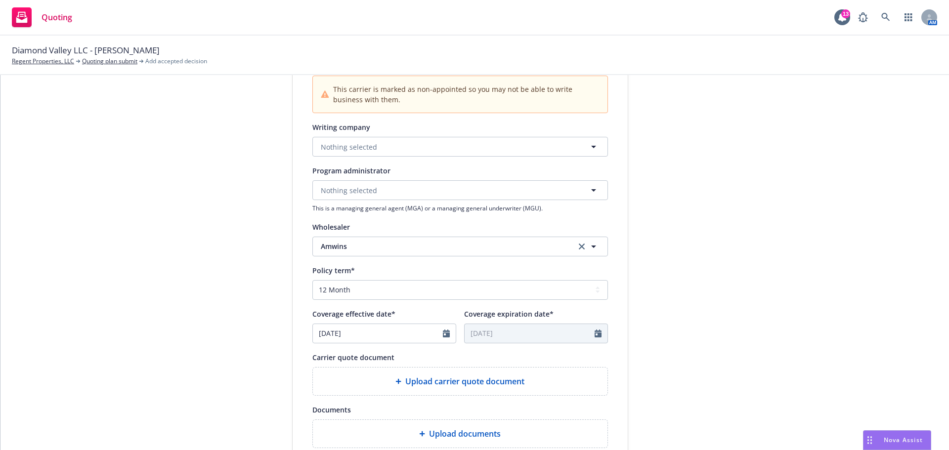
type input "[DATE]"
click at [245, 319] on div "1 Quote initiation 2 Coverage selection 3 Billing info" at bounding box center [218, 220] width 109 height 704
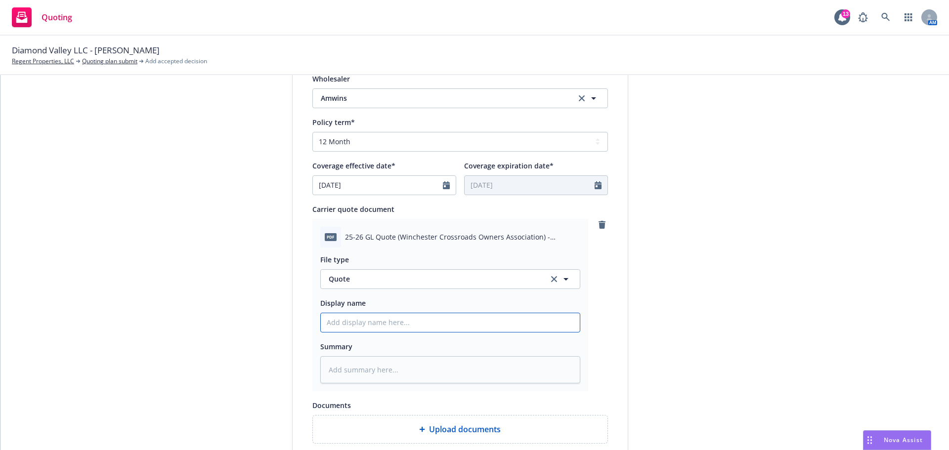
click at [468, 319] on input "Display name" at bounding box center [450, 322] width 259 height 19
paste input "25-26 GL Quote (Winchester Crossroads Owners Association) - [GEOGRAPHIC_DATA]"
type textarea "x"
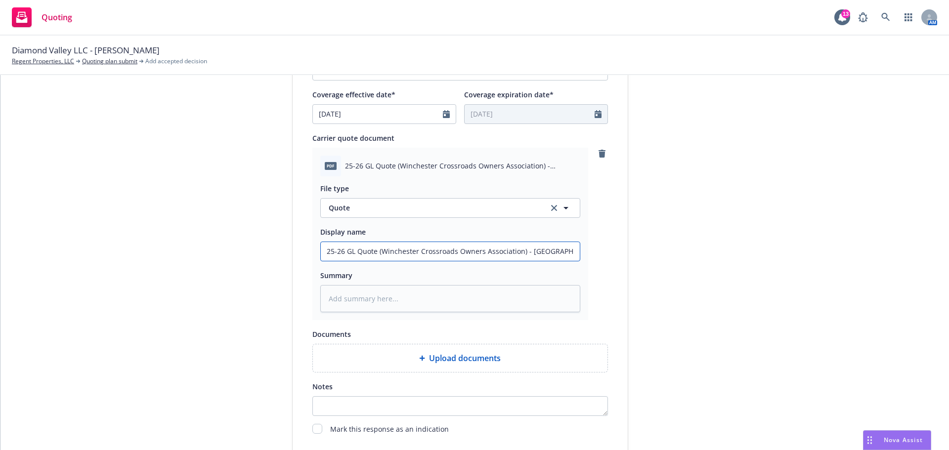
scroll to position [552, 0]
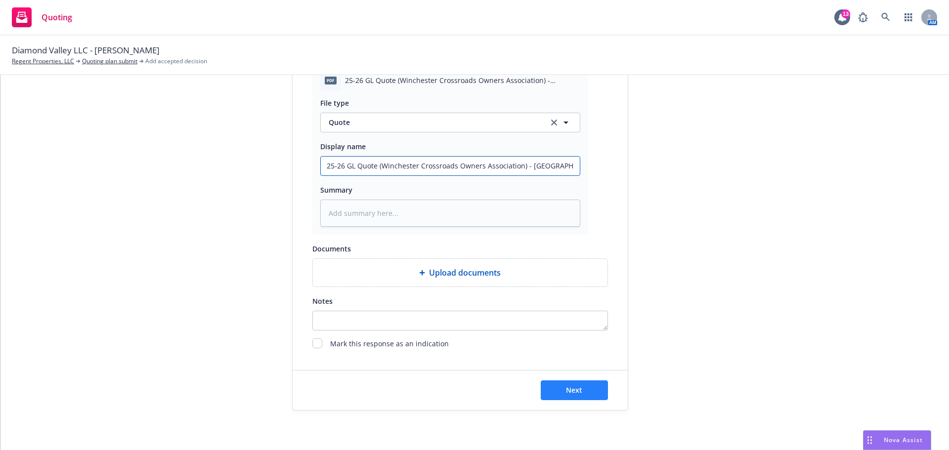
type input "25-26 GL Quote (Winchester Crossroads Owners Association) - [GEOGRAPHIC_DATA]"
click at [572, 388] on span "Next" at bounding box center [574, 389] width 16 height 9
type textarea "x"
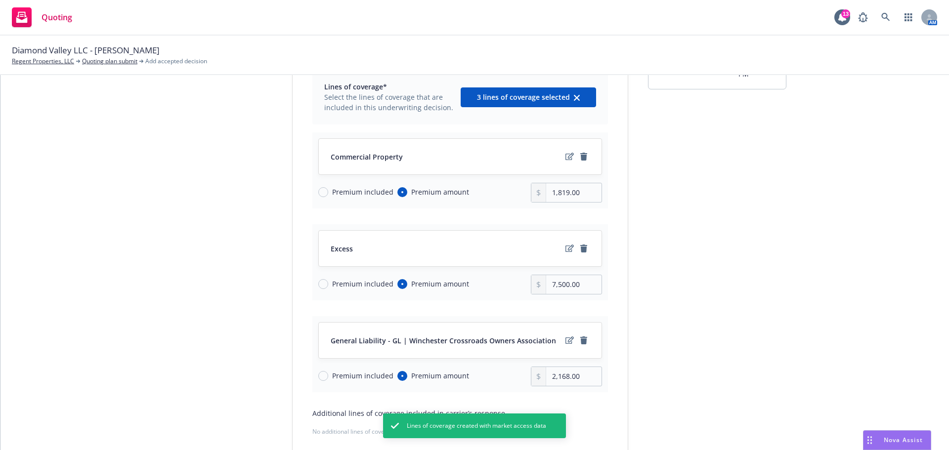
scroll to position [49, 0]
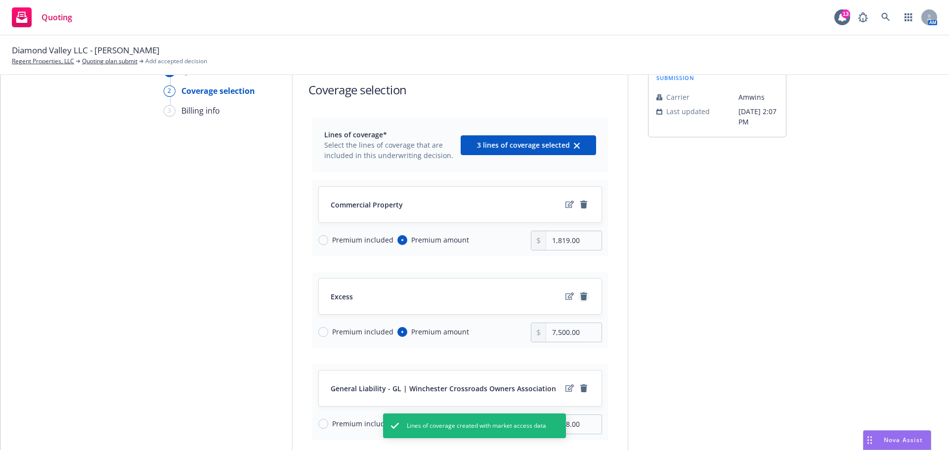
click at [581, 294] on icon "remove" at bounding box center [583, 296] width 7 height 8
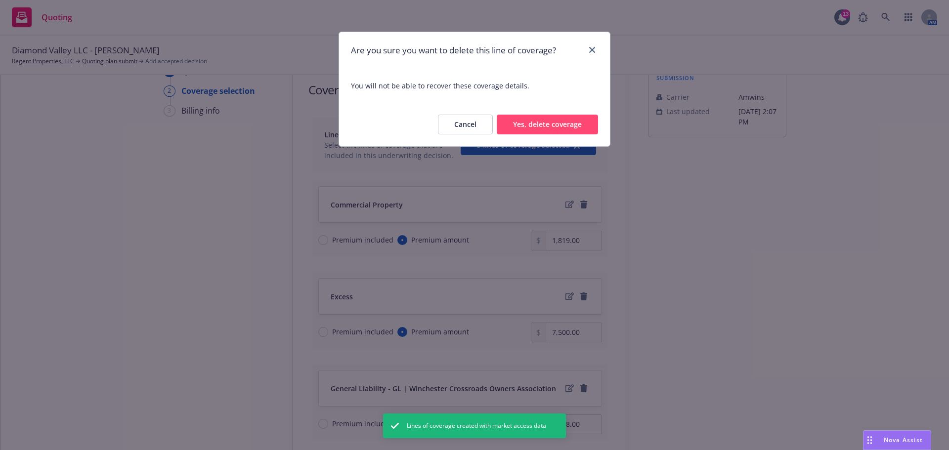
click at [555, 128] on button "Yes, delete coverage" at bounding box center [547, 125] width 101 height 20
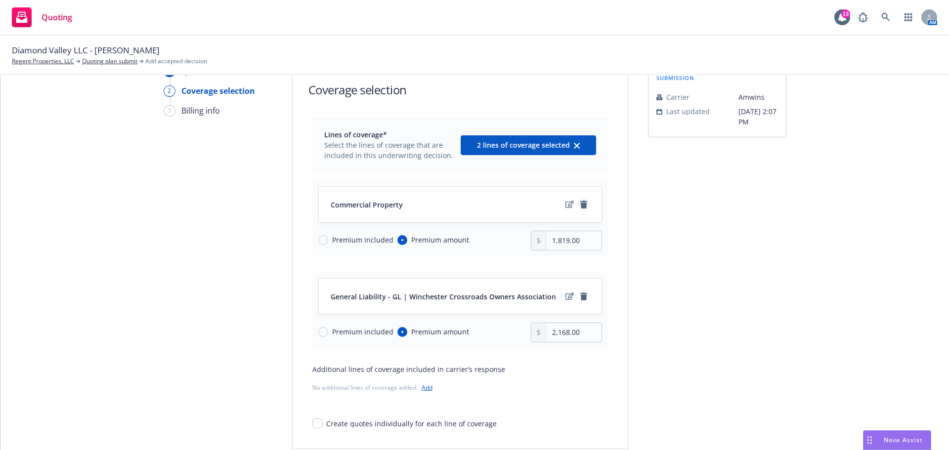
click at [580, 207] on icon "remove" at bounding box center [583, 205] width 7 height 8
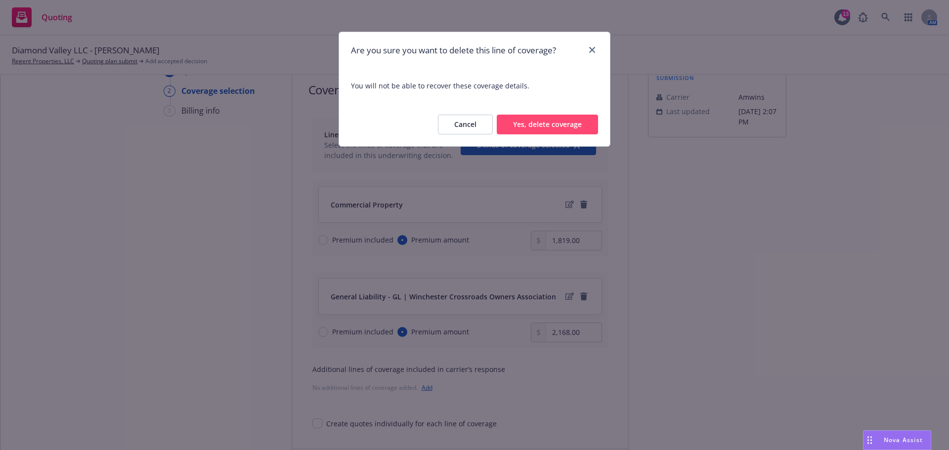
click at [536, 126] on button "Yes, delete coverage" at bounding box center [547, 125] width 101 height 20
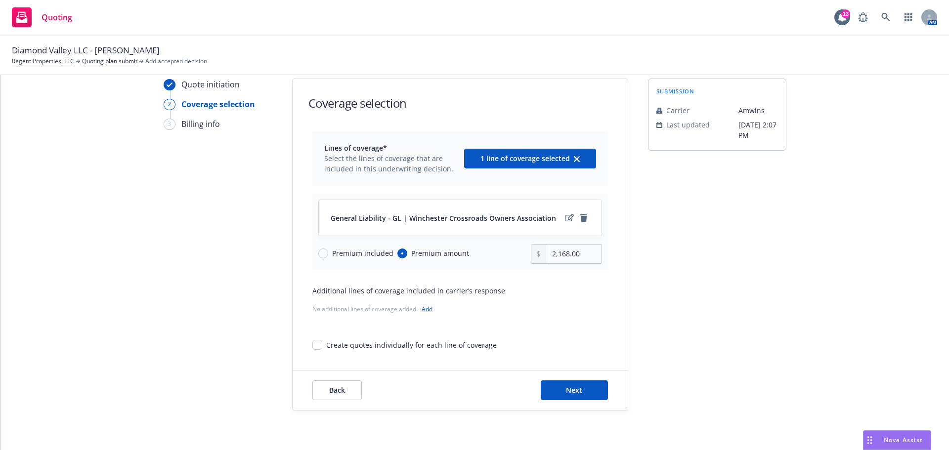
scroll to position [36, 0]
click at [575, 252] on input "2,168.00" at bounding box center [573, 254] width 55 height 19
click at [587, 253] on input "2,168.00" at bounding box center [573, 254] width 55 height 19
click at [561, 250] on input "15,051.00" at bounding box center [573, 254] width 55 height 19
drag, startPoint x: 540, startPoint y: 247, endPoint x: 517, endPoint y: 249, distance: 23.3
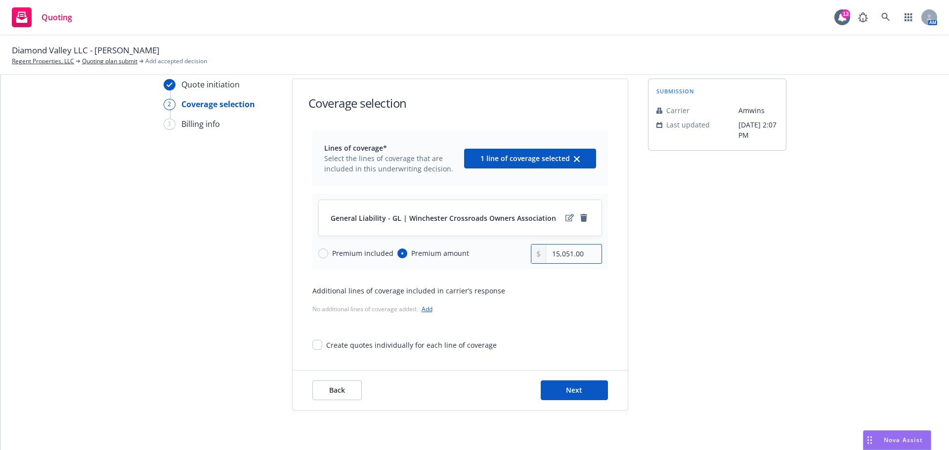
click at [518, 250] on div "Premium included Premium amount 15,051.00" at bounding box center [460, 254] width 284 height 20
type input "15,301.00"
click at [576, 298] on div "Additional lines of coverage included in carrier’s response No additional lines…" at bounding box center [459, 301] width 295 height 31
click at [582, 305] on div "No additional lines of coverage added. Add" at bounding box center [459, 309] width 295 height 10
click at [561, 390] on button "Next" at bounding box center [574, 390] width 67 height 20
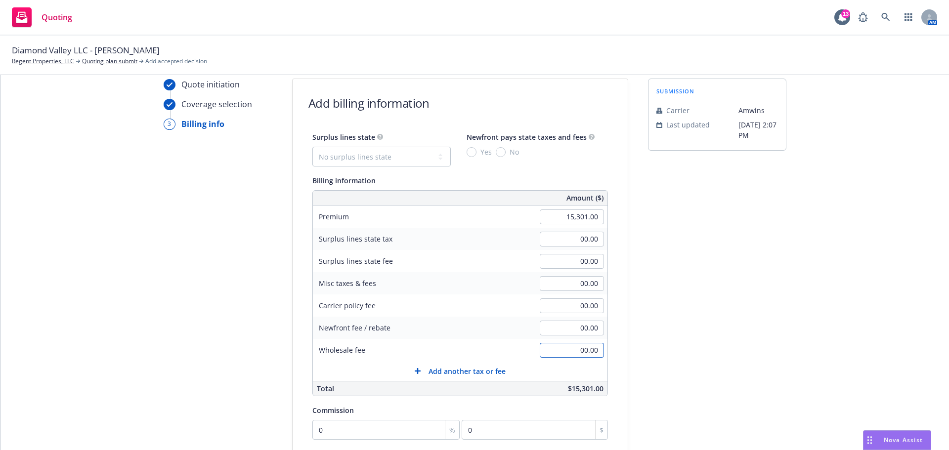
click at [564, 347] on input "00.00" at bounding box center [572, 350] width 64 height 15
type input "500.00"
click at [674, 322] on div "submission Carrier [PERSON_NAME] Last updated [DATE] 2:07 PM" at bounding box center [717, 331] width 138 height 505
drag, startPoint x: 384, startPoint y: 154, endPoint x: 383, endPoint y: 160, distance: 6.1
click at [384, 154] on select "No surplus lines state [US_STATE] [US_STATE] [US_STATE] [US_STATE] [US_STATE] […" at bounding box center [381, 157] width 138 height 20
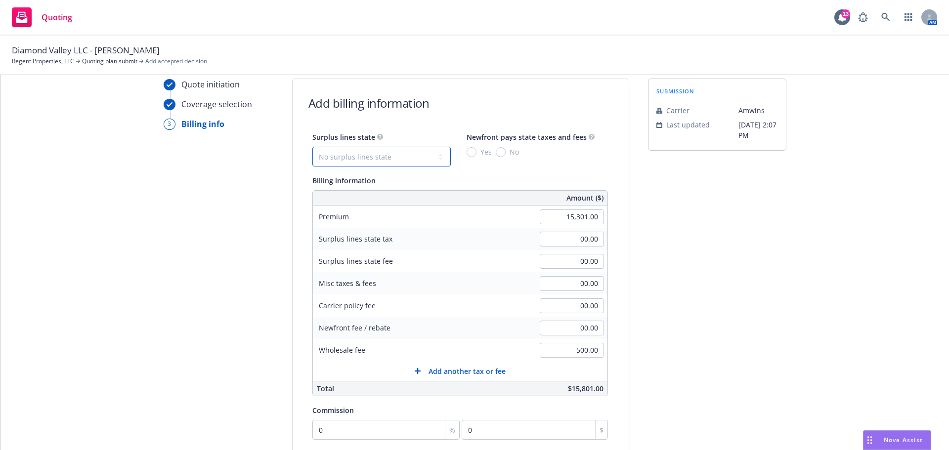
select select "CA"
click at [312, 147] on select "No surplus lines state [US_STATE] [US_STATE] [US_STATE] [US_STATE] [US_STATE] […" at bounding box center [381, 157] width 138 height 20
type input "459.03"
type input "27.54"
click at [505, 153] on span "No" at bounding box center [511, 152] width 13 height 10
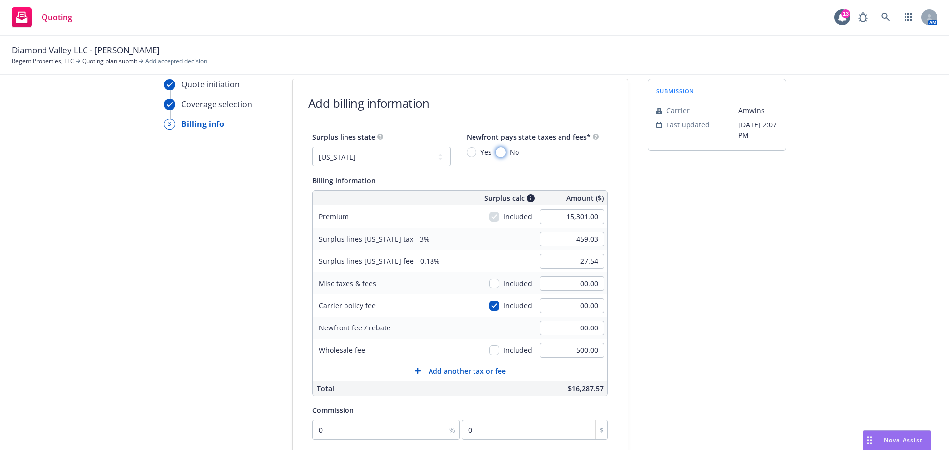
click at [498, 153] on input "No" at bounding box center [501, 152] width 10 height 10
radio input "true"
click at [489, 307] on input "checkbox" at bounding box center [494, 306] width 10 height 10
checkbox input "false"
click at [489, 350] on input "checkbox" at bounding box center [494, 350] width 10 height 10
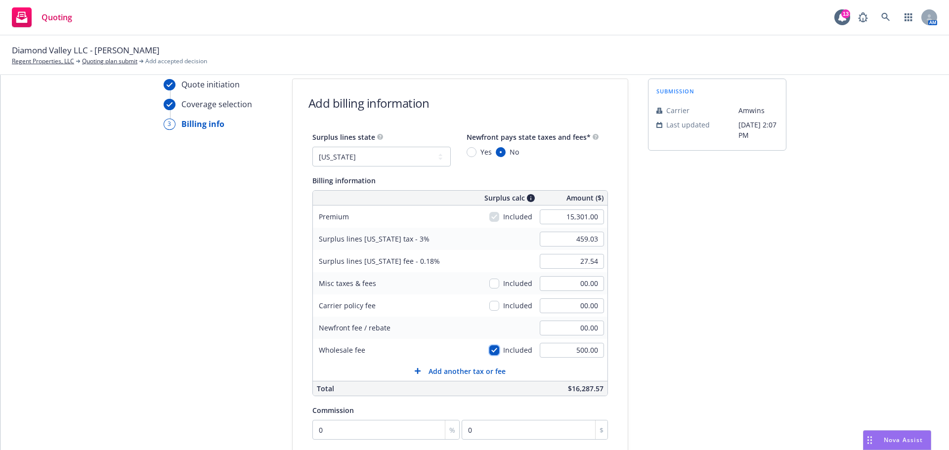
checkbox input "true"
type input "474.03"
type input "28.44"
click at [489, 350] on input "checkbox" at bounding box center [494, 350] width 10 height 10
checkbox input "false"
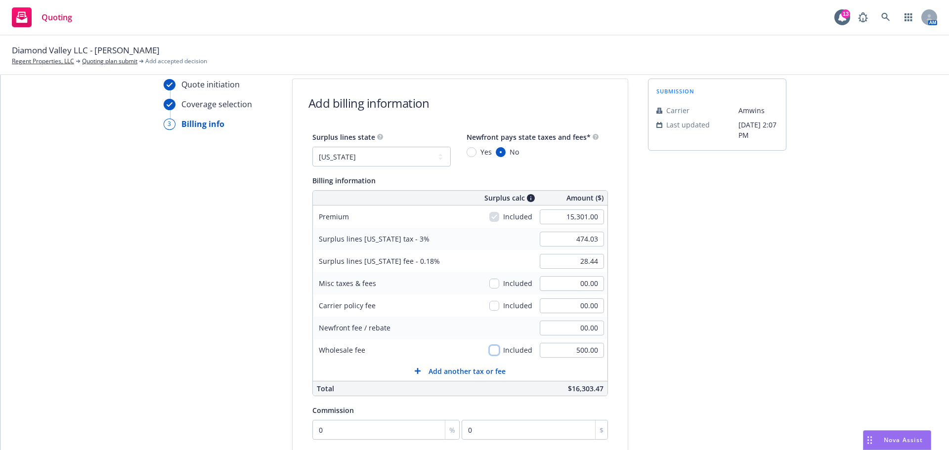
type input "459.03"
type input "27.54"
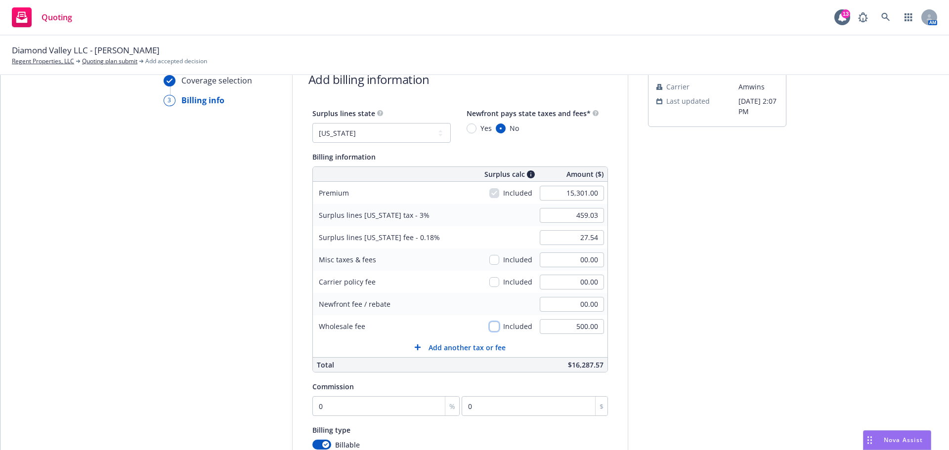
scroll to position [135, 0]
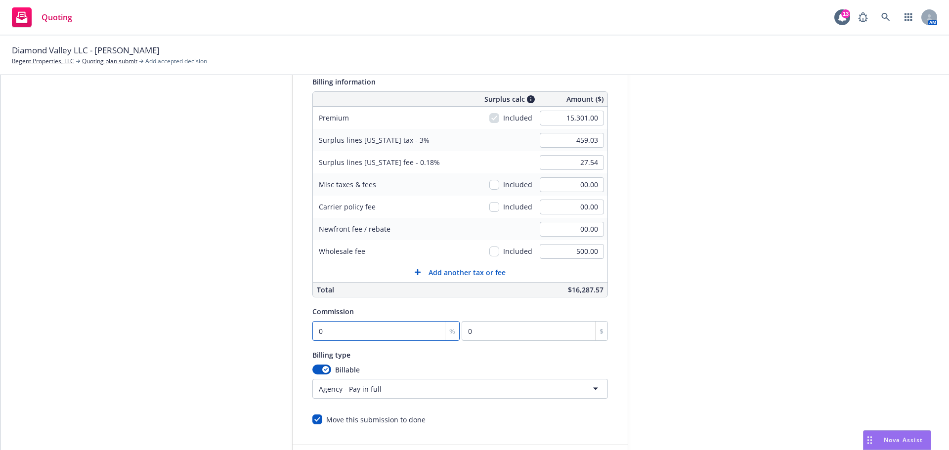
click at [386, 331] on input "0" at bounding box center [386, 331] width 148 height 20
type input "1"
type input "153.01"
type input "10"
type input "1530.1"
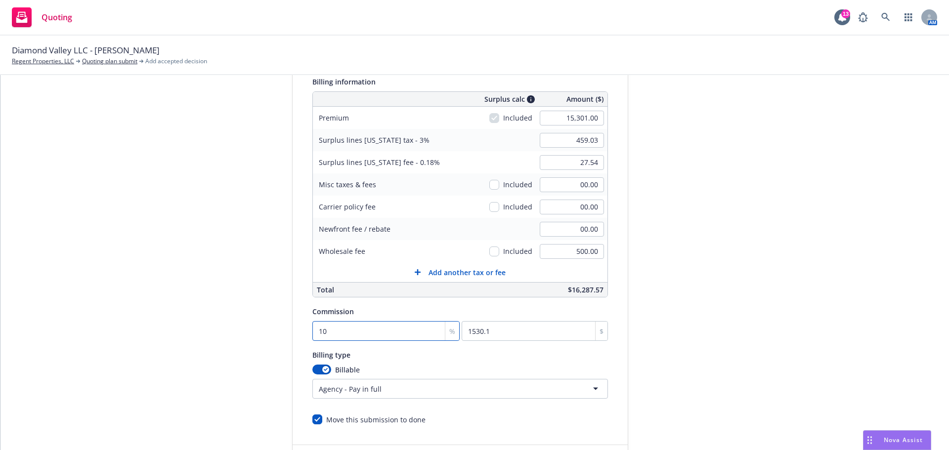
type input "10"
click at [802, 235] on div "Quote initiation Coverage selection 3 Billing info Add billing information Surp…" at bounding box center [474, 232] width 924 height 505
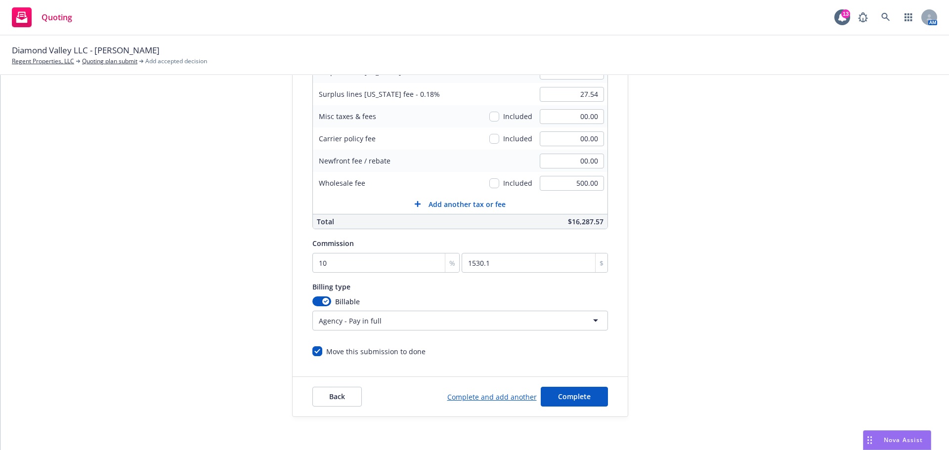
scroll to position [209, 0]
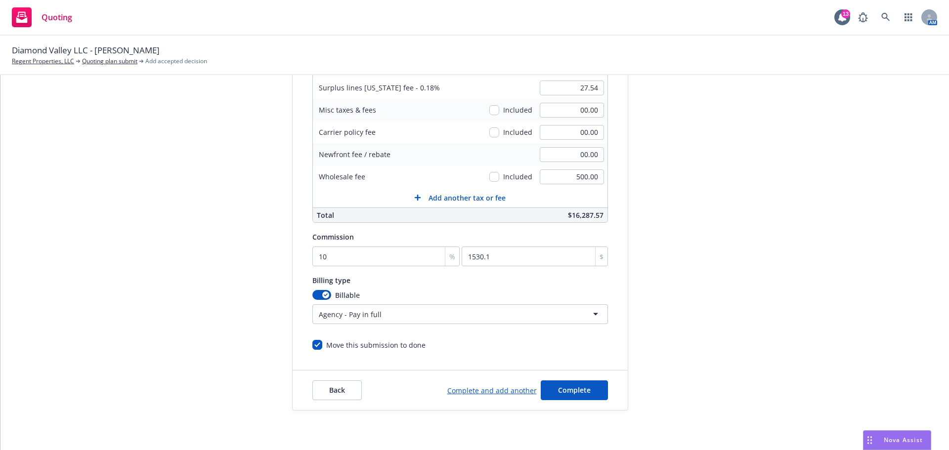
click at [549, 403] on div "Back Complete and add another Complete" at bounding box center [459, 391] width 335 height 40
click at [563, 392] on span "Complete" at bounding box center [574, 389] width 33 height 9
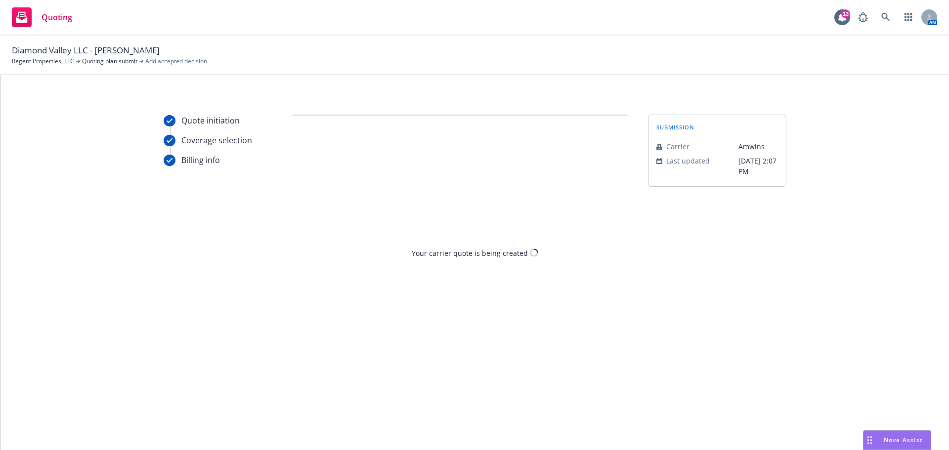
scroll to position [0, 0]
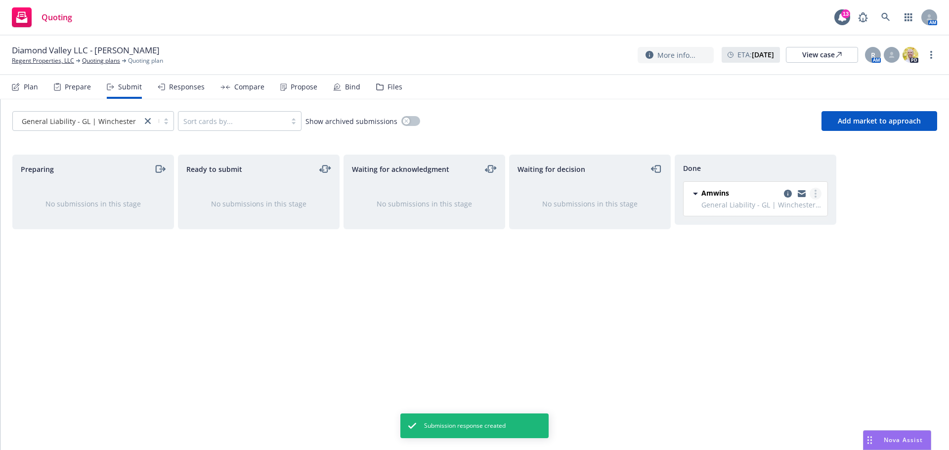
click at [815, 190] on circle "more" at bounding box center [815, 191] width 2 height 2
